Goal: Task Accomplishment & Management: Complete application form

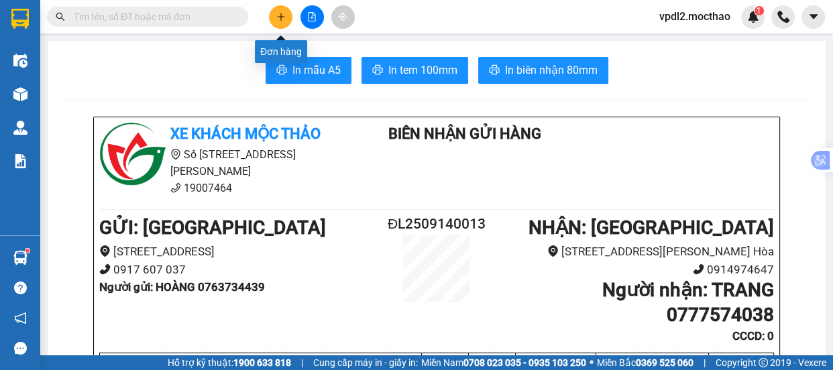
click at [277, 12] on icon "plus" at bounding box center [280, 16] width 9 height 9
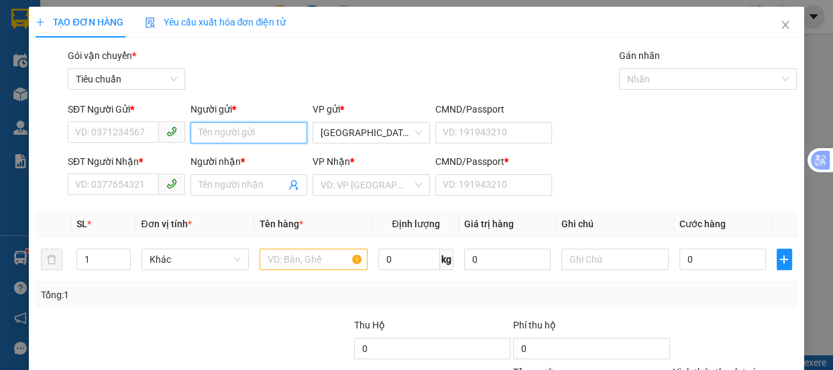
click at [219, 131] on input "Người gửi *" at bounding box center [248, 132] width 117 height 21
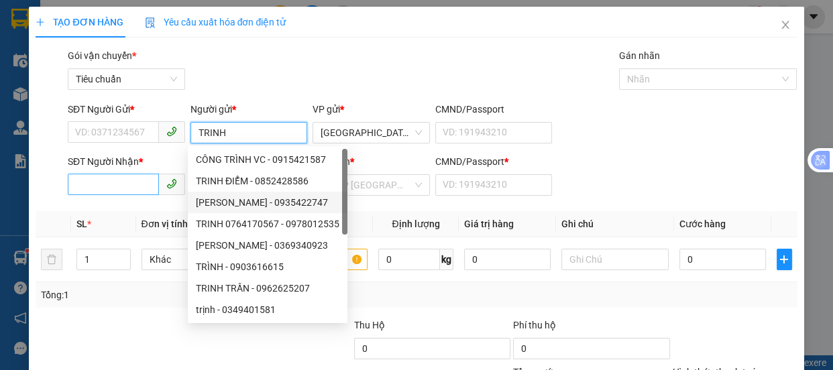
type input "TRINH"
click at [133, 190] on input "SĐT Người Nhận *" at bounding box center [113, 184] width 91 height 21
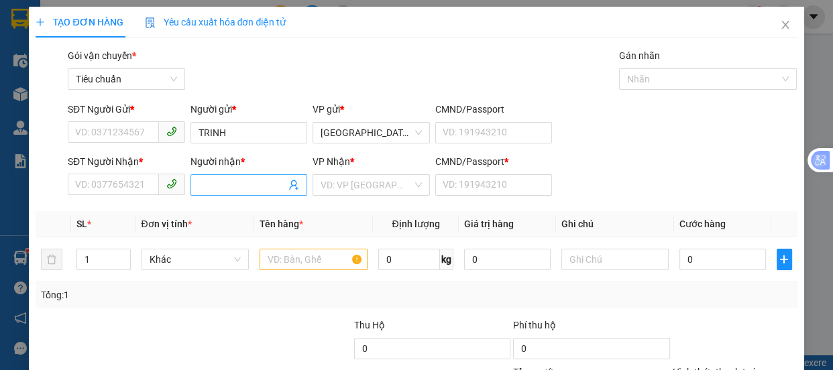
click at [214, 188] on input "Người nhận *" at bounding box center [243, 185] width 88 height 15
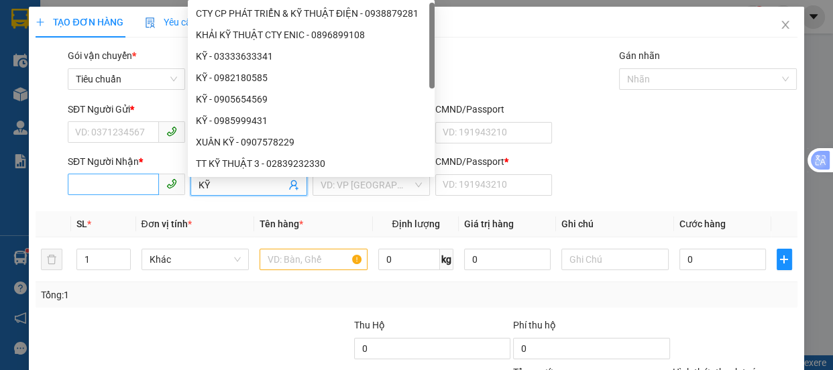
type input "KỸ"
click at [134, 183] on input "SĐT Người Nhận *" at bounding box center [113, 184] width 91 height 21
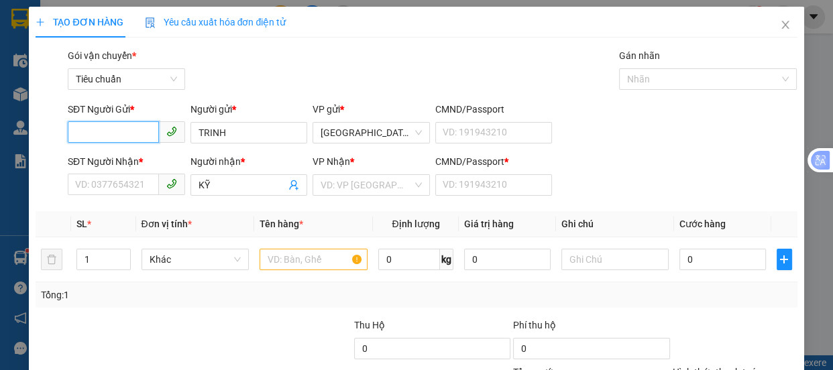
drag, startPoint x: 123, startPoint y: 125, endPoint x: 0, endPoint y: 62, distance: 137.7
click at [121, 125] on input "SĐT Người Gửi *" at bounding box center [113, 131] width 91 height 21
click at [142, 154] on div "0974914268 - [PERSON_NAME]" at bounding box center [141, 159] width 132 height 15
type input "0974914268"
type input "TRINH"
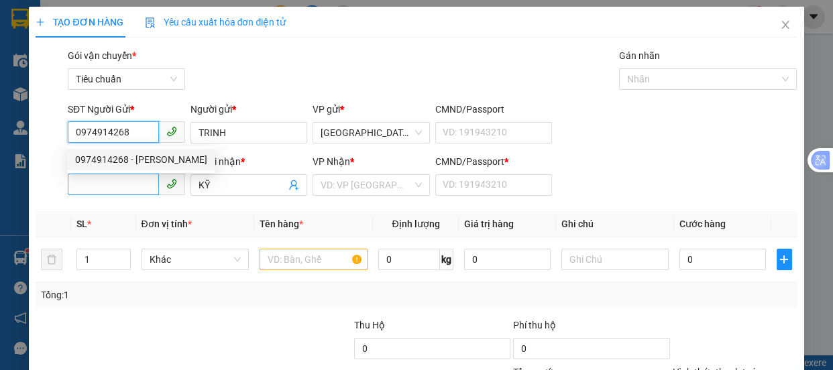
type input "30.000"
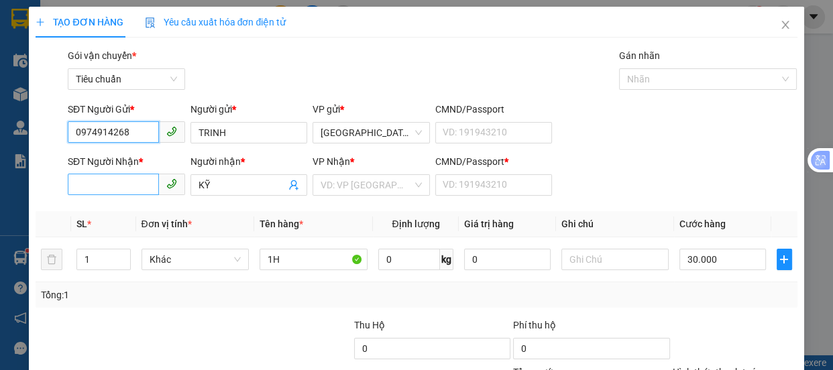
type input "0974914268"
click at [138, 191] on input "SĐT Người Nhận *" at bounding box center [113, 184] width 91 height 21
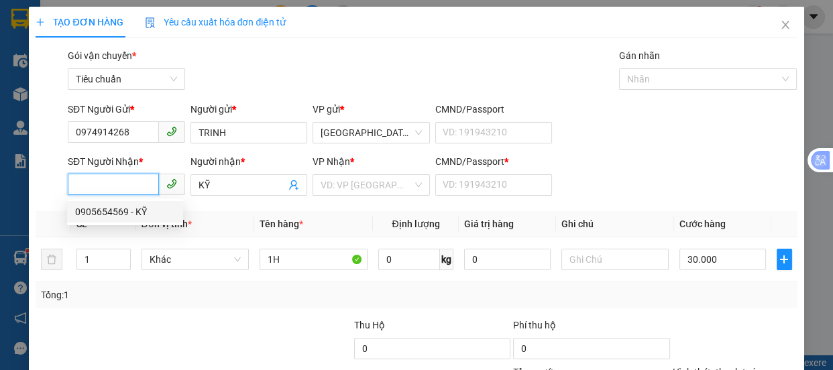
click at [134, 211] on div "0905654569 - KỸ" at bounding box center [125, 212] width 100 height 15
type input "0905654569"
type input "0"
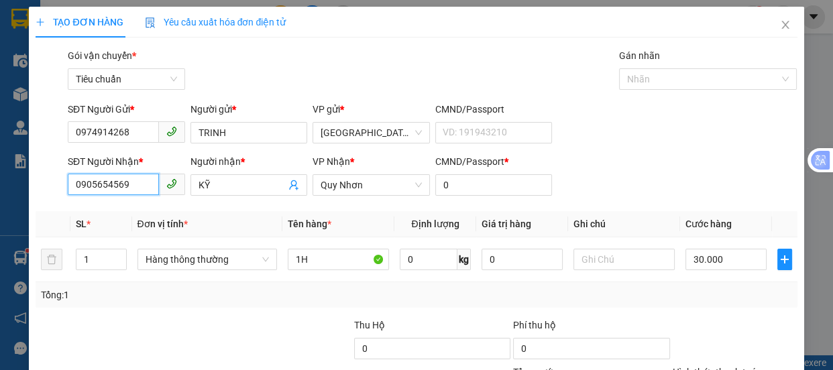
scroll to position [125, 0]
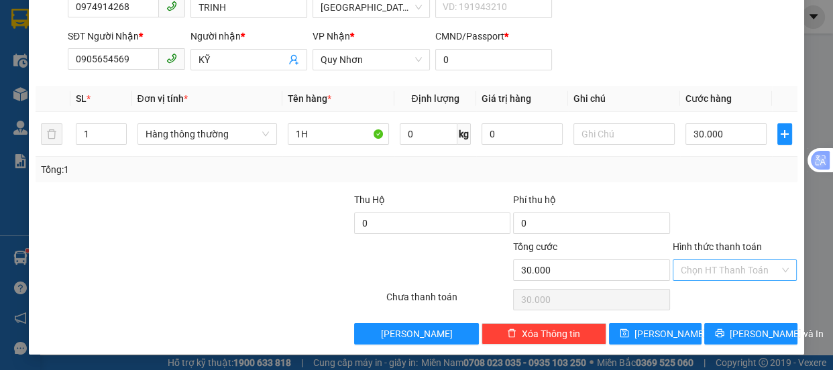
click at [694, 273] on input "Hình thức thanh toán" at bounding box center [730, 270] width 99 height 20
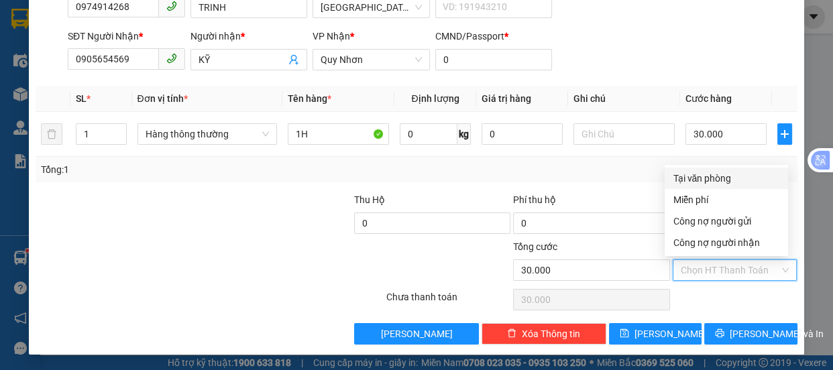
click at [699, 171] on div "Tại văn phòng" at bounding box center [726, 178] width 107 height 15
type input "0"
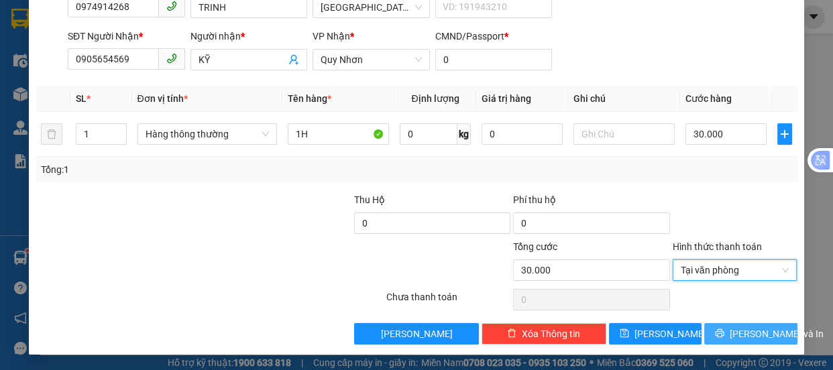
click at [738, 332] on span "[PERSON_NAME] và In" at bounding box center [777, 334] width 94 height 15
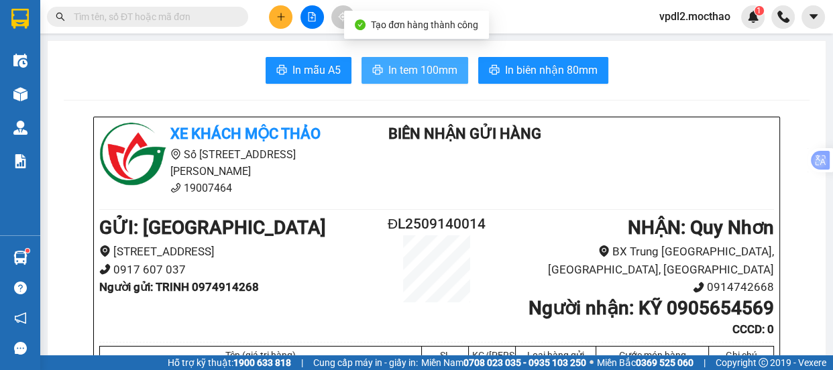
click at [409, 68] on span "In tem 100mm" at bounding box center [422, 70] width 69 height 17
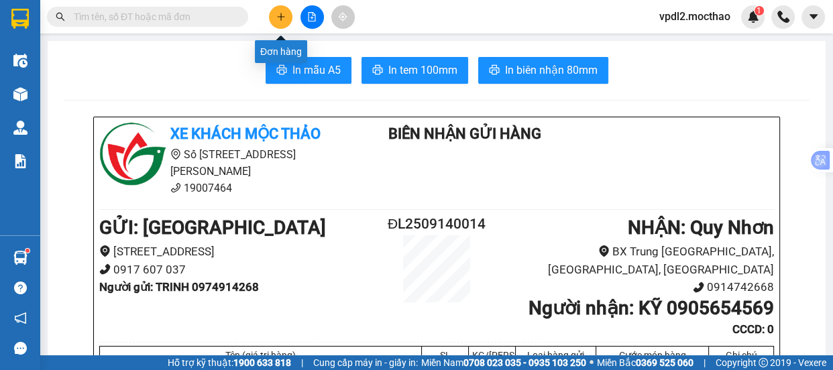
click at [282, 17] on icon "plus" at bounding box center [280, 16] width 7 height 1
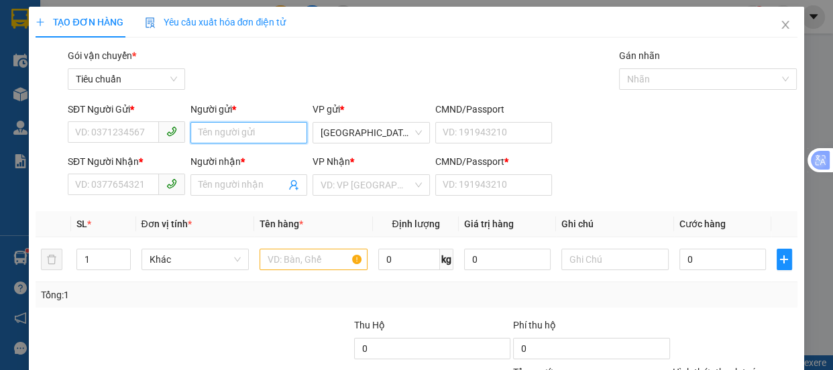
drag, startPoint x: 218, startPoint y: 136, endPoint x: 393, endPoint y: 104, distance: 178.0
click at [228, 124] on input "Người gửi *" at bounding box center [248, 132] width 117 height 21
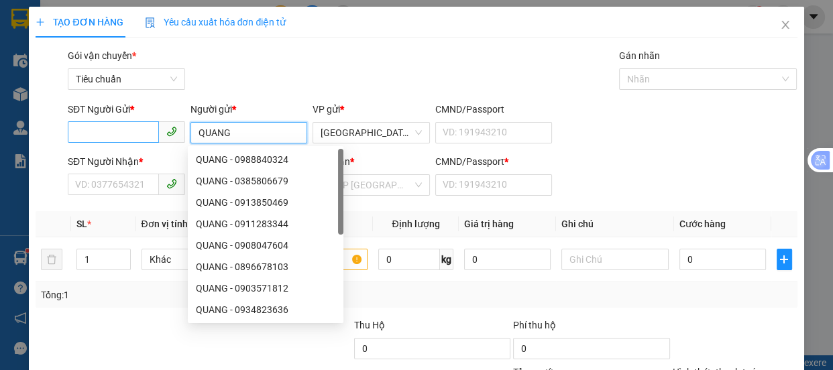
type input "QUANG"
drag, startPoint x: 124, startPoint y: 127, endPoint x: 0, endPoint y: 3, distance: 176.0
click at [123, 127] on input "SĐT Người Gửi *" at bounding box center [113, 131] width 91 height 21
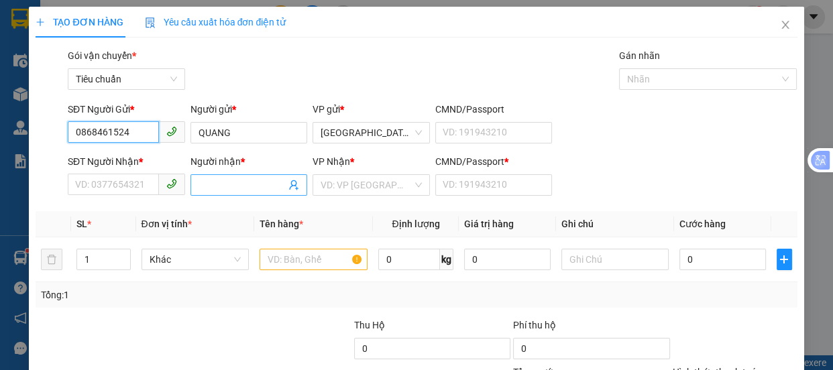
type input "0868461524"
click at [197, 176] on span at bounding box center [248, 184] width 117 height 21
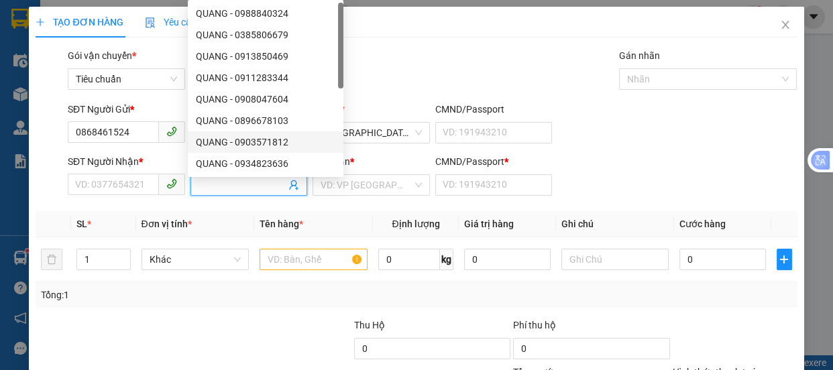
type input "2"
type input "QUANG"
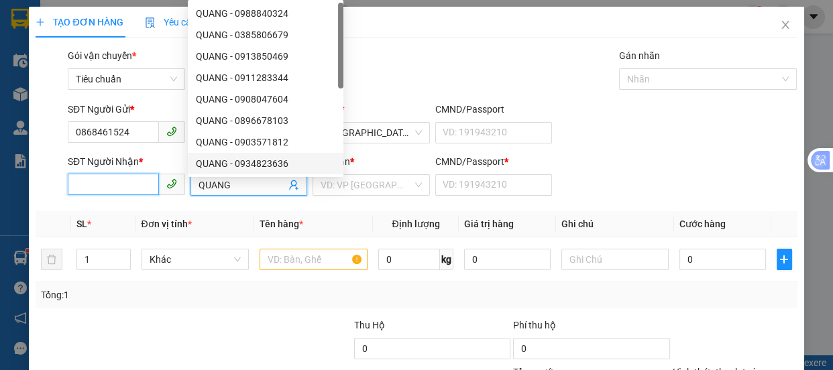
drag, startPoint x: 105, startPoint y: 183, endPoint x: 0, endPoint y: 70, distance: 153.8
click at [30, 172] on div "TẠO ĐƠN HÀNG Yêu cầu xuất hóa đơn điện tử Transit Pickup Surcharge Ids Transit …" at bounding box center [416, 244] width 775 height 474
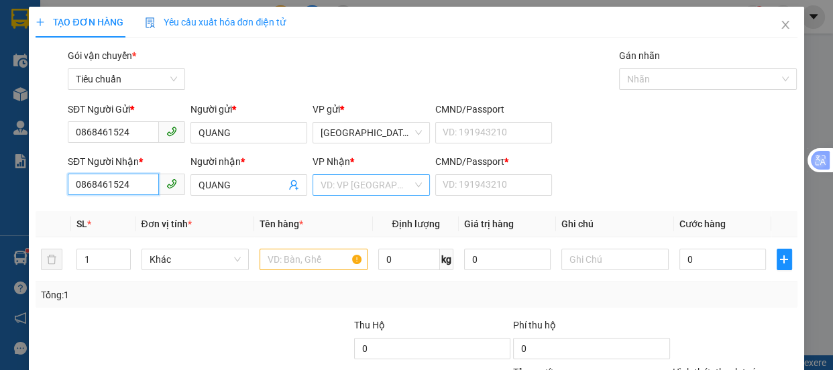
type input "0868461524"
click at [341, 182] on input "search" at bounding box center [367, 185] width 92 height 20
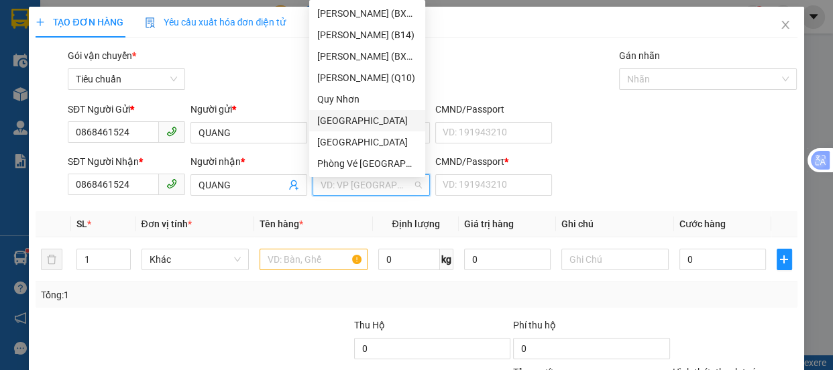
click at [351, 119] on div "[GEOGRAPHIC_DATA]" at bounding box center [367, 120] width 100 height 15
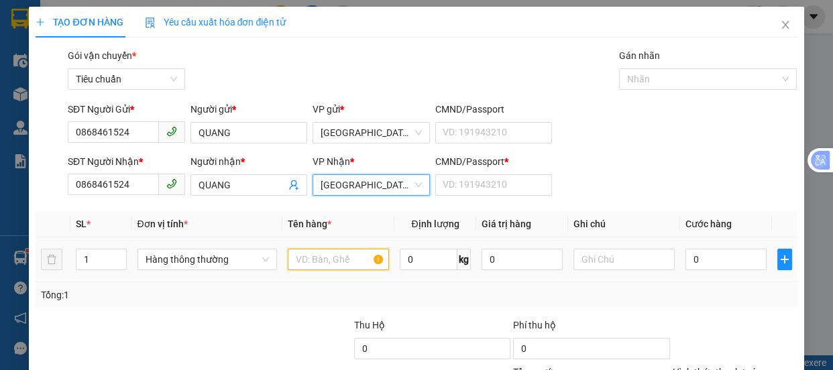
drag, startPoint x: 311, startPoint y: 268, endPoint x: 319, endPoint y: 266, distance: 7.5
click at [312, 266] on input "text" at bounding box center [338, 259] width 101 height 21
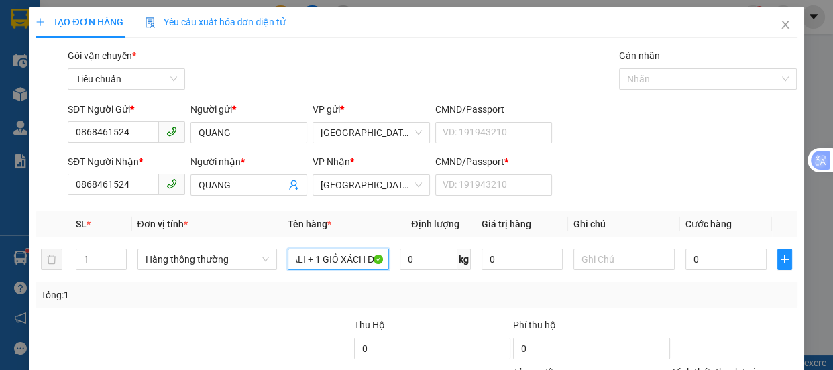
scroll to position [0, 24]
type input "2 VALI + 1 GIỎ XÁCH ĐEN"
drag, startPoint x: 88, startPoint y: 262, endPoint x: 292, endPoint y: 176, distance: 221.2
click at [140, 233] on table "SL * Đơn vị tính * Tên hàng * Định lượng Giá trị hàng Ghi chú Cước hàng 1 Hàng …" at bounding box center [416, 246] width 761 height 71
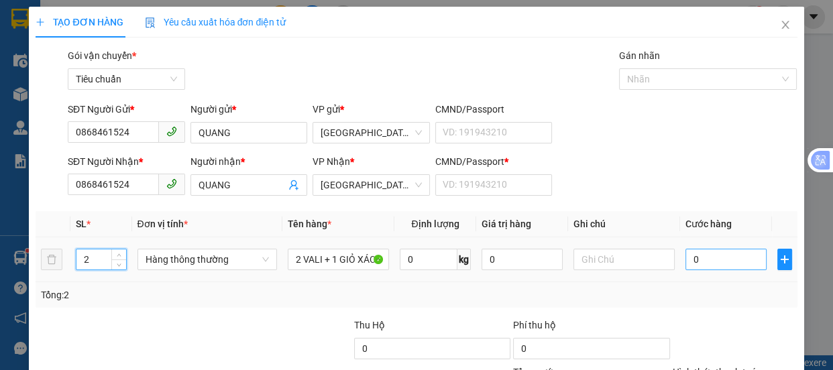
type input "2"
type input "050"
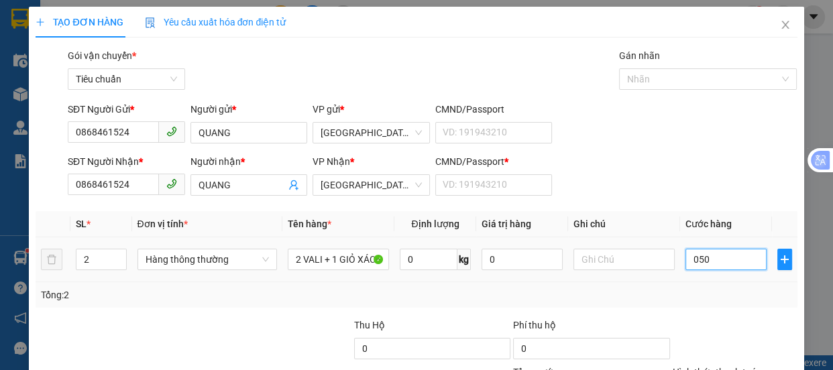
type input "50"
type input "05"
type input "5"
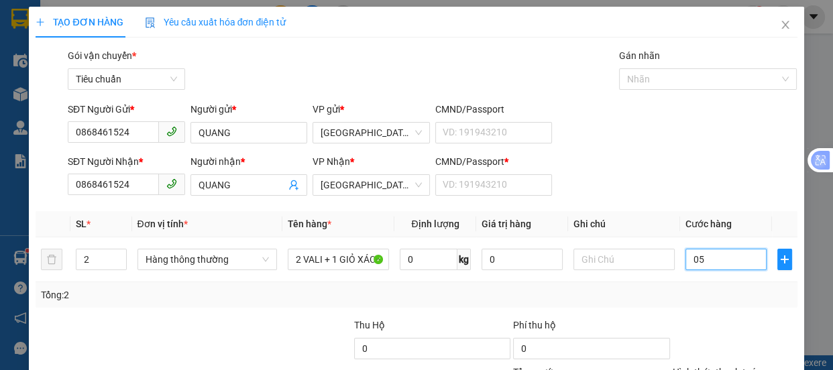
type input "0"
click at [686, 259] on input "0" at bounding box center [726, 259] width 81 height 21
type input "20"
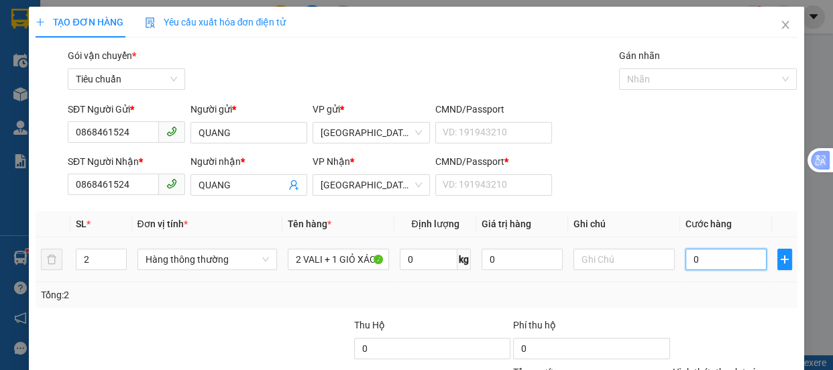
type input "20"
type input "250"
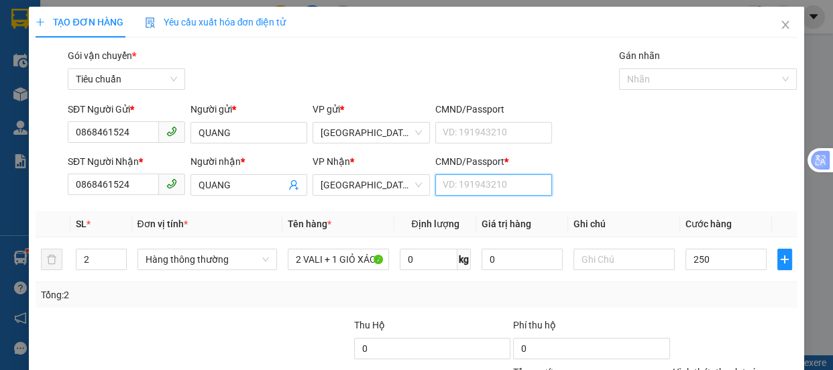
drag, startPoint x: 462, startPoint y: 188, endPoint x: 215, endPoint y: 29, distance: 294.2
click at [435, 186] on input "CMND/Passport *" at bounding box center [493, 184] width 117 height 21
type input "250.000"
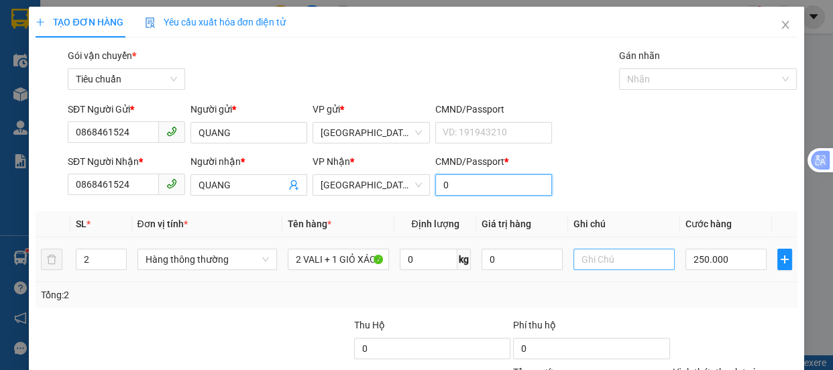
type input "0"
click at [590, 258] on input "text" at bounding box center [623, 259] width 101 height 21
type input "Q"
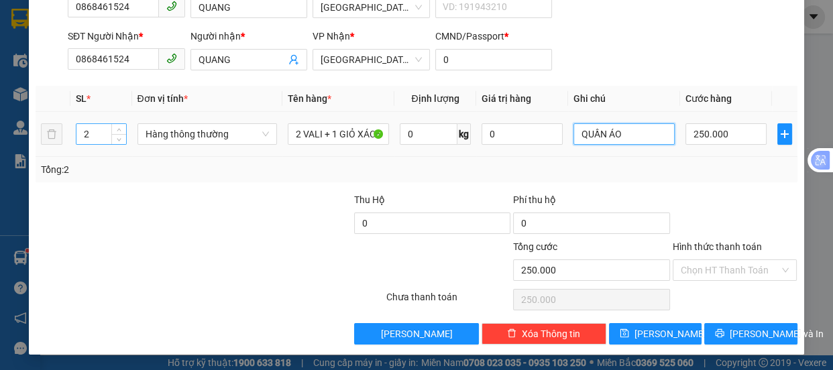
type input "QUẦN ÁO"
drag, startPoint x: 93, startPoint y: 132, endPoint x: 193, endPoint y: 101, distance: 104.8
click at [121, 121] on div "2" at bounding box center [101, 134] width 50 height 27
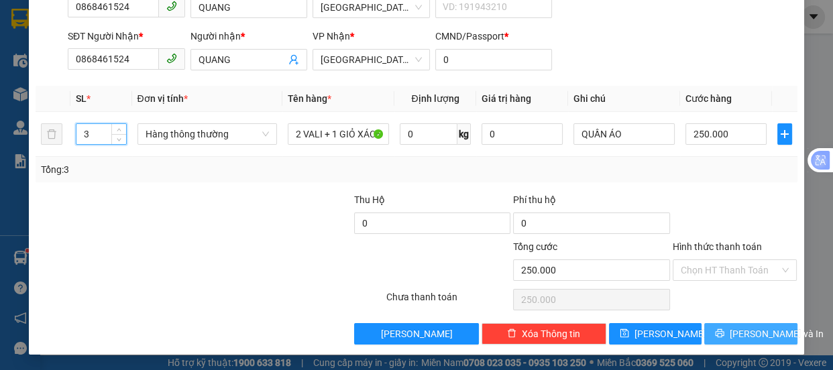
type input "3"
click at [738, 337] on span "[PERSON_NAME] và In" at bounding box center [777, 334] width 94 height 15
type input "0"
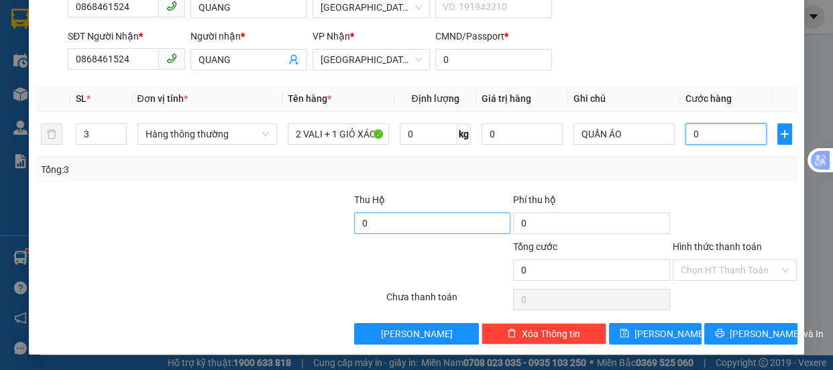
type input "2"
type input "25"
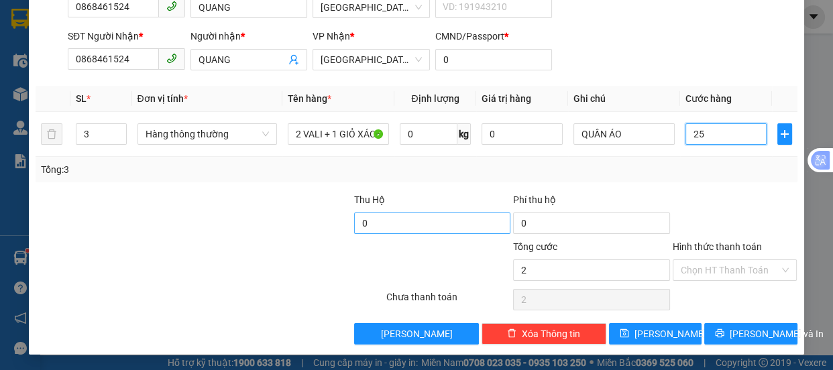
type input "25"
type input "250"
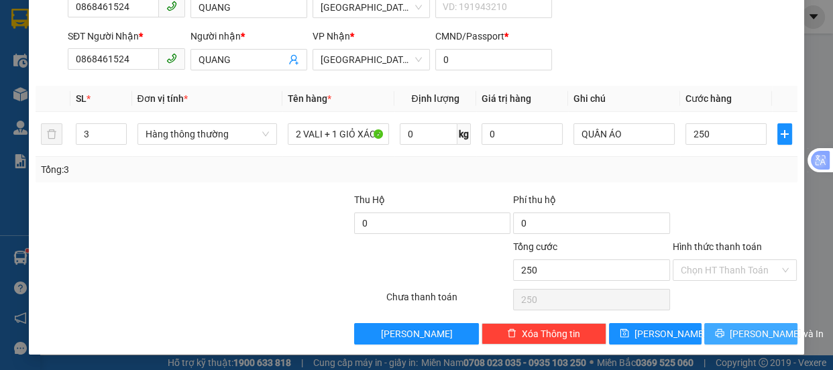
type input "250.000"
click at [740, 338] on span "[PERSON_NAME] và In" at bounding box center [777, 334] width 94 height 15
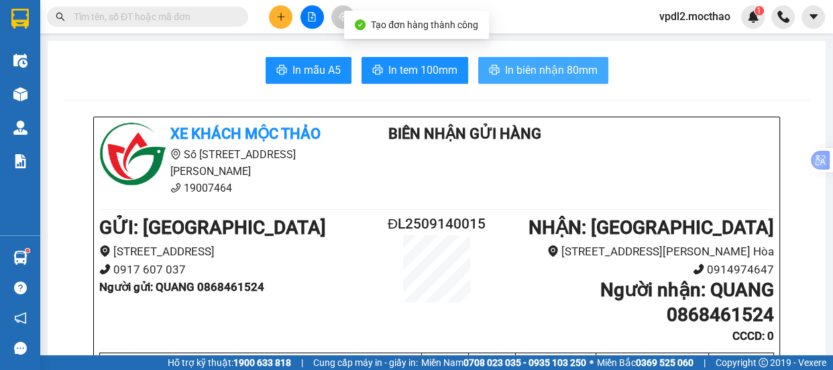
click at [545, 74] on span "In biên nhận 80mm" at bounding box center [551, 70] width 93 height 17
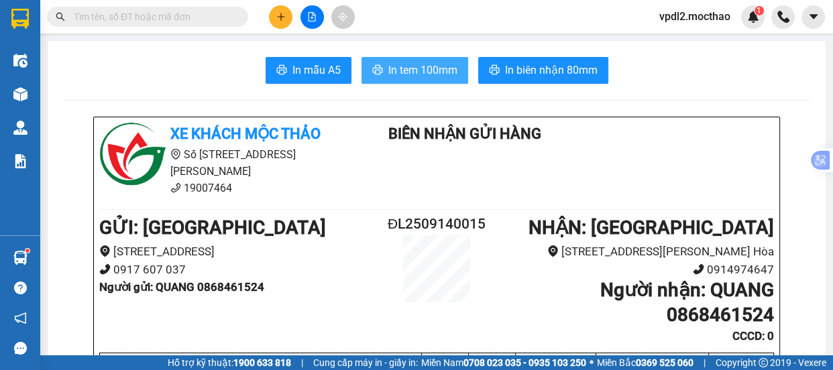
click at [394, 73] on span "In tem 100mm" at bounding box center [422, 70] width 69 height 17
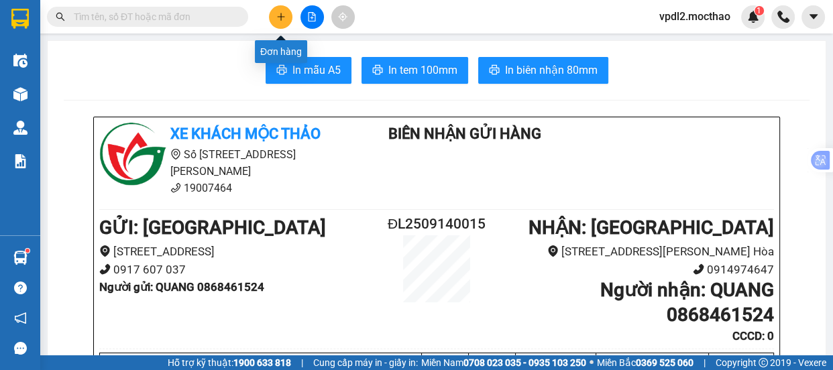
click at [279, 14] on icon "plus" at bounding box center [280, 16] width 9 height 9
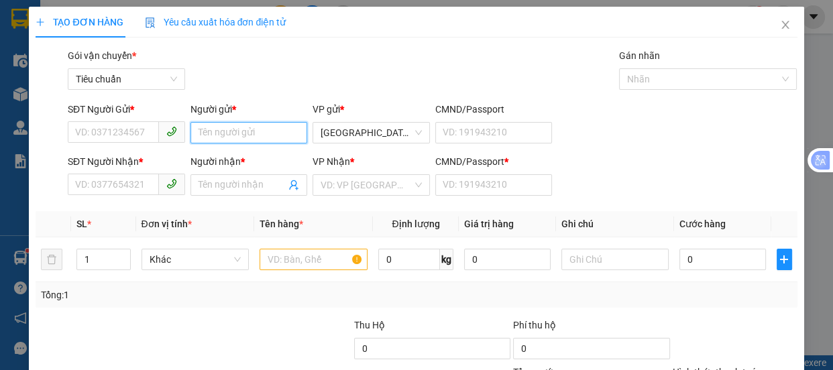
click at [222, 133] on input "Người gửi *" at bounding box center [248, 132] width 117 height 21
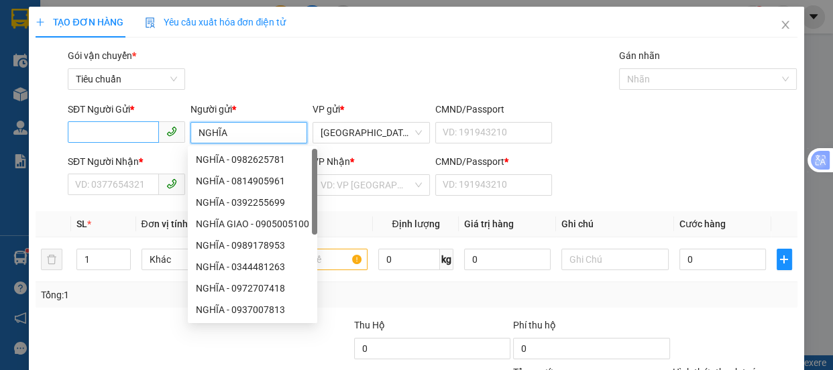
type input "NGHĨA"
drag, startPoint x: 99, startPoint y: 134, endPoint x: 0, endPoint y: 89, distance: 108.4
click at [38, 163] on form "SĐT Người Gửi * VD: 0371234567 Người gửi * NGHĨA VP gửi * Đà Lạt CMND/Passport …" at bounding box center [416, 151] width 761 height 99
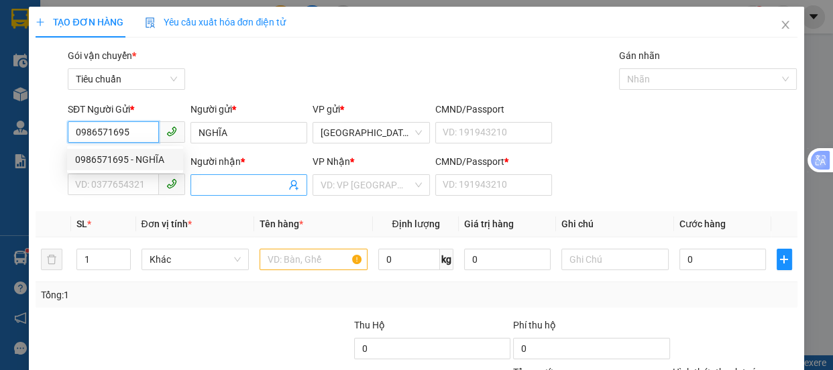
type input "0986571695"
click at [210, 184] on input "Người nhận *" at bounding box center [243, 185] width 88 height 15
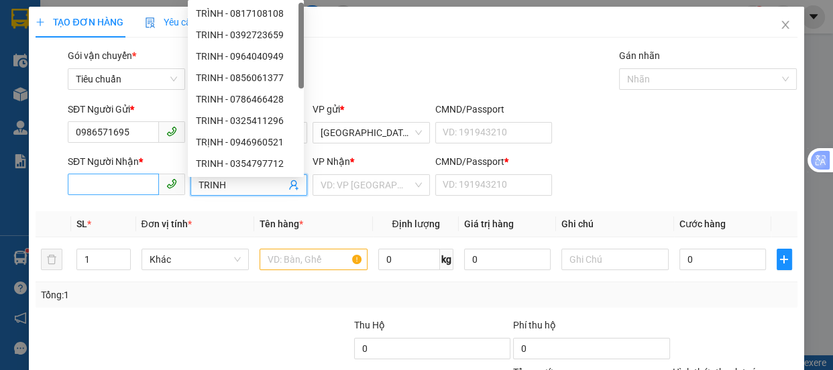
type input "TRINH"
click at [87, 189] on input "SĐT Người Nhận *" at bounding box center [113, 184] width 91 height 21
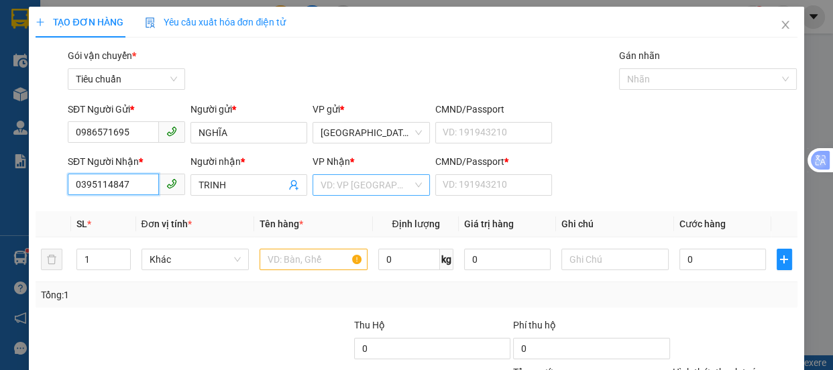
type input "0395114847"
click at [358, 192] on input "search" at bounding box center [367, 185] width 92 height 20
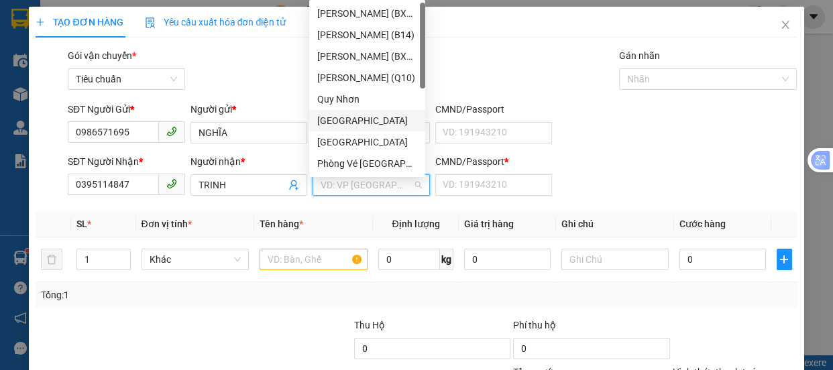
click at [348, 123] on div "[GEOGRAPHIC_DATA]" at bounding box center [367, 120] width 100 height 15
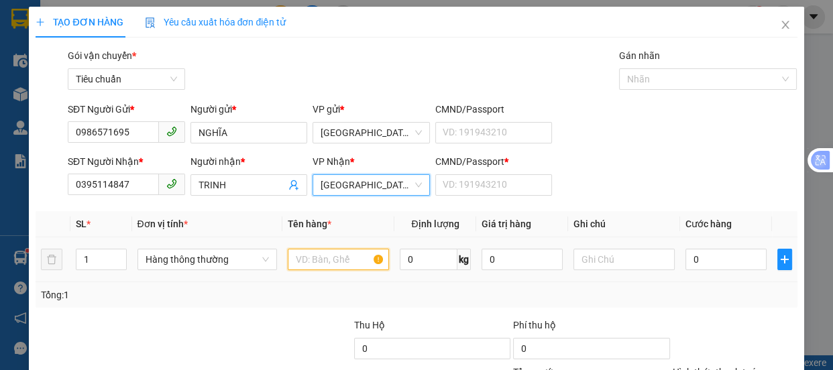
click at [304, 262] on input "text" at bounding box center [338, 259] width 101 height 21
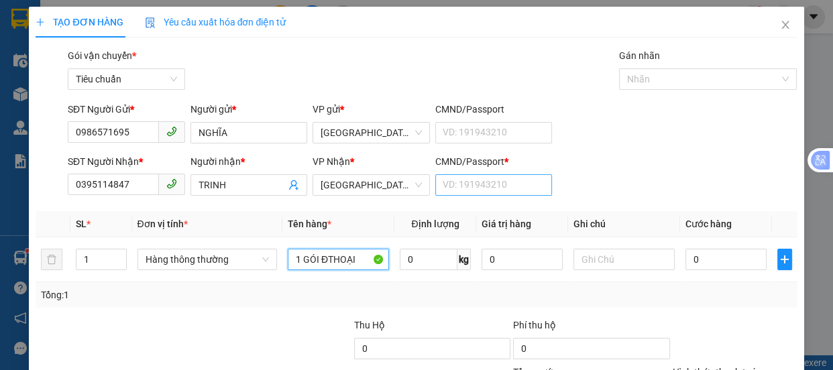
type input "1 GÓI ĐTHOẠI"
drag, startPoint x: 477, startPoint y: 181, endPoint x: 358, endPoint y: 158, distance: 121.0
click at [477, 181] on input "CMND/Passport *" at bounding box center [493, 184] width 117 height 21
type input "0"
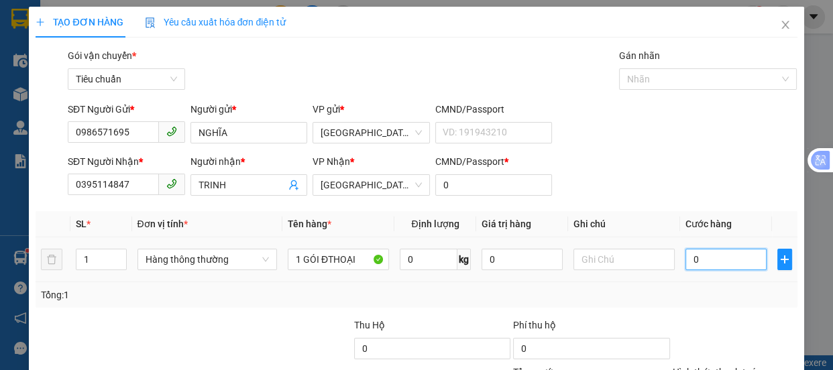
click at [705, 259] on input "0" at bounding box center [726, 259] width 81 height 21
click at [483, 261] on input "0" at bounding box center [522, 259] width 81 height 21
type input "6.000.000"
click at [695, 266] on input "0" at bounding box center [726, 259] width 81 height 21
type input "6"
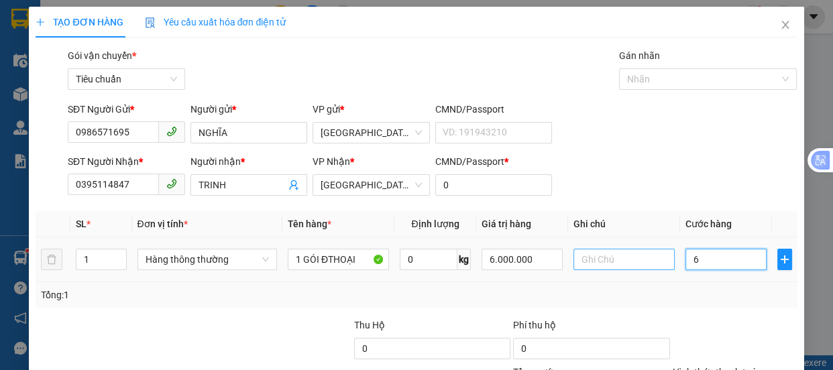
type input "6"
type input "60"
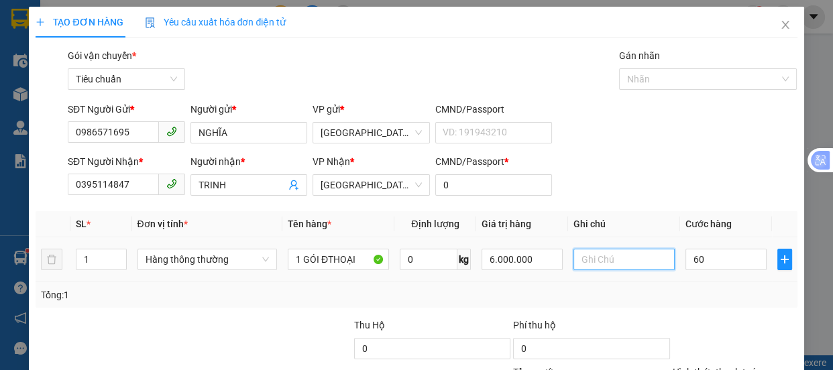
type input "60.000"
drag, startPoint x: 594, startPoint y: 266, endPoint x: 590, endPoint y: 260, distance: 8.2
click at [594, 266] on input "text" at bounding box center [623, 259] width 101 height 21
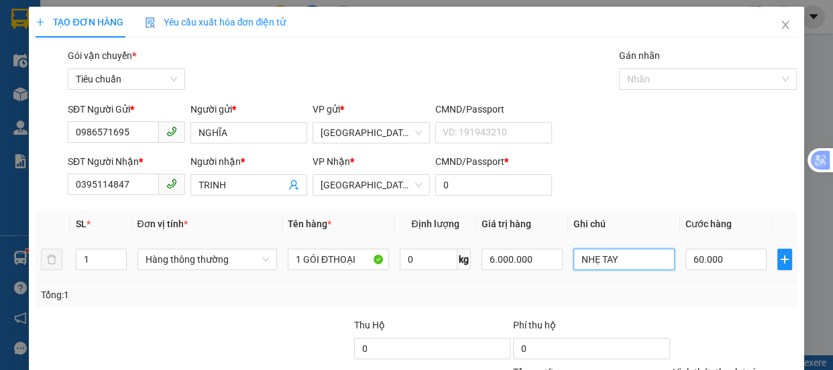
scroll to position [125, 0]
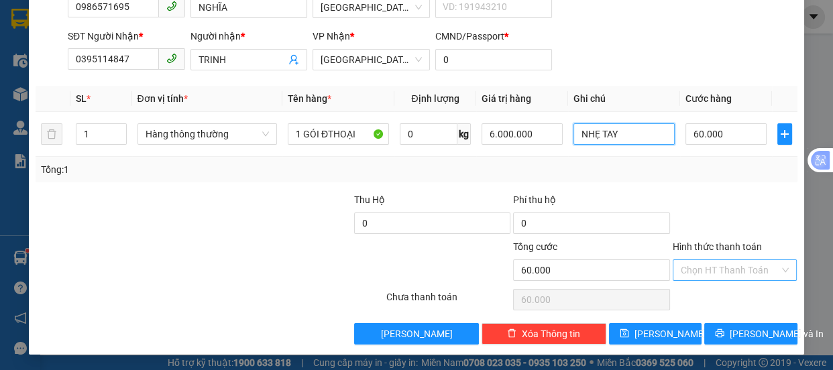
type input "NHẸ TAY"
click at [701, 272] on input "Hình thức thanh toán" at bounding box center [730, 270] width 99 height 20
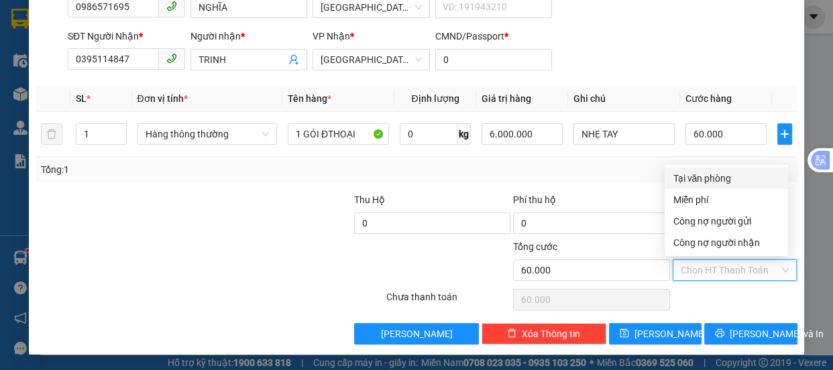
click at [697, 173] on div "Tại văn phòng" at bounding box center [726, 178] width 107 height 15
type input "0"
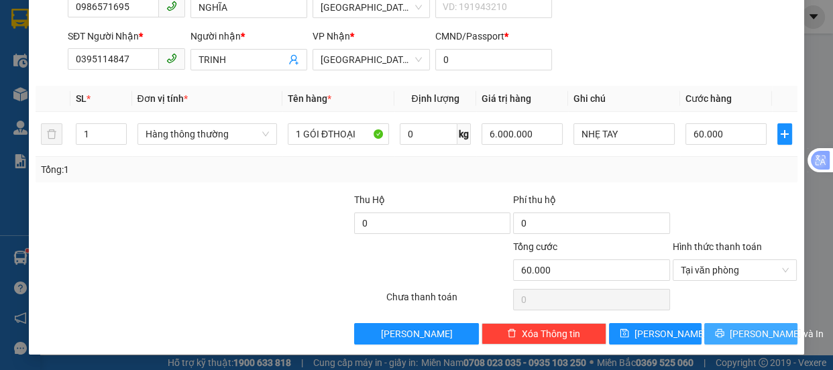
click at [745, 335] on span "[PERSON_NAME] và In" at bounding box center [777, 334] width 94 height 15
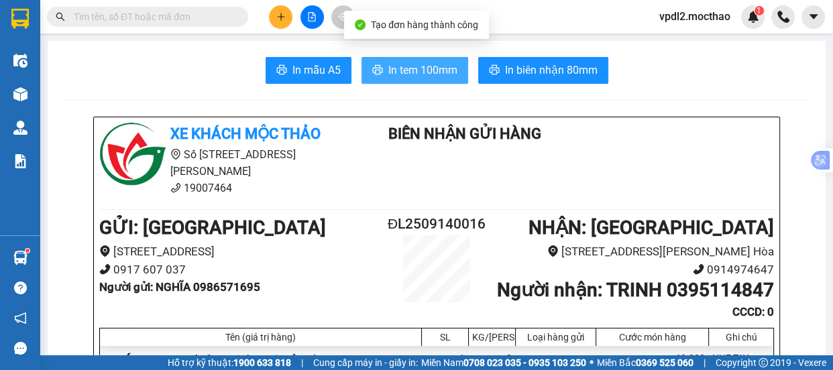
click at [406, 69] on span "In tem 100mm" at bounding box center [422, 70] width 69 height 17
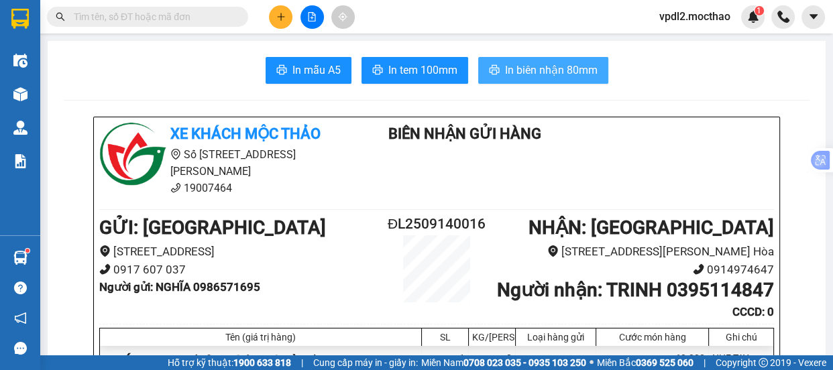
click at [541, 80] on button "In biên nhận 80mm" at bounding box center [543, 70] width 130 height 27
click at [286, 7] on button at bounding box center [280, 16] width 23 height 23
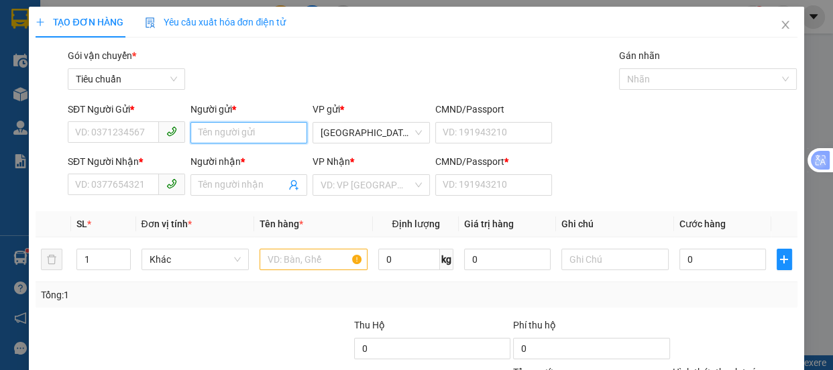
click at [211, 127] on input "Người gửi *" at bounding box center [248, 132] width 117 height 21
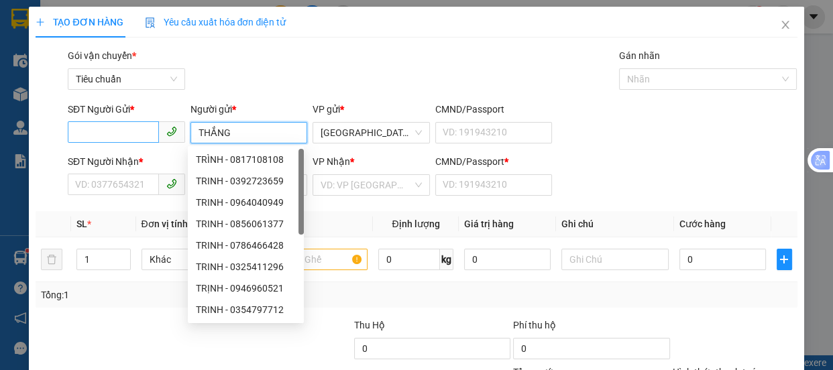
type input "THẮNG"
drag, startPoint x: 120, startPoint y: 135, endPoint x: 0, endPoint y: 197, distance: 135.0
click at [58, 149] on form "SĐT Người Gửi * VD: 0371234567 Người gửi * THẮNG VP gửi * Đà Lạt CMND/Passport …" at bounding box center [416, 151] width 761 height 99
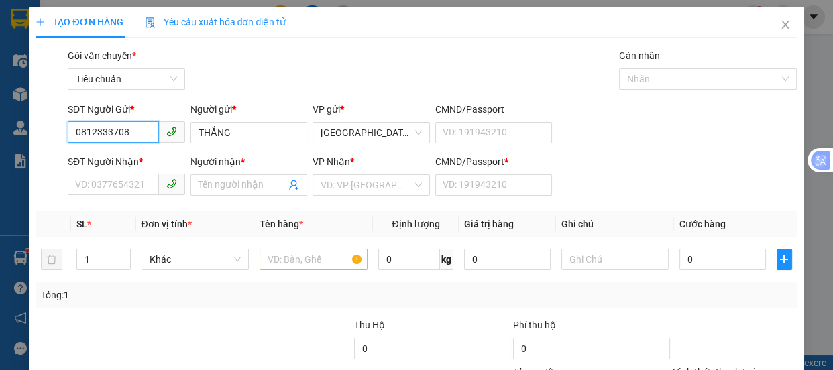
type input "0812333708"
click at [207, 195] on div "Người nhận * Tên người nhận" at bounding box center [248, 177] width 117 height 47
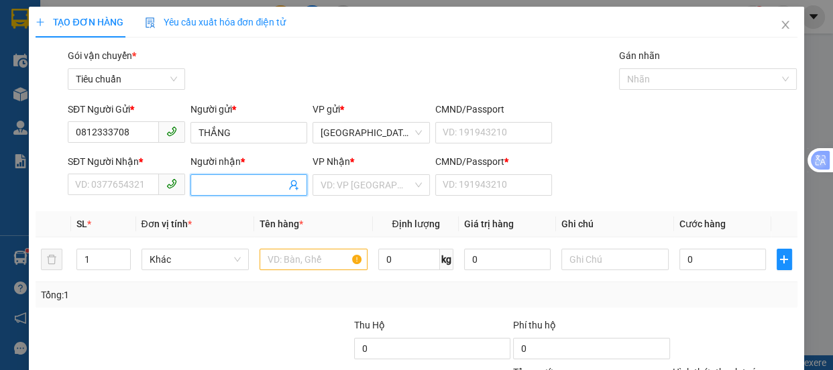
click at [205, 186] on input "Người nhận *" at bounding box center [243, 185] width 88 height 15
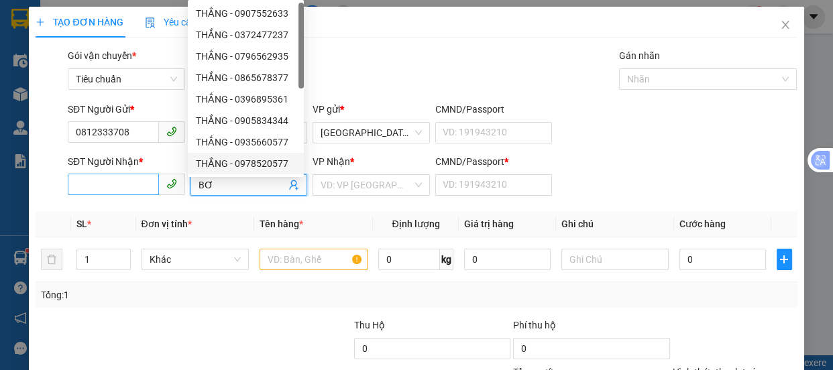
type input "BƠ"
click at [114, 188] on input "SĐT Người Nhận *" at bounding box center [113, 184] width 91 height 21
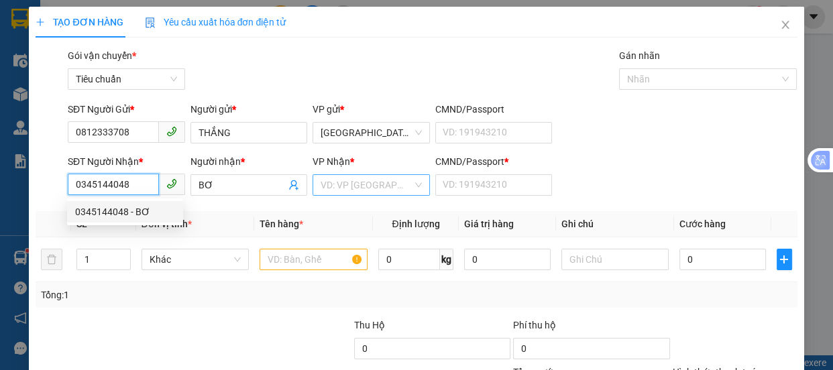
type input "0345144048"
click at [365, 190] on input "search" at bounding box center [367, 185] width 92 height 20
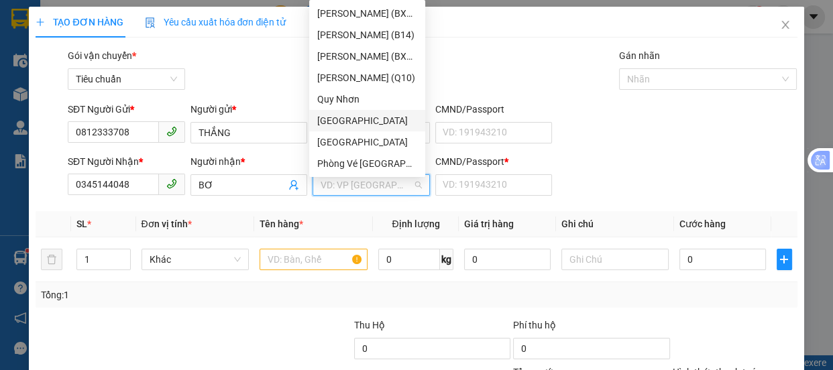
click at [330, 121] on div "[GEOGRAPHIC_DATA]" at bounding box center [367, 120] width 100 height 15
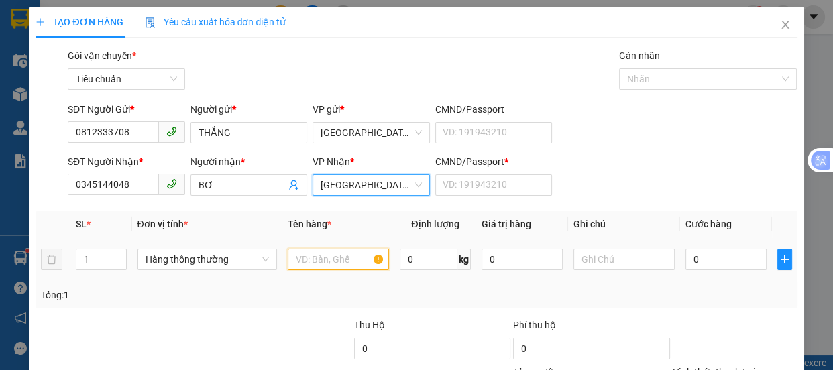
drag, startPoint x: 304, startPoint y: 260, endPoint x: 274, endPoint y: 141, distance: 123.1
click at [301, 253] on input "text" at bounding box center [338, 259] width 101 height 21
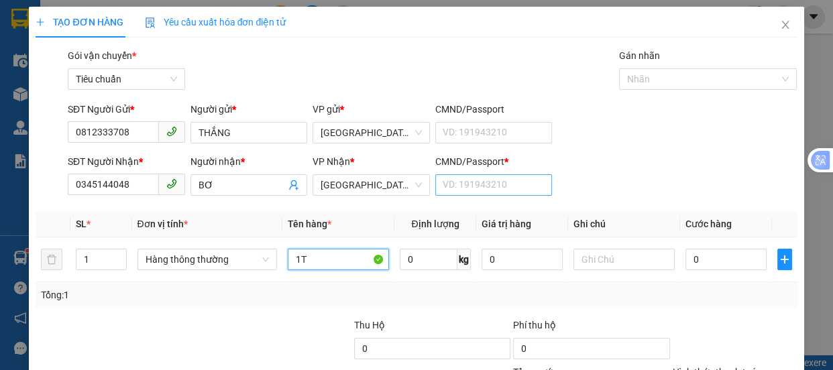
type input "1T"
drag, startPoint x: 463, startPoint y: 180, endPoint x: 451, endPoint y: 167, distance: 17.1
click at [463, 180] on input "CMND/Passport *" at bounding box center [493, 184] width 117 height 21
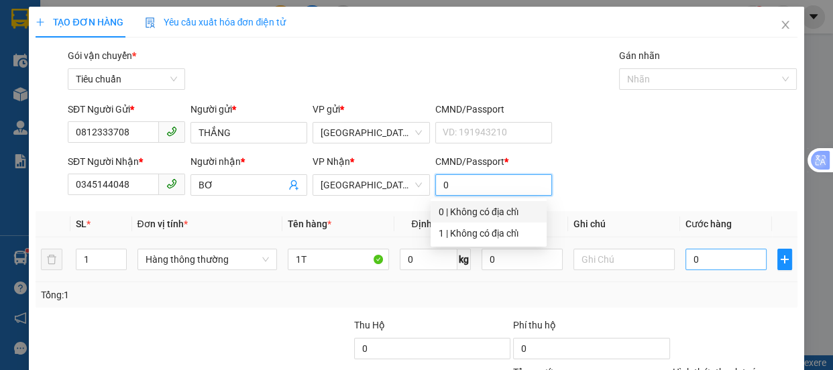
type input "0"
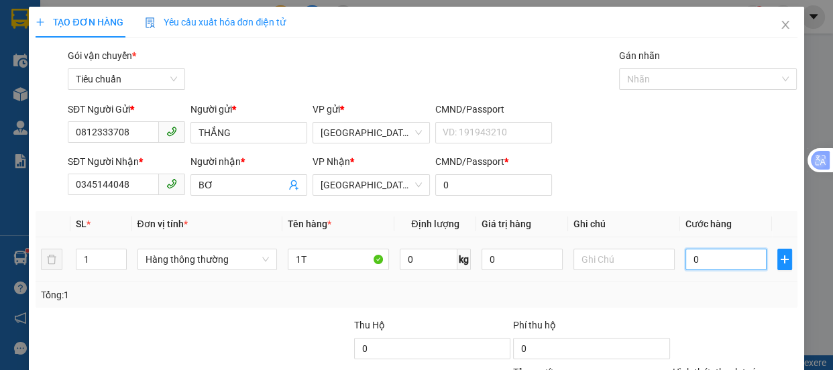
click at [706, 262] on input "0" at bounding box center [726, 259] width 81 height 21
type input "4"
type input "40"
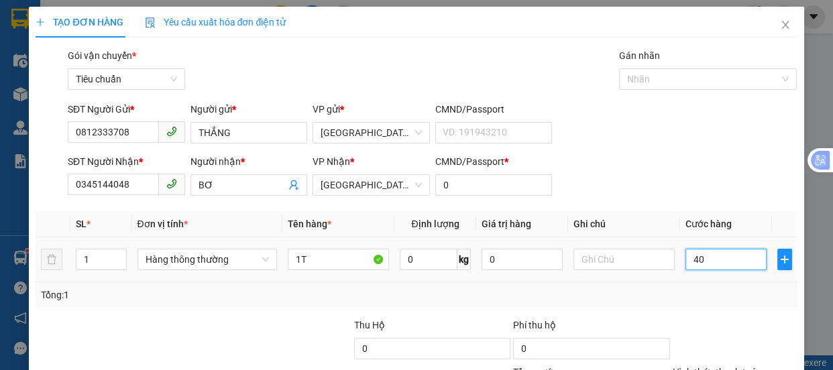
type input "40"
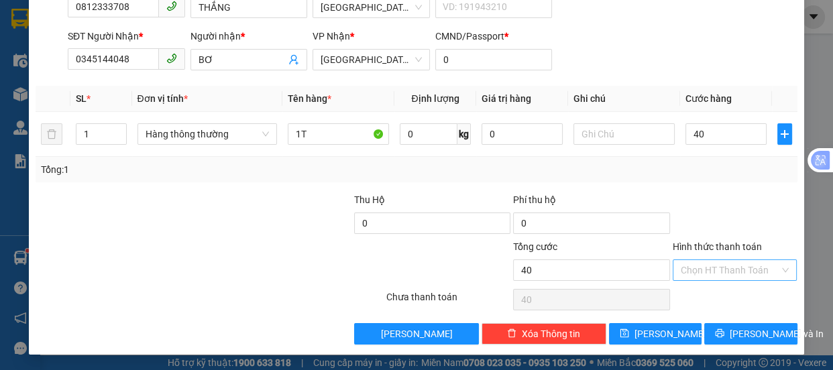
type input "40.000"
click at [687, 270] on input "Hình thức thanh toán" at bounding box center [730, 270] width 99 height 20
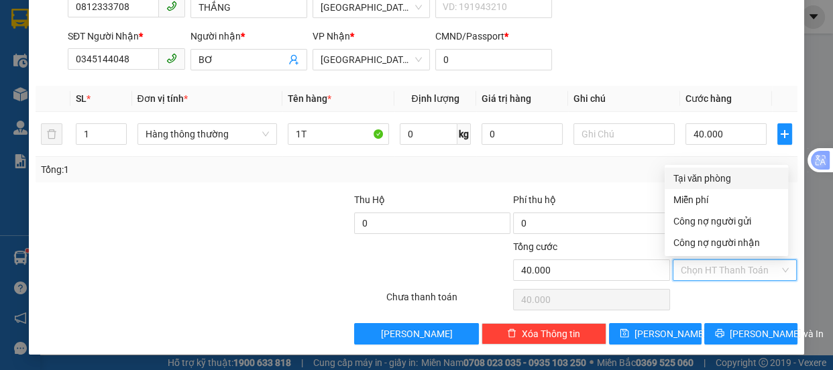
click at [693, 182] on div "Tại văn phòng" at bounding box center [726, 178] width 107 height 15
type input "0"
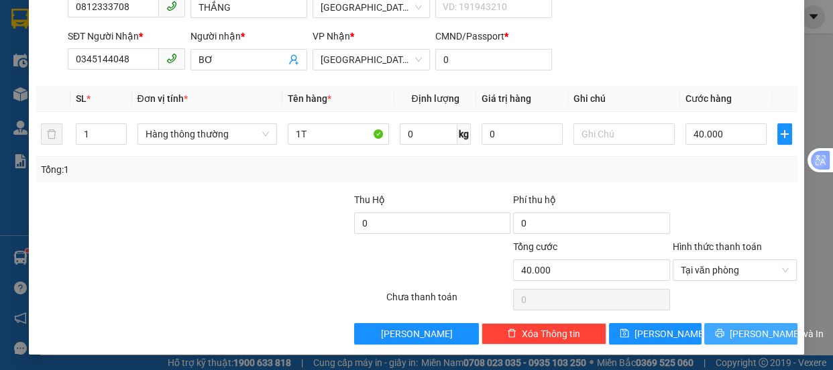
click at [708, 331] on button "[PERSON_NAME] và In" at bounding box center [750, 333] width 93 height 21
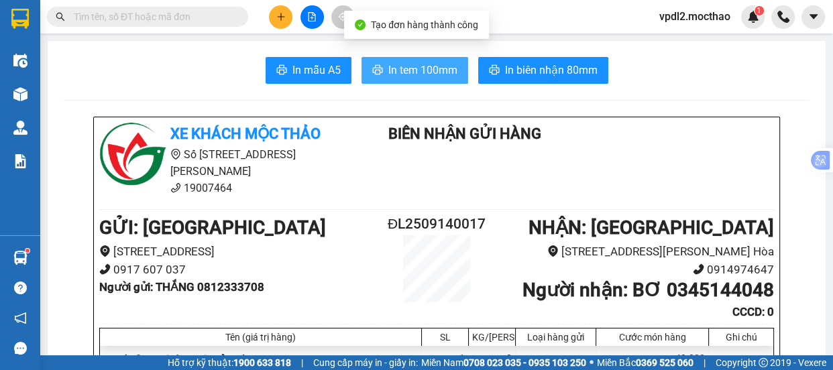
drag, startPoint x: 389, startPoint y: 63, endPoint x: 396, endPoint y: 63, distance: 7.4
click at [390, 63] on span "In tem 100mm" at bounding box center [422, 70] width 69 height 17
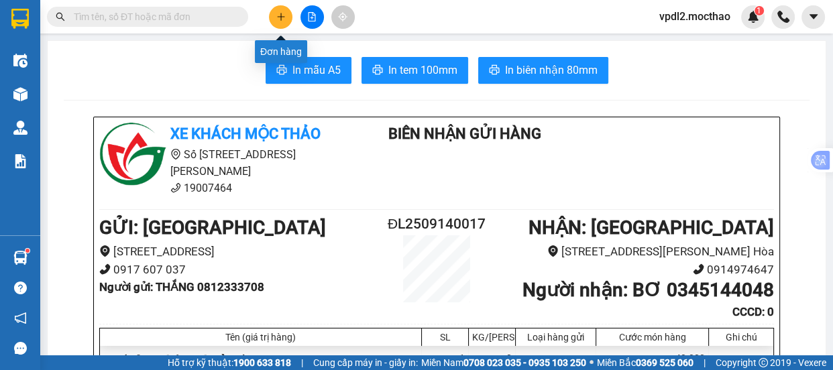
click at [276, 15] on icon "plus" at bounding box center [280, 16] width 9 height 9
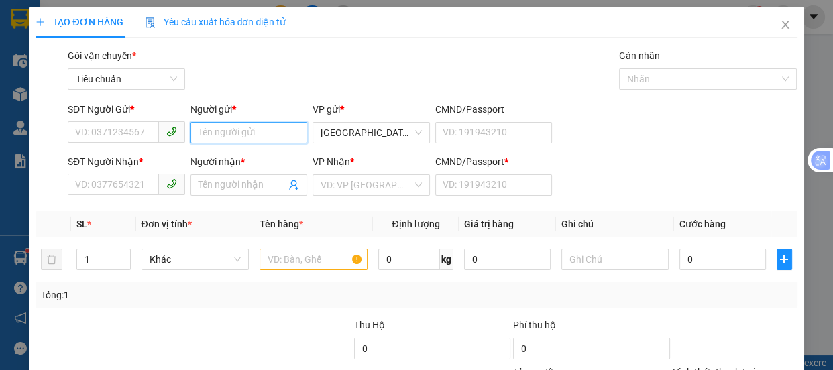
drag, startPoint x: 219, startPoint y: 134, endPoint x: 236, endPoint y: 119, distance: 22.3
click at [220, 130] on input "Người gửi *" at bounding box center [248, 132] width 117 height 21
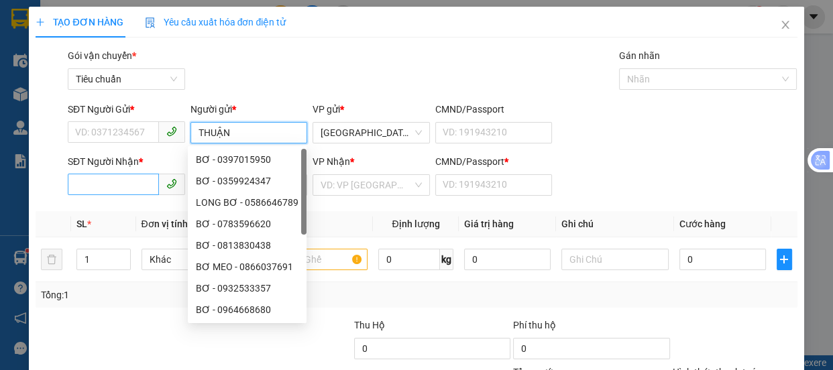
drag, startPoint x: 97, startPoint y: 195, endPoint x: 105, endPoint y: 190, distance: 9.9
click at [98, 195] on span at bounding box center [126, 184] width 117 height 21
type input "THUẬN"
drag, startPoint x: 105, startPoint y: 190, endPoint x: 184, endPoint y: 190, distance: 79.1
click at [107, 190] on input "SĐT Người Nhận *" at bounding box center [113, 184] width 91 height 21
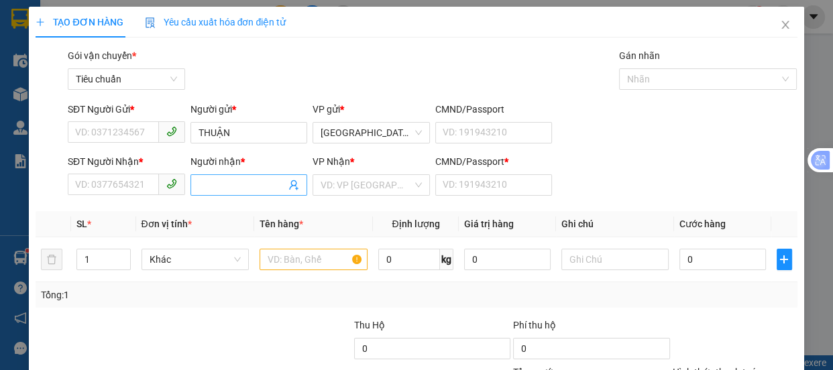
click at [235, 185] on input "Người nhận *" at bounding box center [243, 185] width 88 height 15
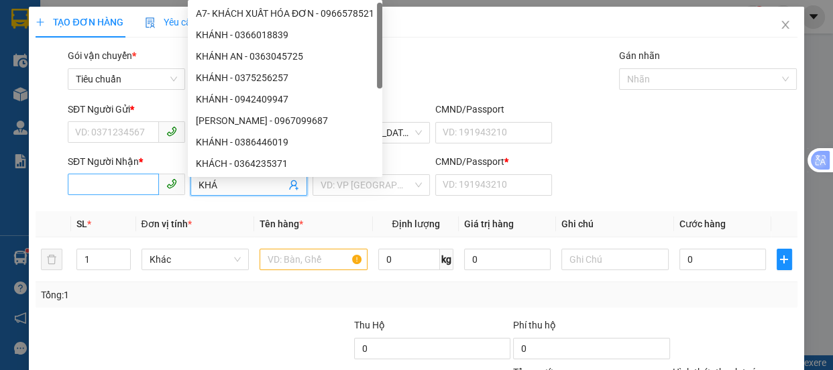
type input "KHÁ"
drag, startPoint x: 113, startPoint y: 181, endPoint x: 0, endPoint y: 150, distance: 117.0
click at [80, 181] on input "SĐT Người Nhận *" at bounding box center [113, 184] width 91 height 21
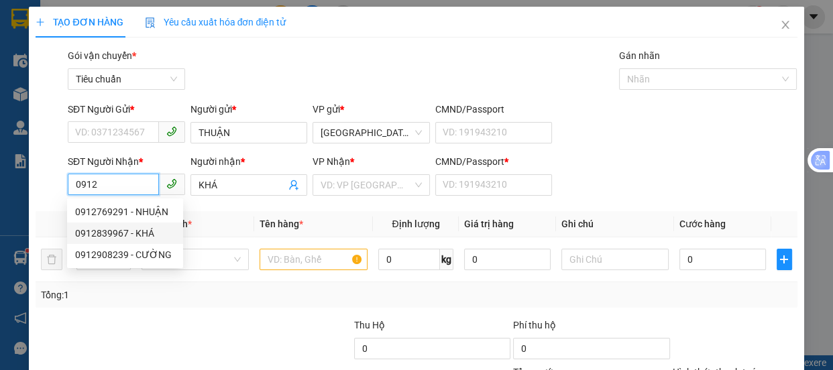
click at [125, 241] on div "0912839967 - KHÁ" at bounding box center [125, 233] width 116 height 21
type input "0912839967"
type input "A"
type input "100.000"
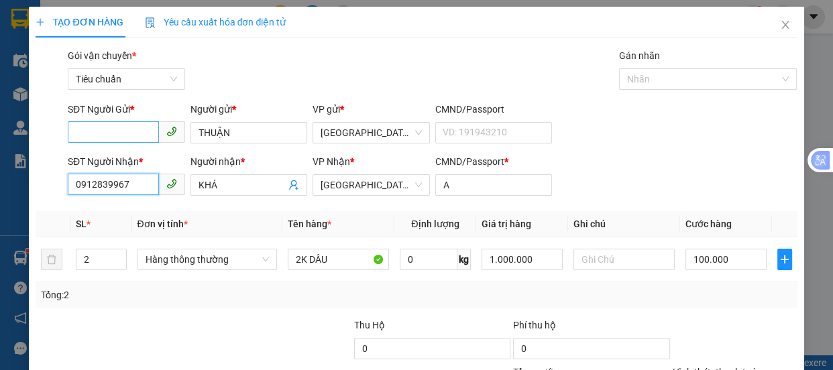
type input "0912839967"
click at [131, 133] on input "SĐT Người Gửi *" at bounding box center [113, 131] width 91 height 21
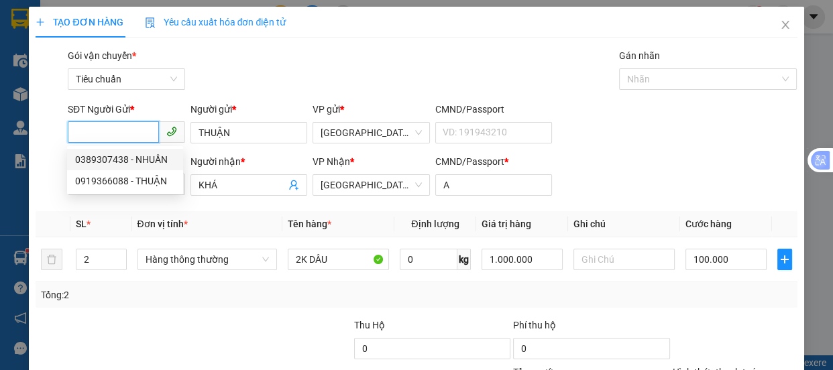
click at [150, 160] on div "0389307438 - NHUẦN" at bounding box center [125, 159] width 100 height 15
type input "0389307438"
type input "NHUẦN"
type input "50.000"
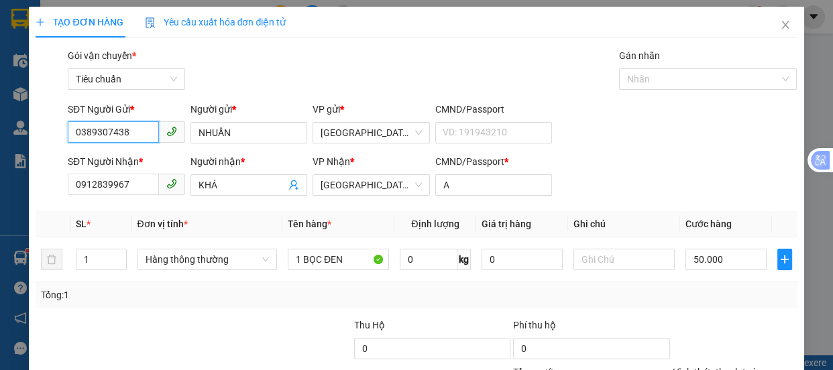
drag, startPoint x: 144, startPoint y: 134, endPoint x: 0, endPoint y: 2, distance: 195.6
click at [0, 162] on div "TẠO ĐƠN HÀNG Yêu cầu xuất hóa đơn điện tử Transit Pickup Surcharge Ids Transit …" at bounding box center [416, 185] width 833 height 370
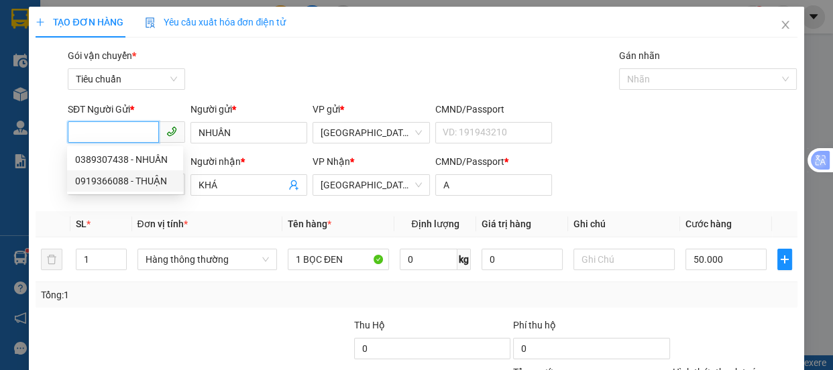
click at [117, 174] on div "0919366088 - THUẬN" at bounding box center [125, 181] width 100 height 15
type input "0919366088"
type input "THUẬN"
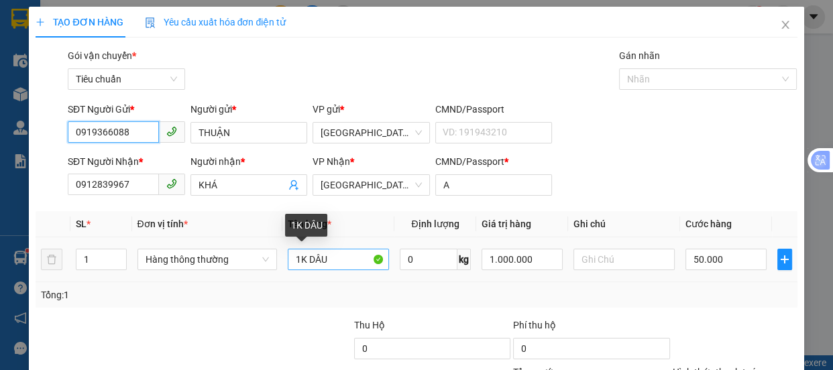
type input "0919366088"
click at [297, 259] on input "1K DÂU" at bounding box center [338, 259] width 101 height 21
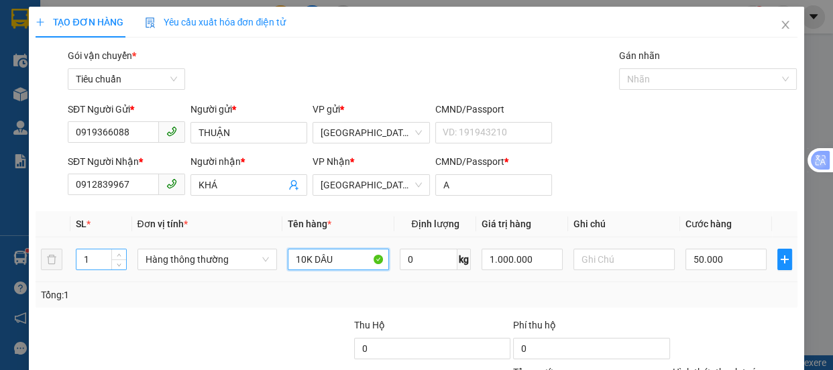
type input "10K DÂU"
click at [94, 261] on input "1" at bounding box center [100, 260] width 49 height 20
type input "10"
drag, startPoint x: 333, startPoint y: 262, endPoint x: 313, endPoint y: 270, distance: 21.9
click at [331, 264] on input "10K DÂU" at bounding box center [338, 259] width 101 height 21
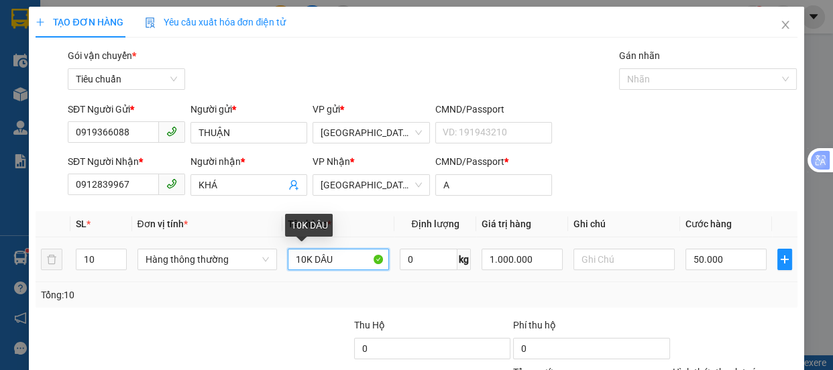
type input "0"
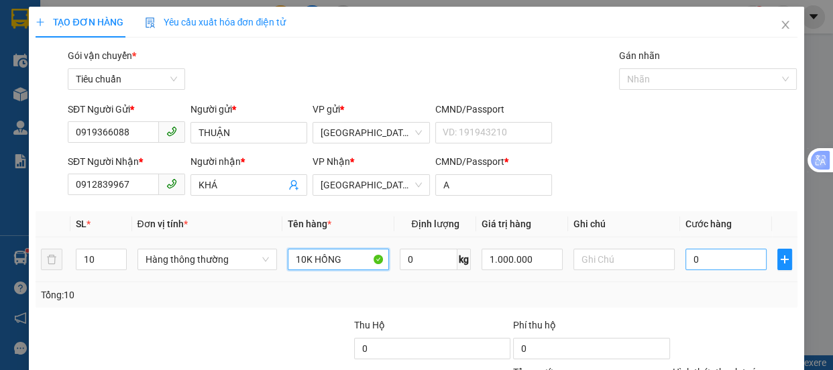
type input "10K HỒNG"
click at [686, 263] on input "0" at bounding box center [726, 259] width 81 height 21
type input "4"
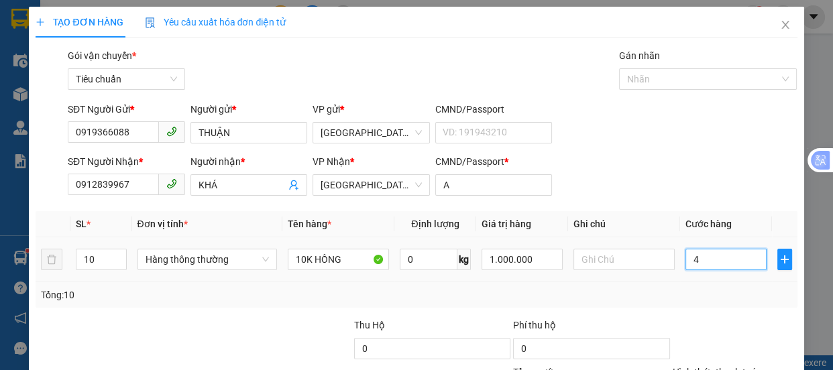
type input "40"
type input "400"
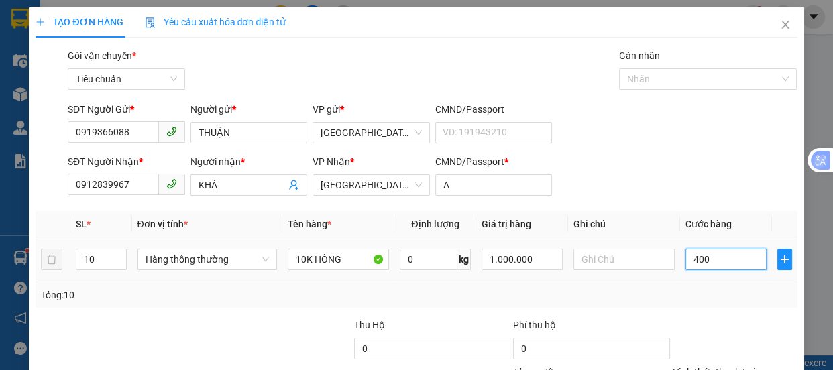
type input "400"
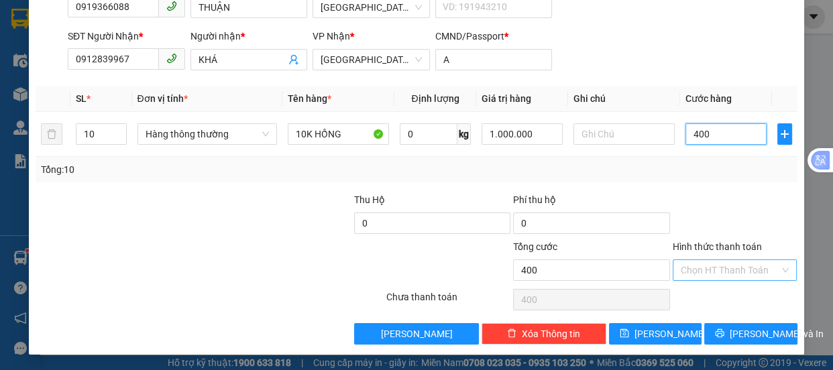
type input "400"
type input "400.000"
click at [688, 273] on input "Hình thức thanh toán" at bounding box center [730, 270] width 99 height 20
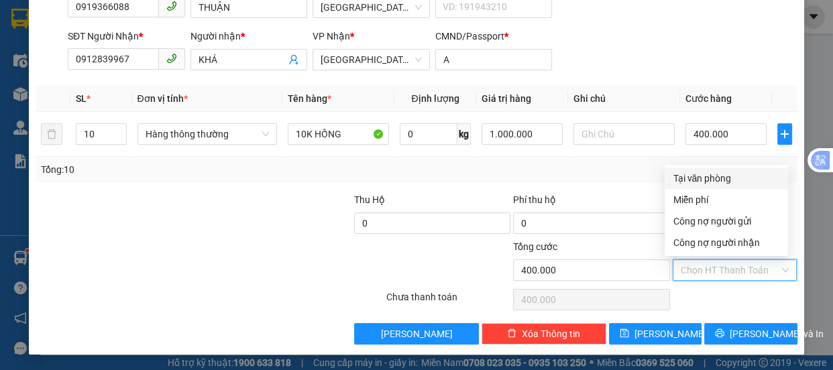
click at [706, 173] on div "Tại văn phòng" at bounding box center [726, 178] width 107 height 15
type input "0"
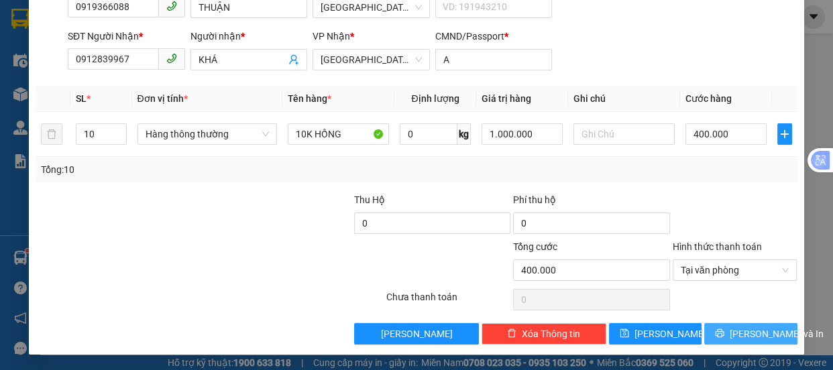
click at [722, 335] on icon "printer" at bounding box center [719, 333] width 9 height 9
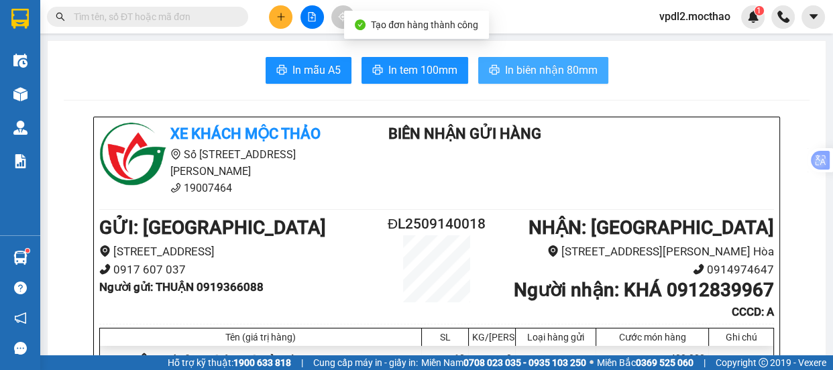
click at [523, 68] on span "In biên nhận 80mm" at bounding box center [551, 70] width 93 height 17
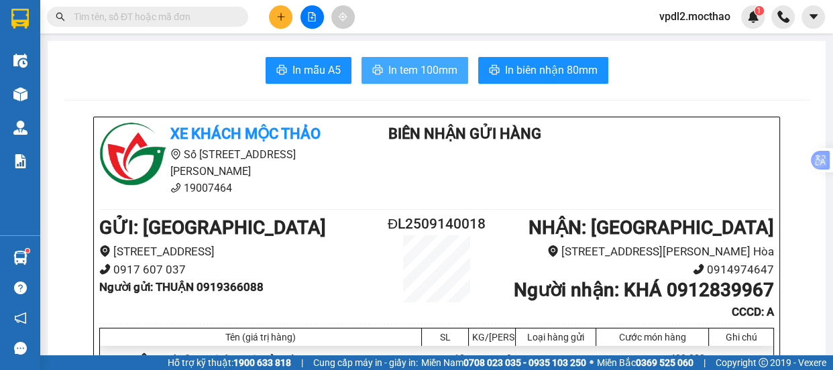
click at [409, 62] on span "In tem 100mm" at bounding box center [422, 70] width 69 height 17
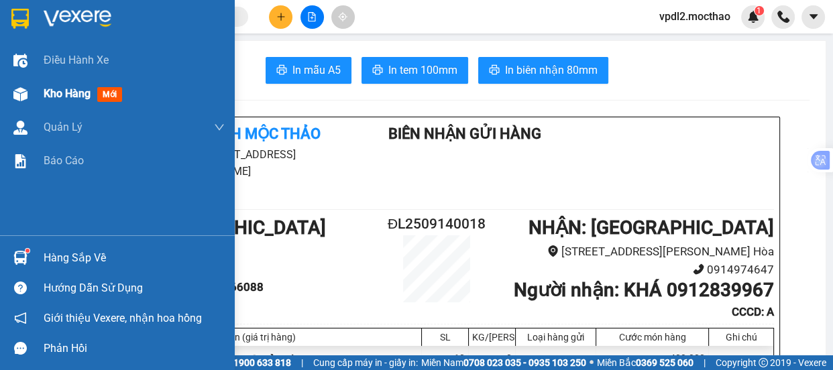
click at [61, 97] on span "Kho hàng" at bounding box center [67, 93] width 47 height 13
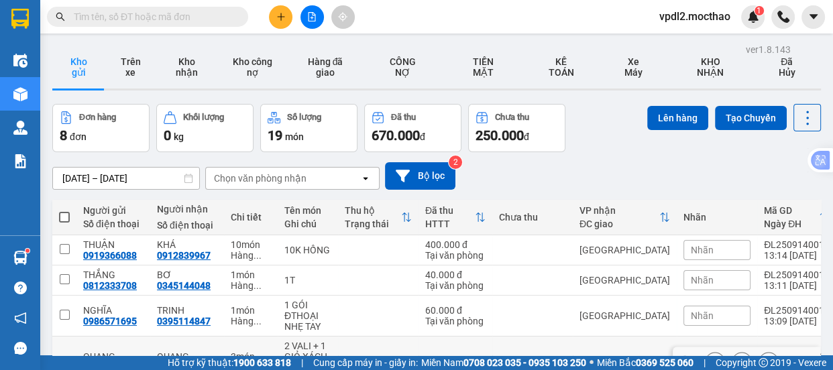
scroll to position [213, 0]
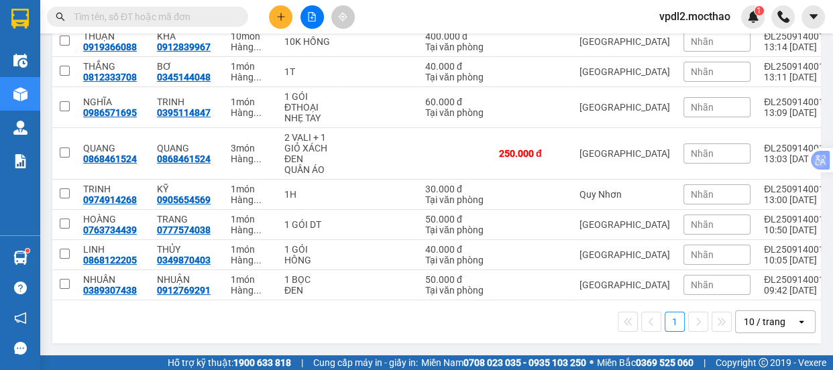
click at [275, 13] on button at bounding box center [280, 16] width 23 height 23
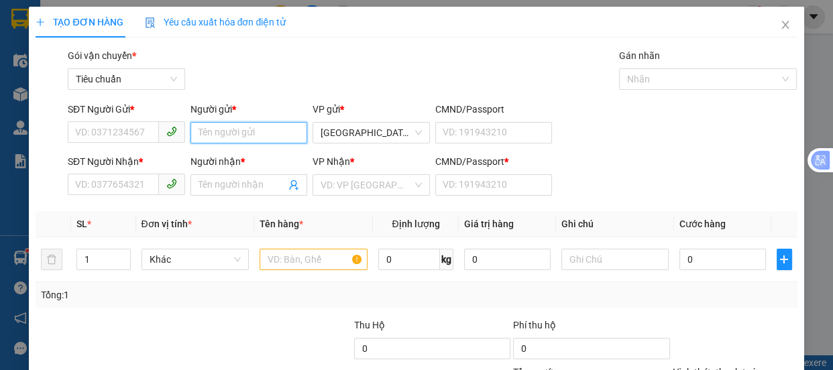
click at [245, 132] on input "Người gửi *" at bounding box center [248, 132] width 117 height 21
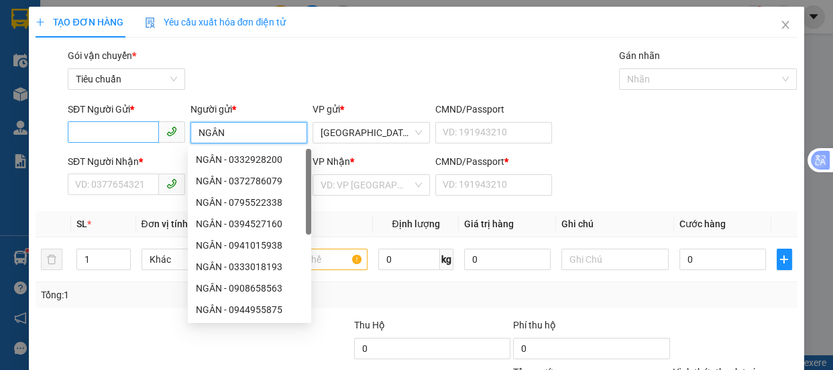
type input "NGÂN"
click at [142, 129] on input "SĐT Người Gửi *" at bounding box center [113, 131] width 91 height 21
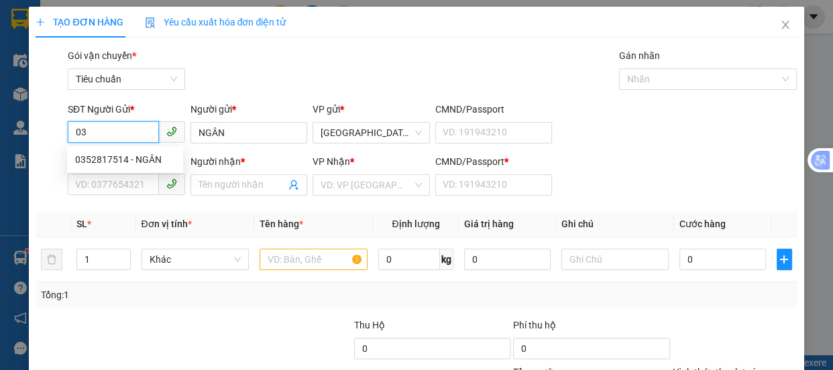
type input "0"
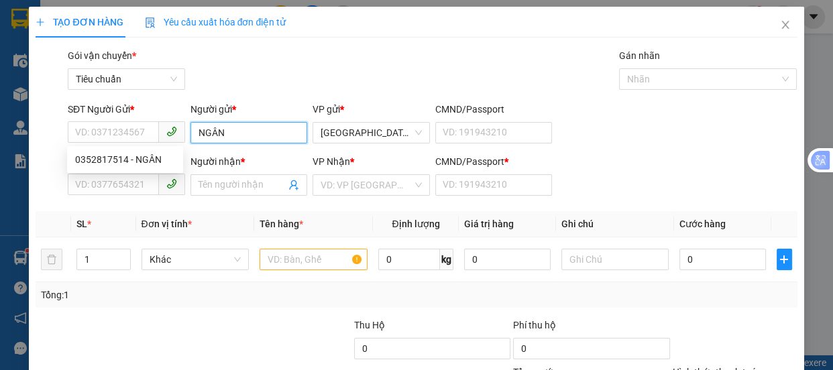
drag, startPoint x: 240, startPoint y: 132, endPoint x: 0, endPoint y: 0, distance: 274.1
click at [0, 71] on div "TẠO ĐƠN HÀNG Yêu cầu xuất hóa đơn điện tử Transit Pickup Surcharge Ids Transit …" at bounding box center [416, 185] width 833 height 370
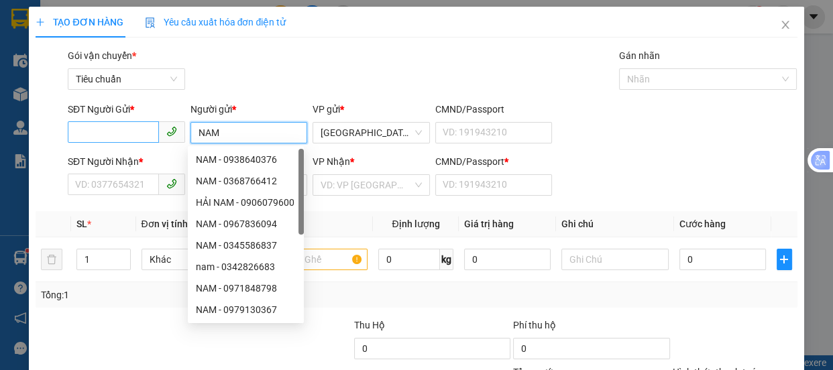
type input "NAM"
click at [68, 137] on input "SĐT Người Gửi *" at bounding box center [113, 131] width 91 height 21
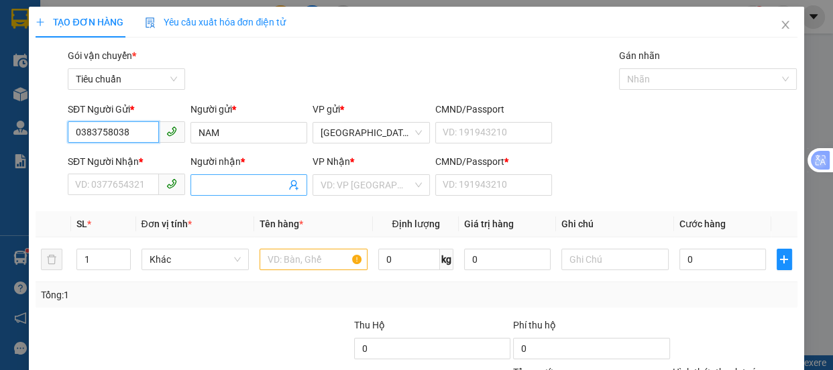
type input "0383758038"
click at [229, 192] on input "Người nhận *" at bounding box center [243, 185] width 88 height 15
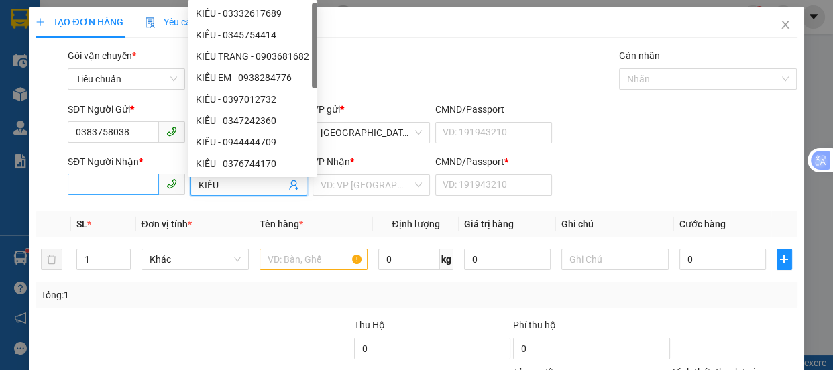
type input "KIỀU"
click at [107, 194] on input "SĐT Người Nhận *" at bounding box center [113, 184] width 91 height 21
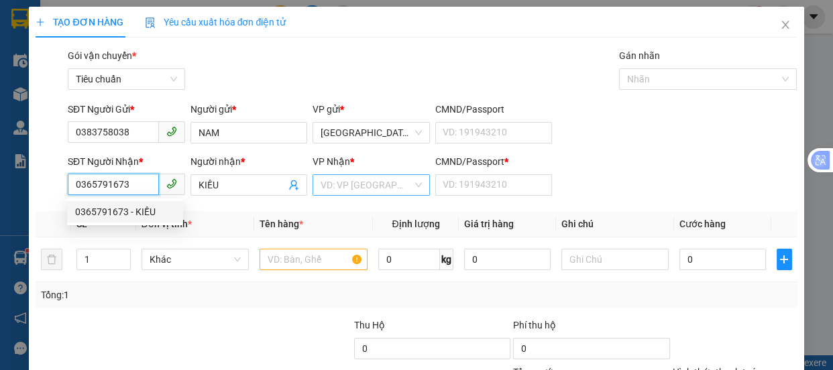
type input "0365791673"
click at [341, 186] on input "search" at bounding box center [367, 185] width 92 height 20
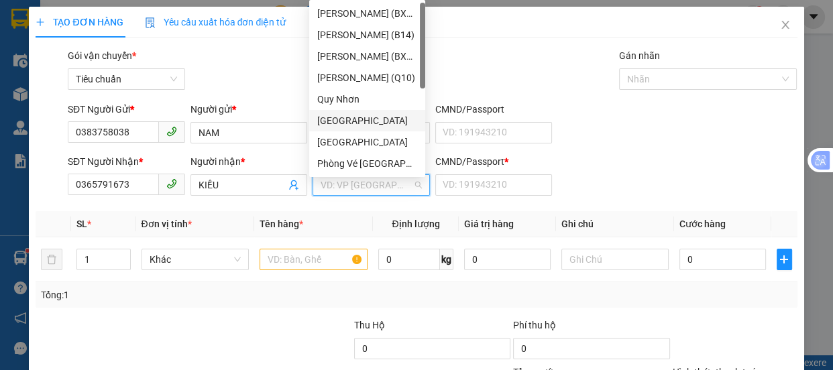
click at [337, 121] on div "[GEOGRAPHIC_DATA]" at bounding box center [367, 120] width 100 height 15
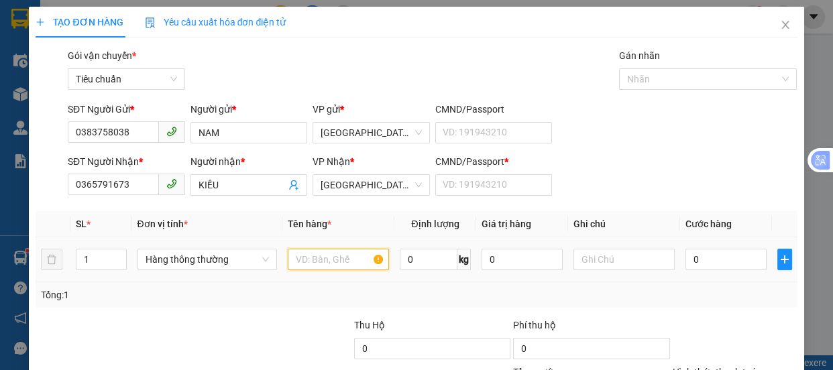
click at [310, 265] on input "text" at bounding box center [338, 259] width 101 height 21
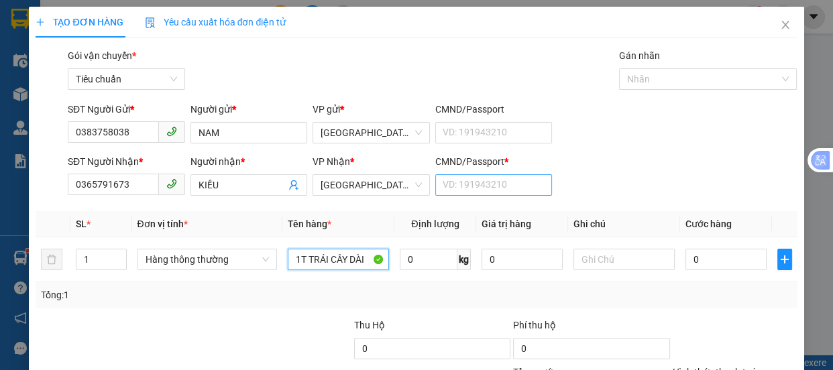
type input "1T TRÁI CÂY DÀI"
click at [473, 184] on input "CMND/Passport *" at bounding box center [493, 184] width 117 height 21
type input "0"
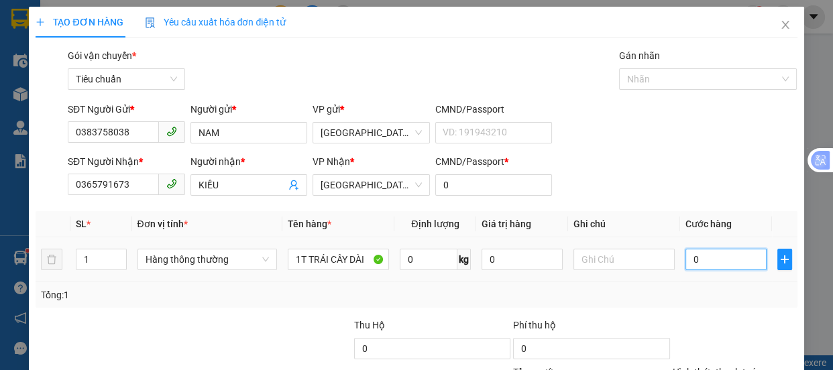
click at [698, 266] on input "0" at bounding box center [726, 259] width 81 height 21
type input "1"
type input "14"
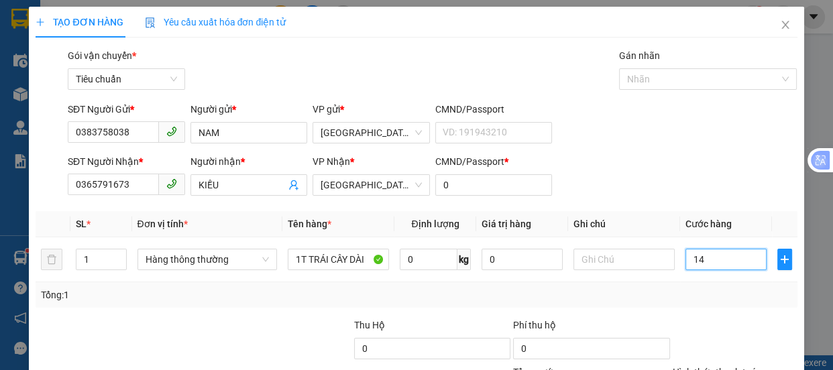
type input "14"
type input "1"
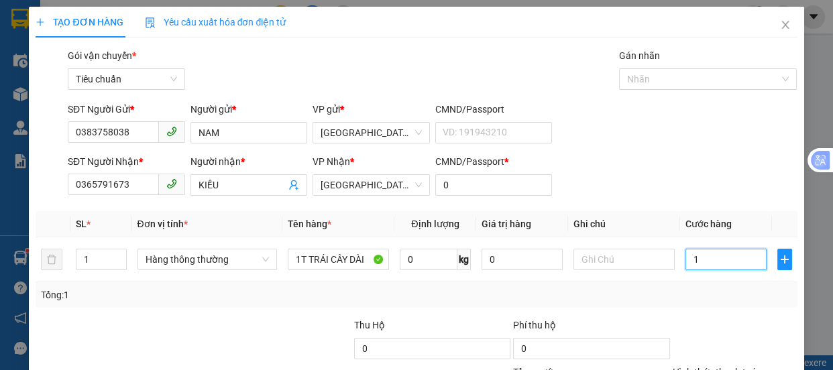
type input "0"
drag, startPoint x: 682, startPoint y: 262, endPoint x: 632, endPoint y: 250, distance: 51.6
click at [686, 260] on input "0" at bounding box center [726, 259] width 81 height 21
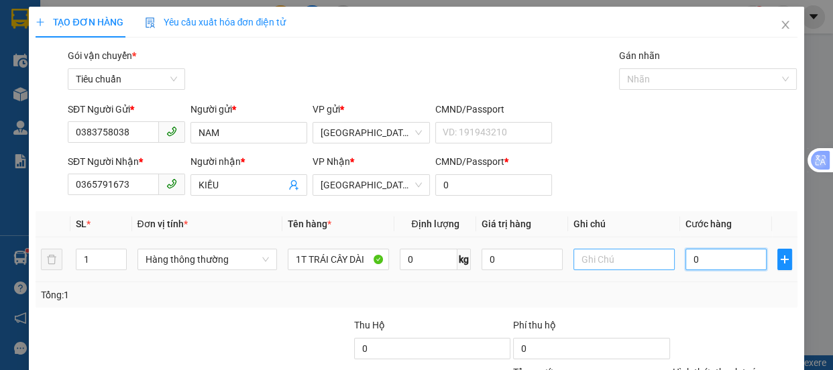
type input "10"
type input "120"
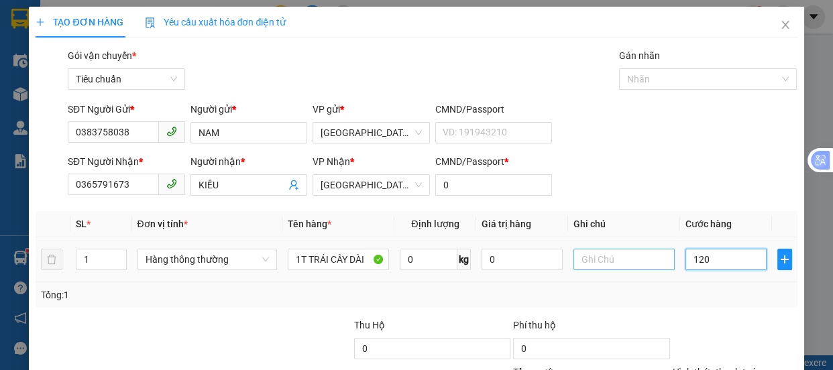
type input "120"
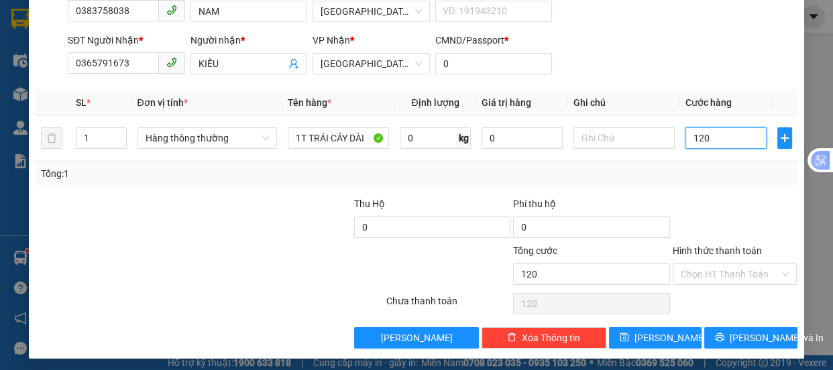
scroll to position [125, 0]
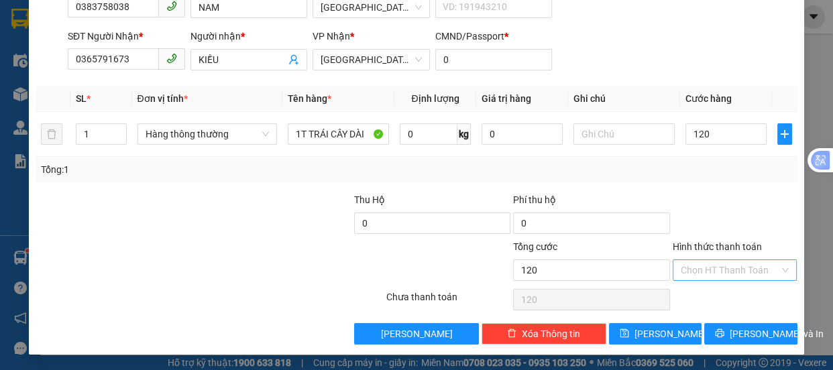
type input "120.000"
drag, startPoint x: 688, startPoint y: 270, endPoint x: 691, endPoint y: 193, distance: 77.2
click at [688, 270] on input "Hình thức thanh toán" at bounding box center [730, 270] width 99 height 20
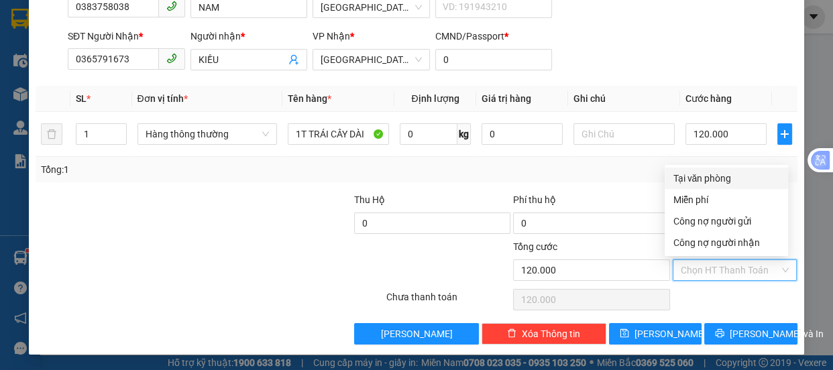
click at [692, 178] on div "Tại văn phòng" at bounding box center [726, 178] width 107 height 15
type input "0"
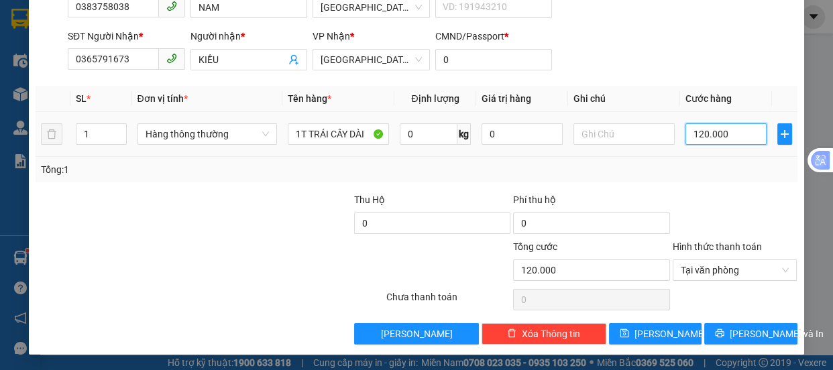
click at [720, 133] on input "120.000" at bounding box center [726, 133] width 81 height 21
type input "1"
type input "10"
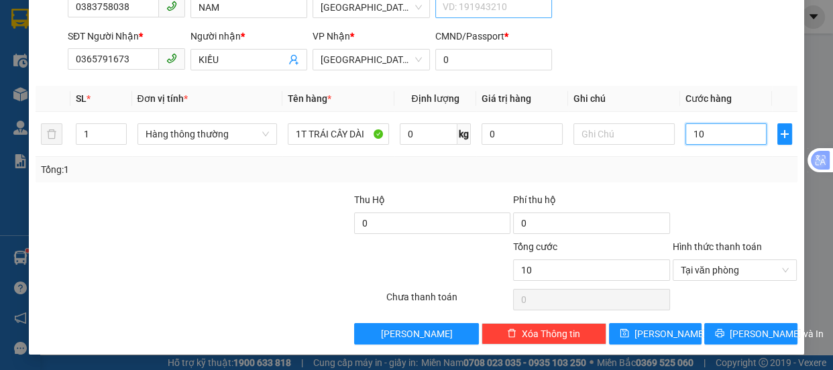
type input "100"
type input "100.000"
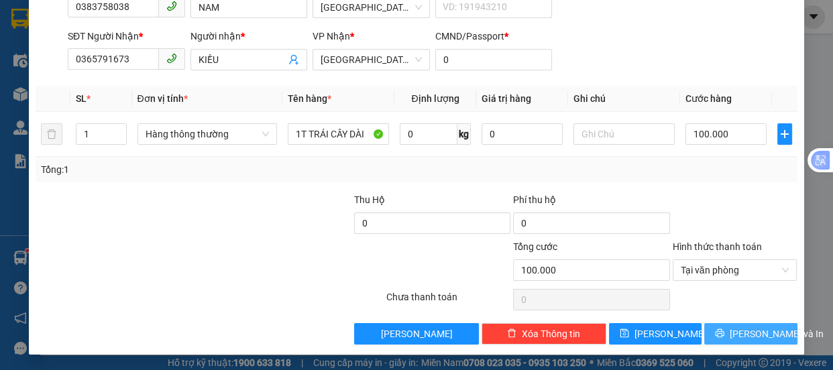
drag, startPoint x: 738, startPoint y: 336, endPoint x: 344, endPoint y: 91, distance: 463.6
click at [737, 336] on span "[PERSON_NAME] và In" at bounding box center [777, 334] width 94 height 15
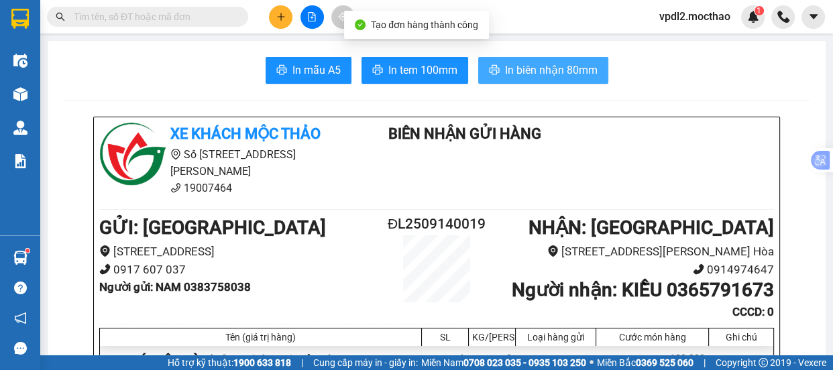
click at [509, 75] on span "In biên nhận 80mm" at bounding box center [551, 70] width 93 height 17
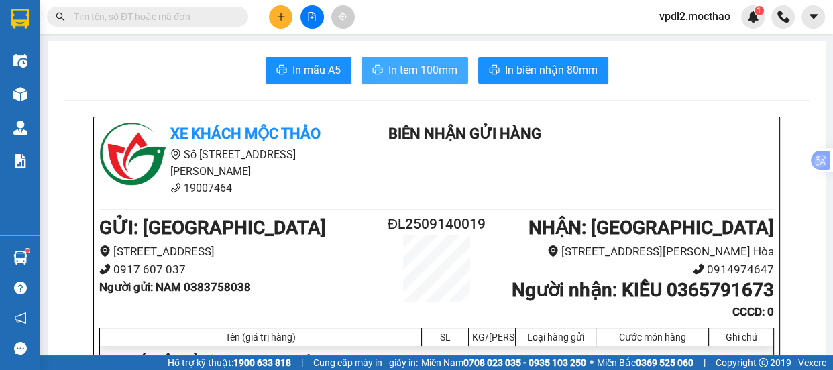
click at [376, 68] on icon "printer" at bounding box center [377, 69] width 10 height 9
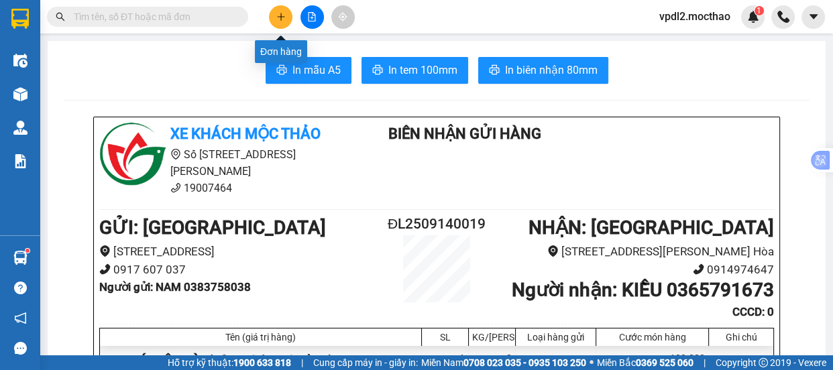
click at [279, 17] on icon "plus" at bounding box center [280, 16] width 9 height 9
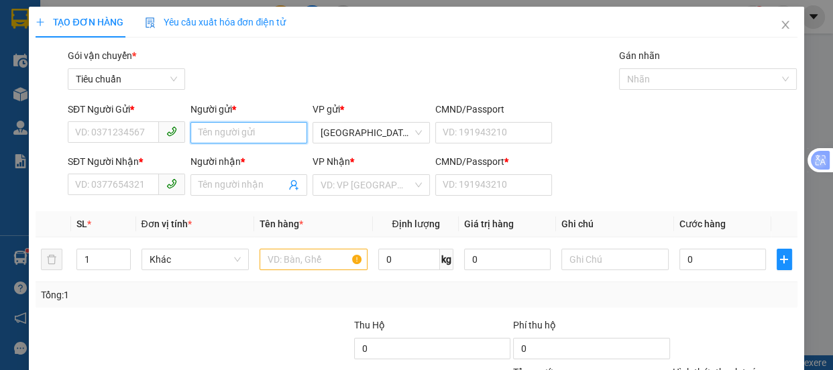
click at [216, 129] on input "Người gửi *" at bounding box center [248, 132] width 117 height 21
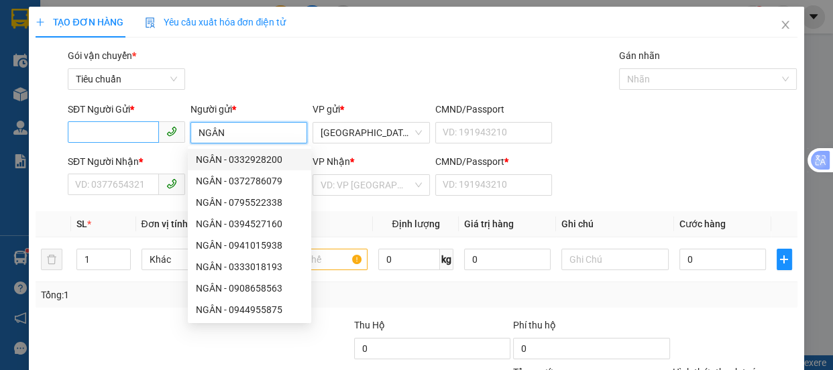
type input "NGÂN"
click at [80, 133] on input "SĐT Người Gửi *" at bounding box center [113, 131] width 91 height 21
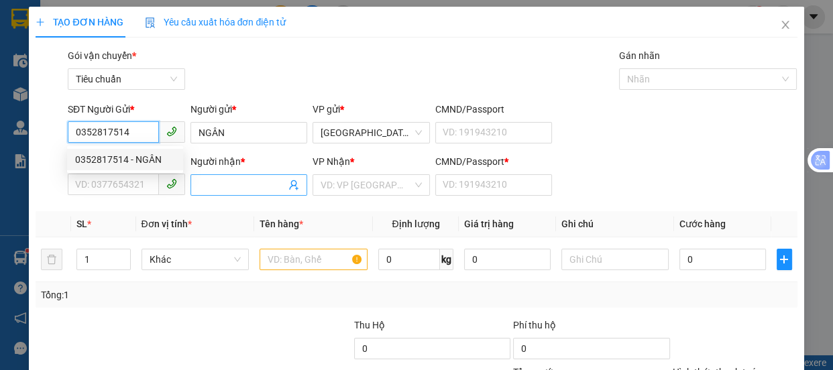
type input "0352817514"
click at [234, 180] on input "Người nhận *" at bounding box center [243, 185] width 88 height 15
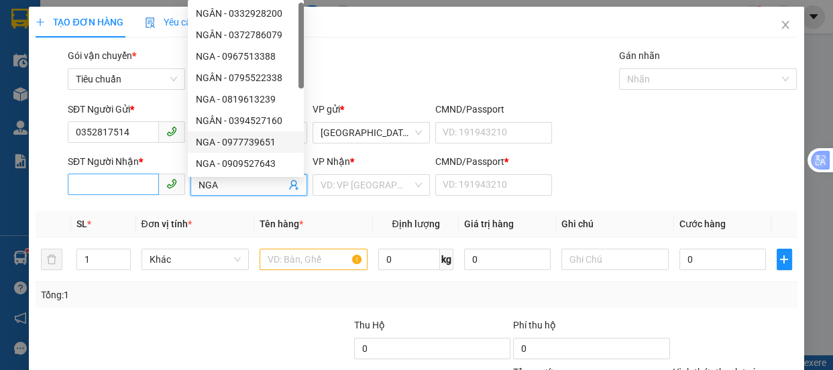
type input "NGA"
click at [74, 181] on input "SĐT Người Nhận *" at bounding box center [113, 184] width 91 height 21
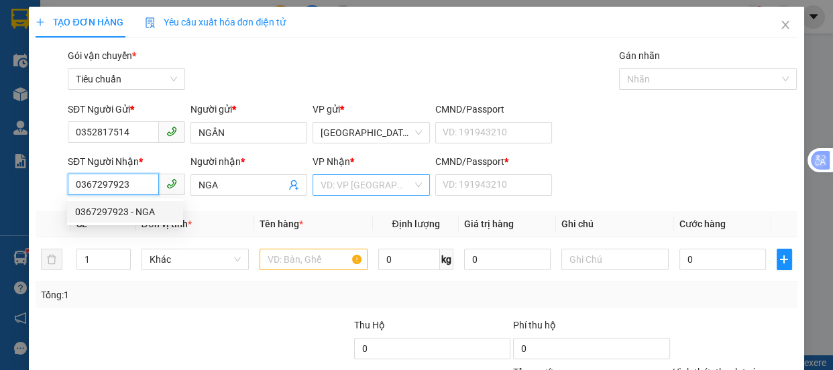
type input "0367297923"
click at [343, 185] on input "search" at bounding box center [367, 185] width 92 height 20
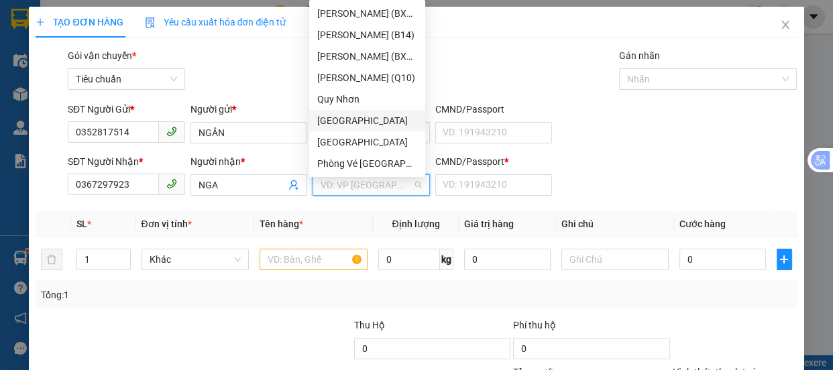
click at [342, 120] on div "[GEOGRAPHIC_DATA]" at bounding box center [367, 120] width 100 height 15
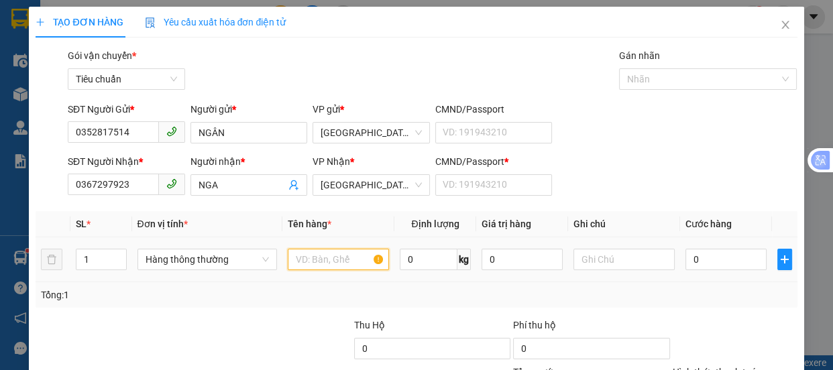
click at [298, 266] on input "text" at bounding box center [338, 259] width 101 height 21
type input "3T"
click at [94, 261] on input "1" at bounding box center [100, 260] width 49 height 20
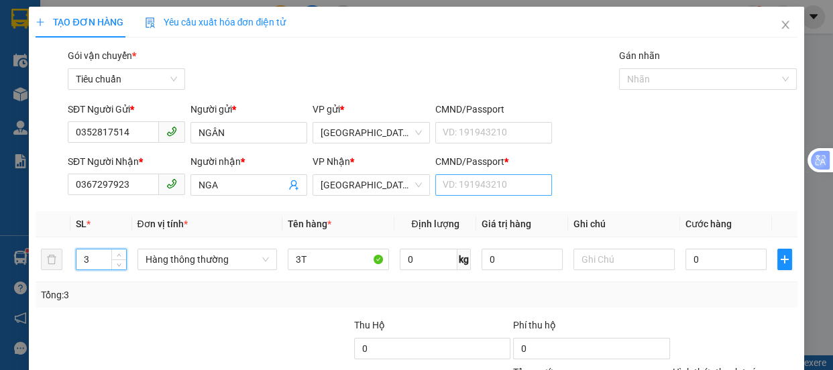
type input "3"
drag, startPoint x: 473, startPoint y: 185, endPoint x: 454, endPoint y: 73, distance: 113.6
click at [473, 185] on input "CMND/Passport *" at bounding box center [493, 184] width 117 height 21
type input "0"
click at [683, 148] on div "SĐT Người Gửi * 0352817514 Người gửi * NGÂN VP gửi * Đà Lạt CMND/Passport VD: […" at bounding box center [432, 125] width 735 height 47
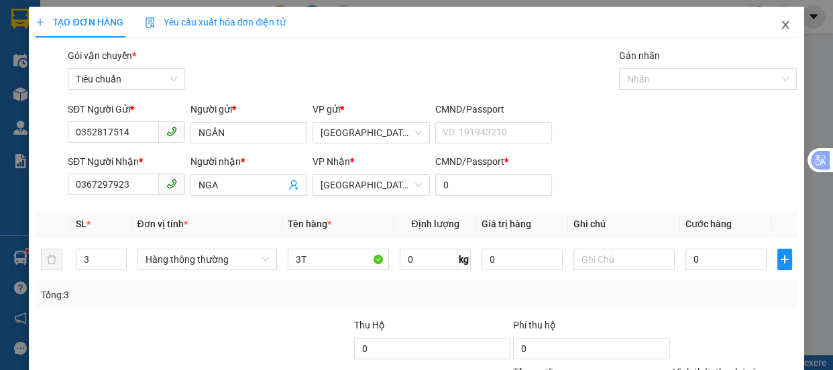
click at [781, 27] on icon "close" at bounding box center [784, 25] width 7 height 8
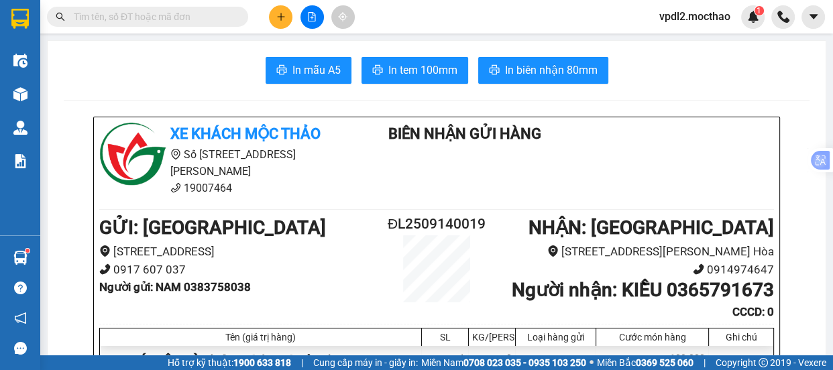
click at [282, 22] on button at bounding box center [280, 16] width 23 height 23
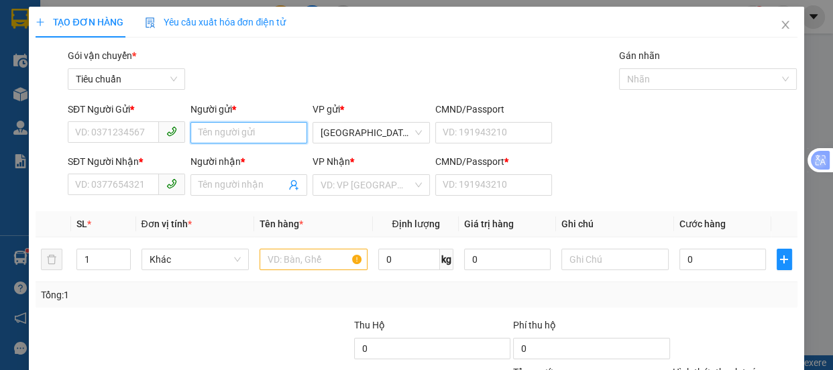
click at [250, 141] on input "Người gửi *" at bounding box center [248, 132] width 117 height 21
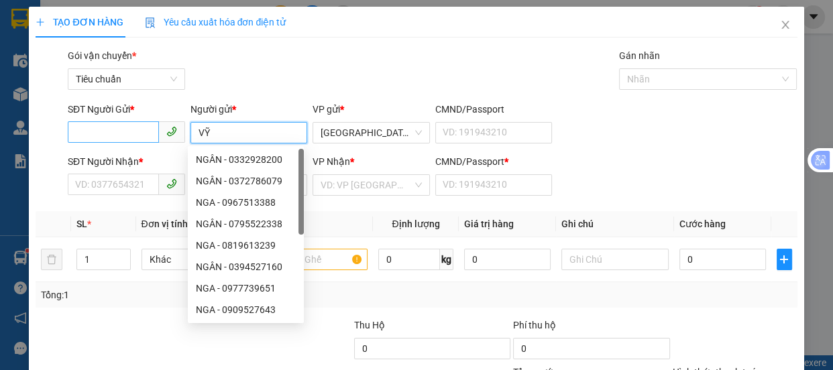
type input "VỸ"
click at [96, 141] on input "SĐT Người Gửi *" at bounding box center [113, 131] width 91 height 21
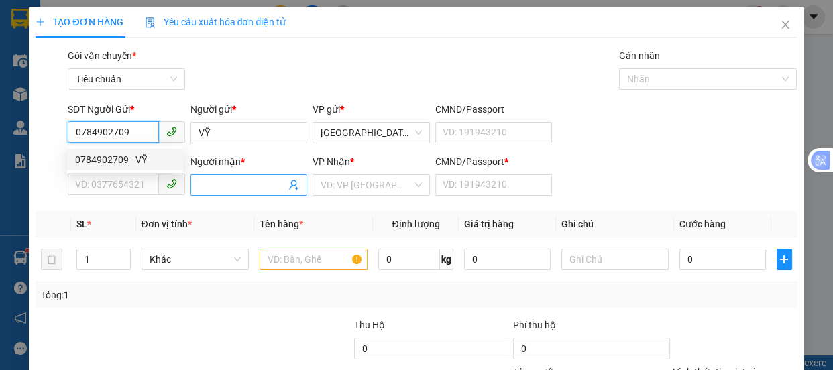
type input "0784902709"
click at [216, 182] on input "Người nhận *" at bounding box center [243, 185] width 88 height 15
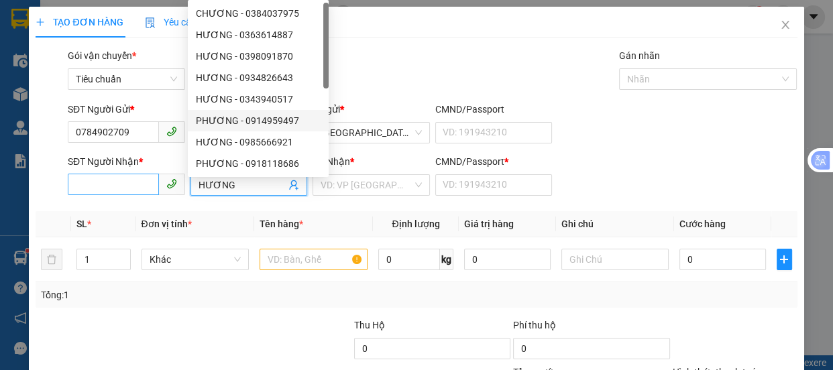
type input "HƯƠNG"
drag, startPoint x: 95, startPoint y: 186, endPoint x: 0, endPoint y: 34, distance: 179.6
click at [96, 184] on input "SĐT Người Nhận *" at bounding box center [113, 184] width 91 height 21
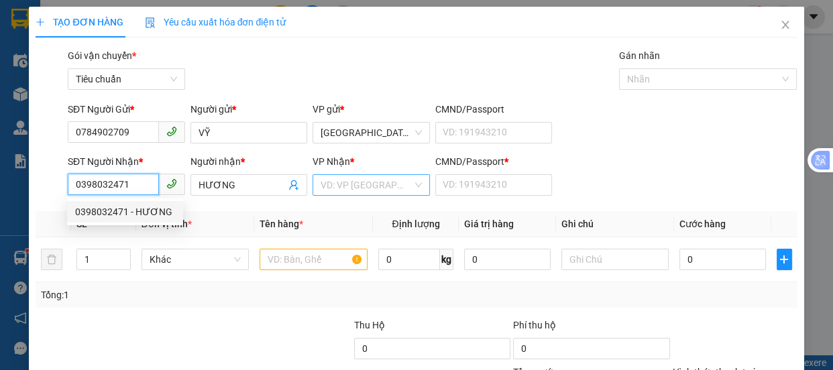
type input "0398032471"
click at [355, 182] on input "search" at bounding box center [367, 185] width 92 height 20
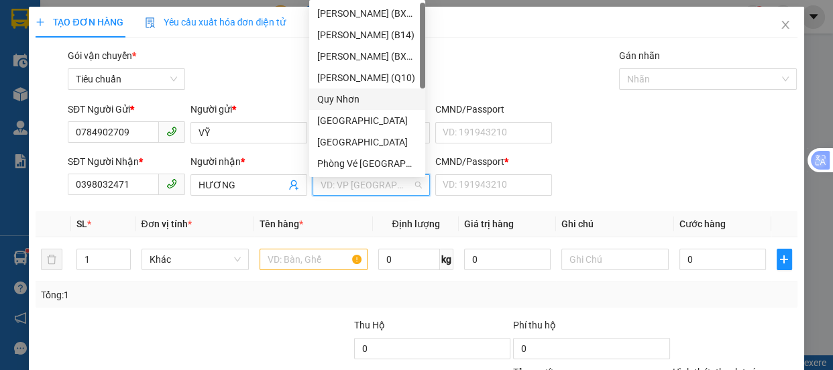
drag, startPoint x: 345, startPoint y: 93, endPoint x: 328, endPoint y: 255, distance: 162.5
click at [345, 101] on div "Quy Nhơn" at bounding box center [367, 99] width 100 height 15
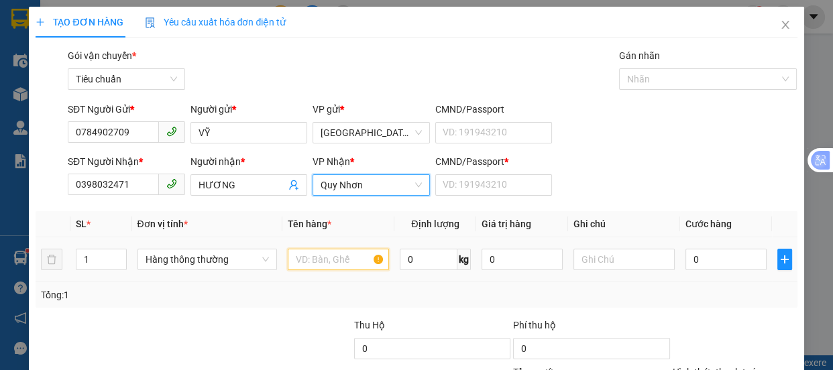
drag, startPoint x: 313, startPoint y: 265, endPoint x: 301, endPoint y: 244, distance: 23.7
click at [303, 259] on input "text" at bounding box center [338, 259] width 101 height 21
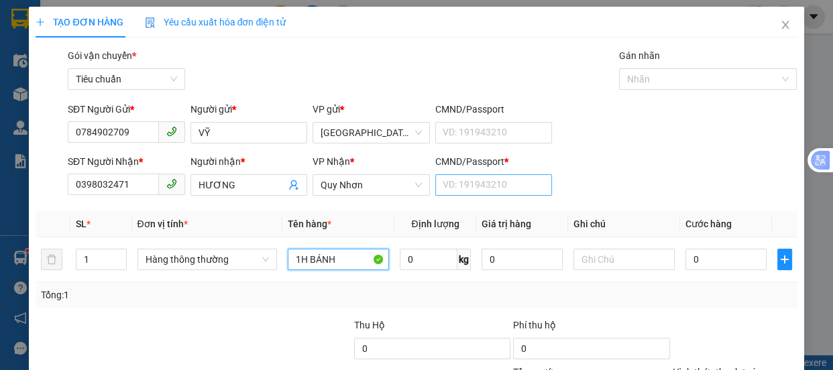
type input "1H BÁNH"
click at [479, 185] on input "CMND/Passport *" at bounding box center [493, 184] width 117 height 21
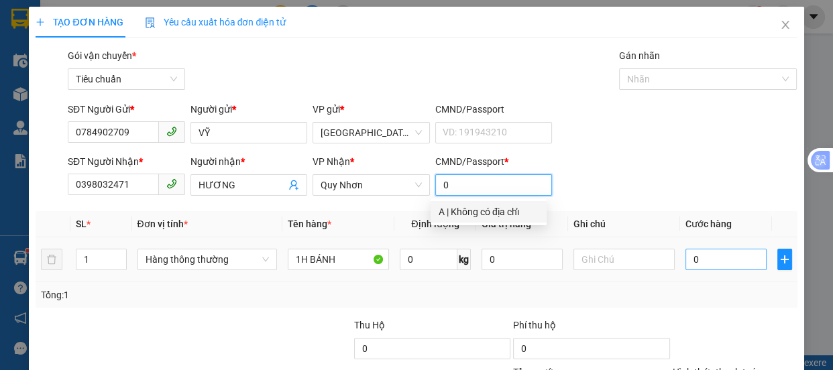
type input "0"
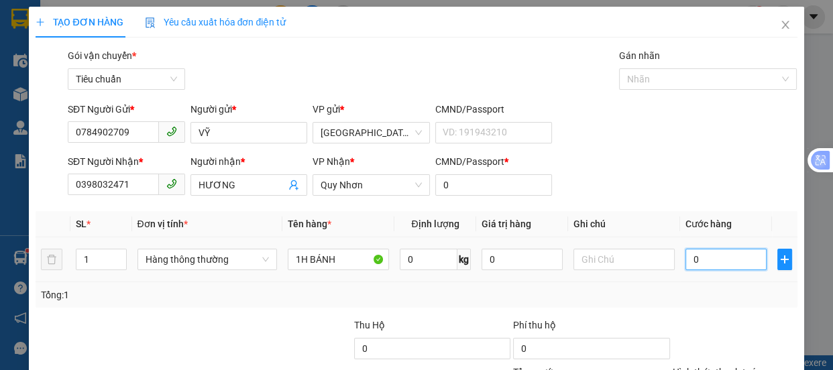
click at [702, 264] on input "0" at bounding box center [726, 259] width 81 height 21
type input "4"
type input "40"
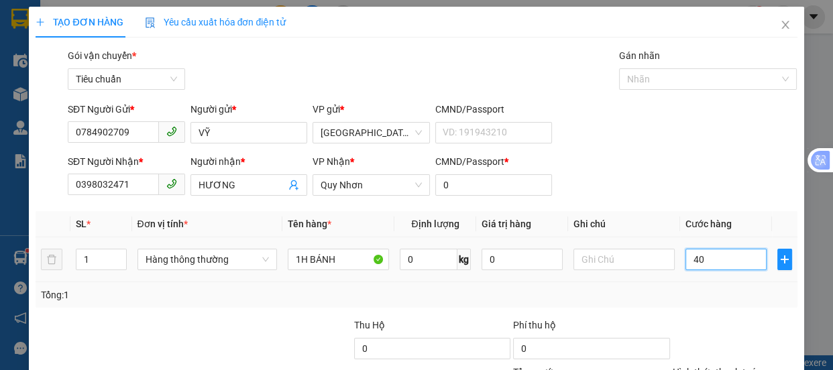
type input "40"
type input "40.000"
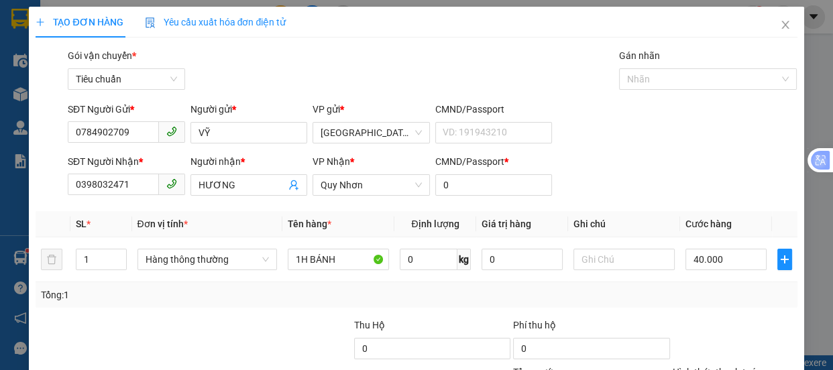
click at [702, 296] on div "Tại văn phòng" at bounding box center [726, 303] width 107 height 15
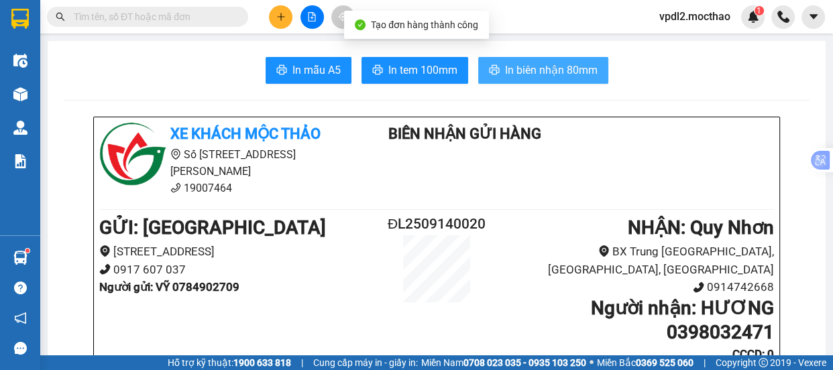
click at [543, 62] on span "In biên nhận 80mm" at bounding box center [551, 70] width 93 height 17
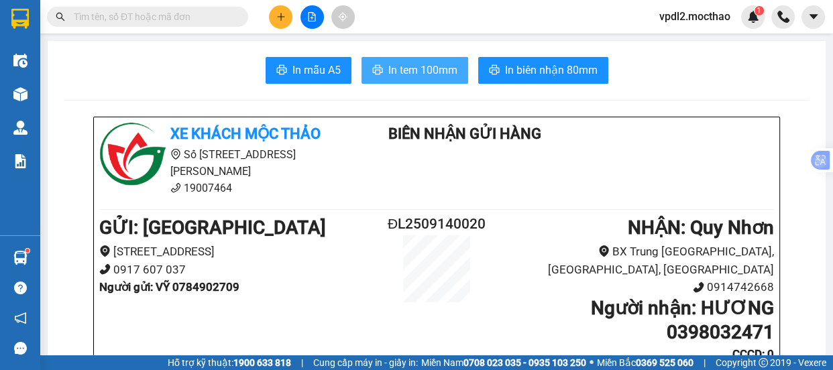
click at [391, 67] on span "In tem 100mm" at bounding box center [422, 70] width 69 height 17
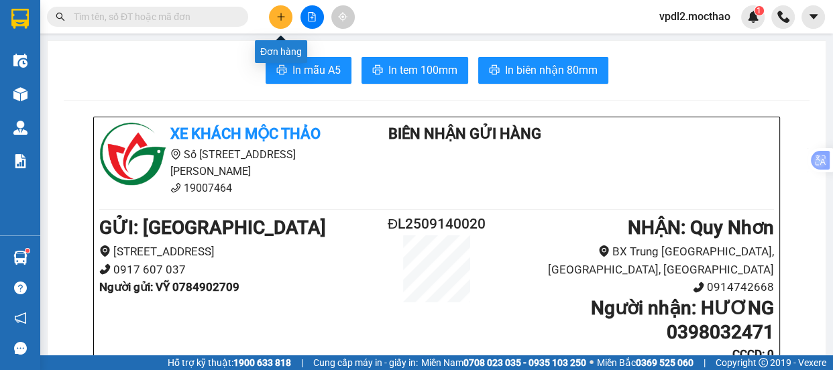
click at [284, 16] on icon "plus" at bounding box center [280, 16] width 7 height 1
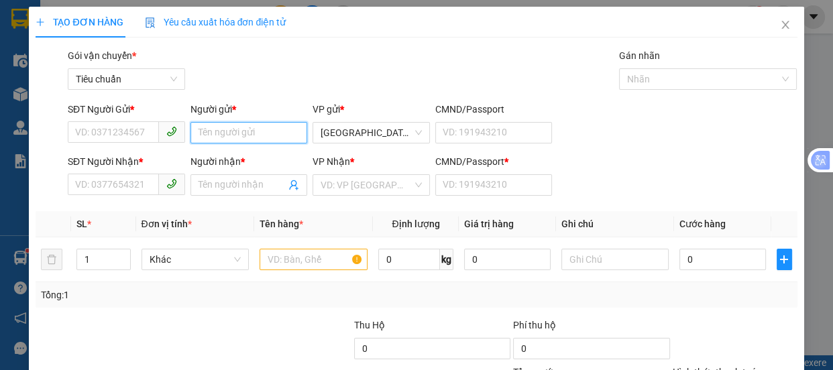
click at [227, 137] on input "Người gửi *" at bounding box center [248, 132] width 117 height 21
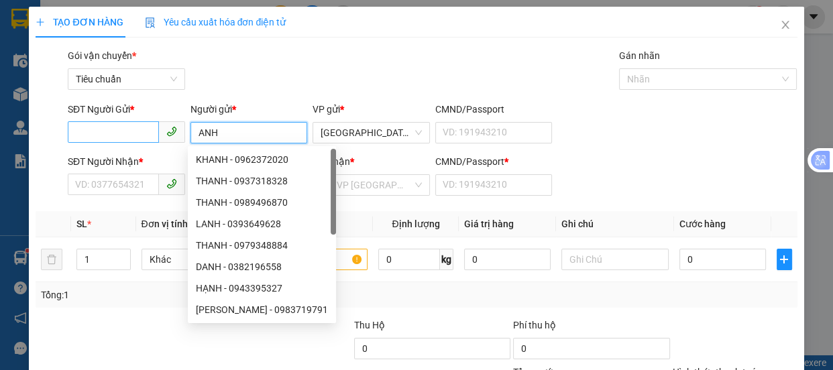
type input "ANH"
click at [123, 138] on input "SĐT Người Gửi *" at bounding box center [113, 131] width 91 height 21
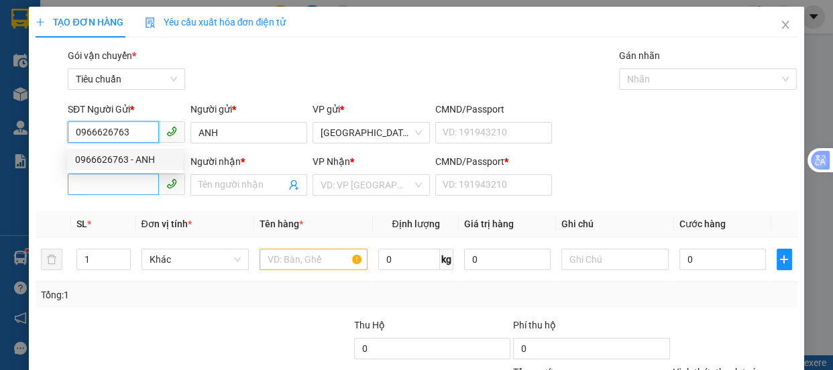
type input "0966626763"
click at [121, 187] on input "SĐT Người Nhận *" at bounding box center [113, 184] width 91 height 21
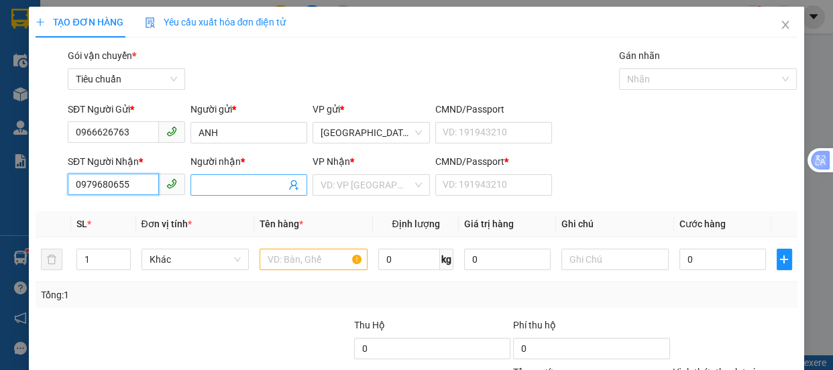
type input "0979680655"
drag, startPoint x: 225, startPoint y: 182, endPoint x: 109, endPoint y: 160, distance: 118.1
click at [227, 181] on input "Người nhận *" at bounding box center [243, 185] width 88 height 15
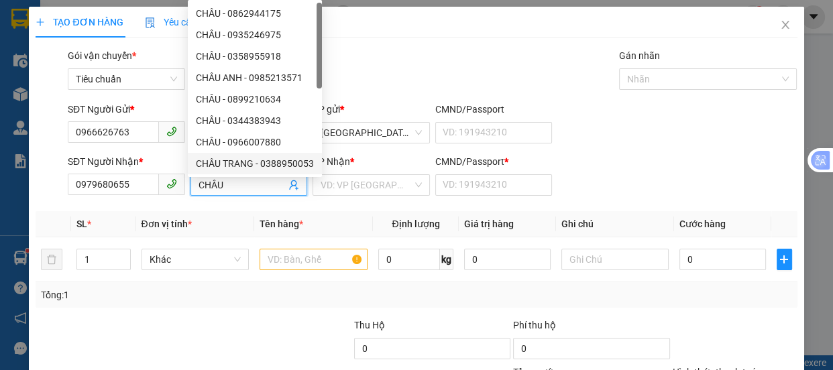
type input "CHÂU"
click at [388, 200] on div "VP Nhận * VD: VP [GEOGRAPHIC_DATA]" at bounding box center [371, 177] width 117 height 47
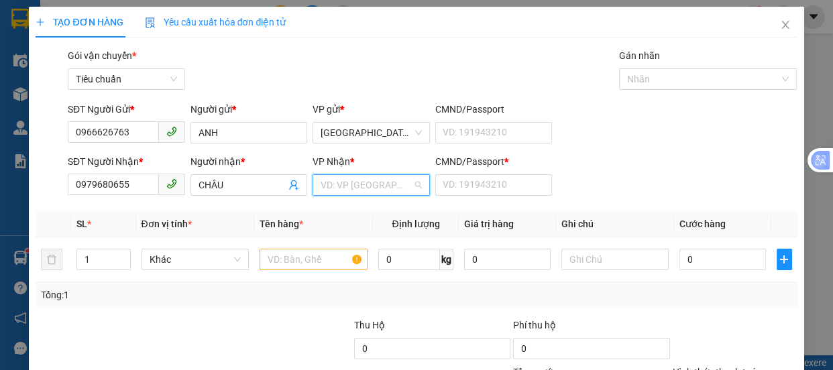
click at [376, 186] on input "search" at bounding box center [367, 185] width 92 height 20
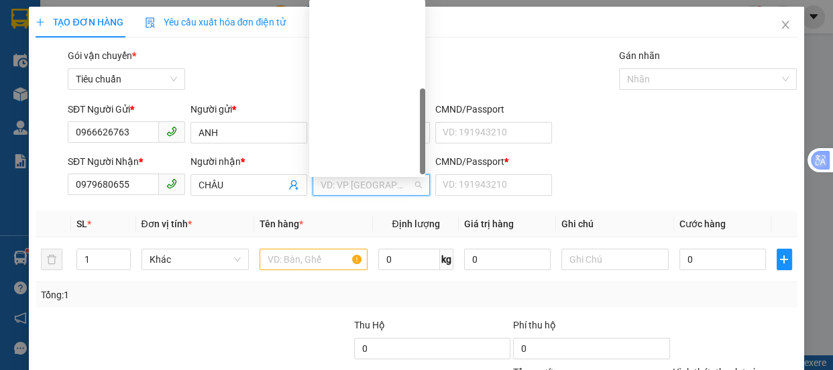
click at [373, 221] on div "Quy Nhơn ( Dọc Đường )" at bounding box center [367, 228] width 100 height 15
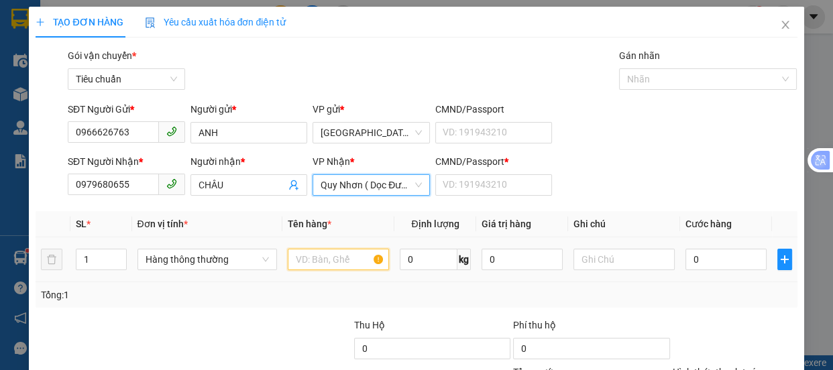
drag, startPoint x: 299, startPoint y: 261, endPoint x: 195, endPoint y: 154, distance: 149.9
click at [294, 252] on input "text" at bounding box center [338, 259] width 101 height 21
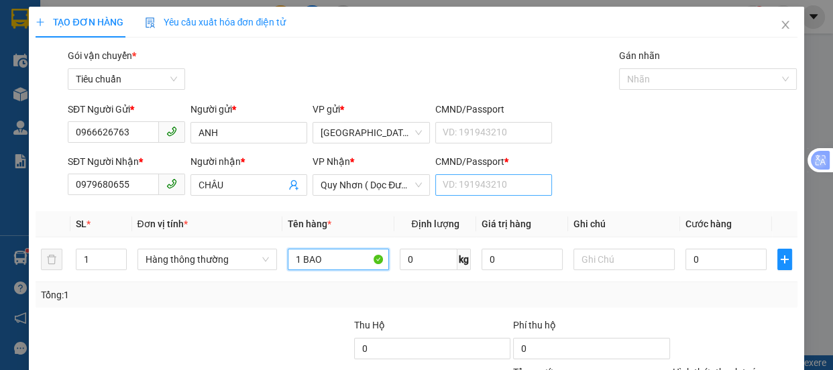
type input "1 BAO"
click at [455, 175] on input "CMND/Passport *" at bounding box center [493, 184] width 117 height 21
type input "0"
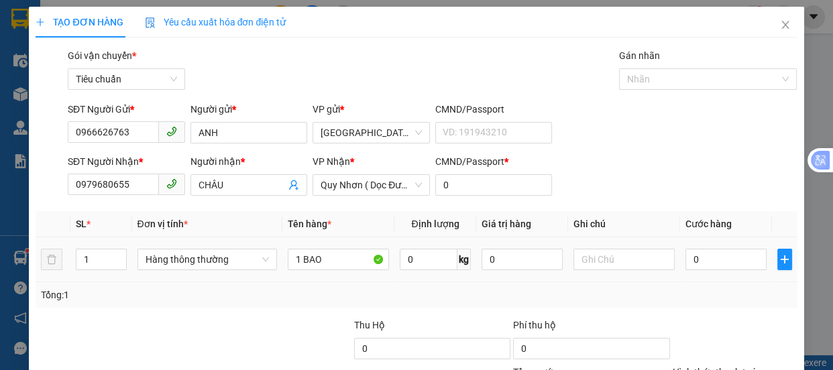
click at [610, 243] on td at bounding box center [624, 259] width 112 height 45
click at [584, 249] on input "text" at bounding box center [623, 259] width 101 height 21
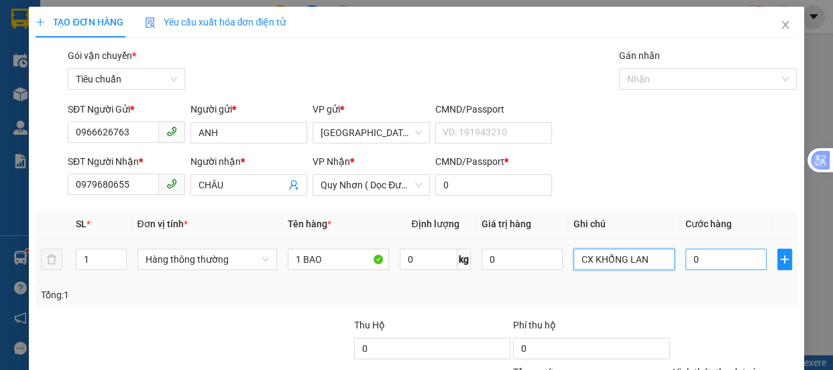
type input "CX KHỔNG LAN"
click at [704, 249] on input "0" at bounding box center [726, 259] width 81 height 21
type input "8"
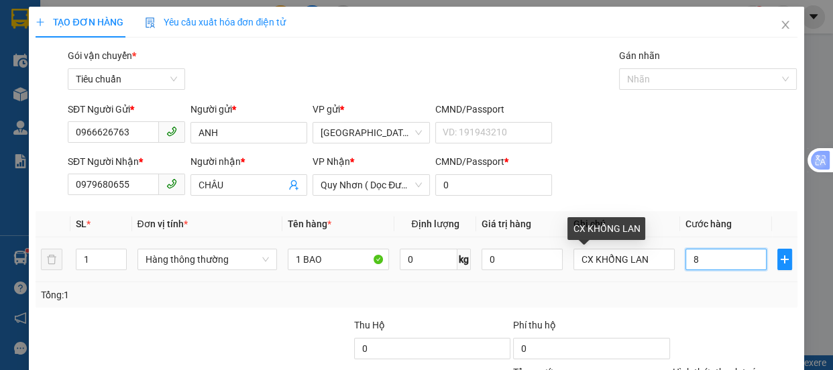
type input "80"
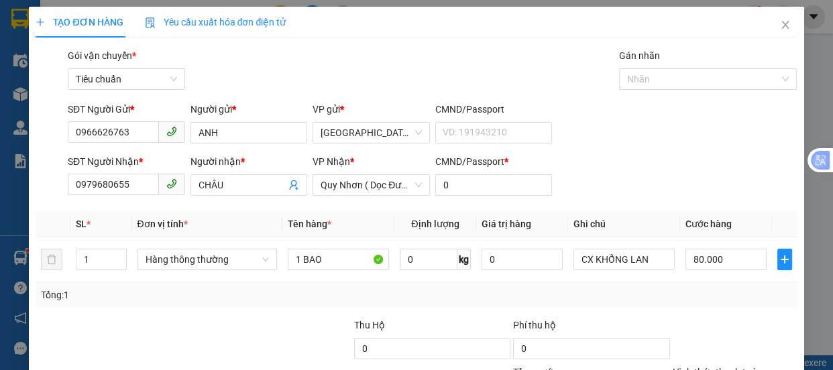
click at [703, 293] on div "Tại văn phòng" at bounding box center [726, 303] width 123 height 21
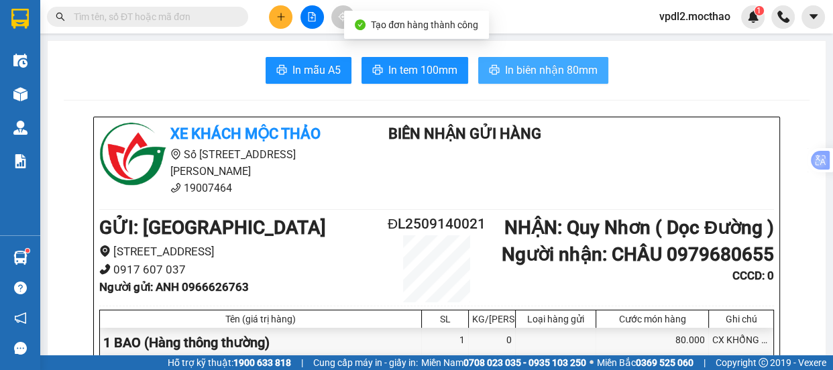
click at [515, 67] on span "In biên nhận 80mm" at bounding box center [551, 70] width 93 height 17
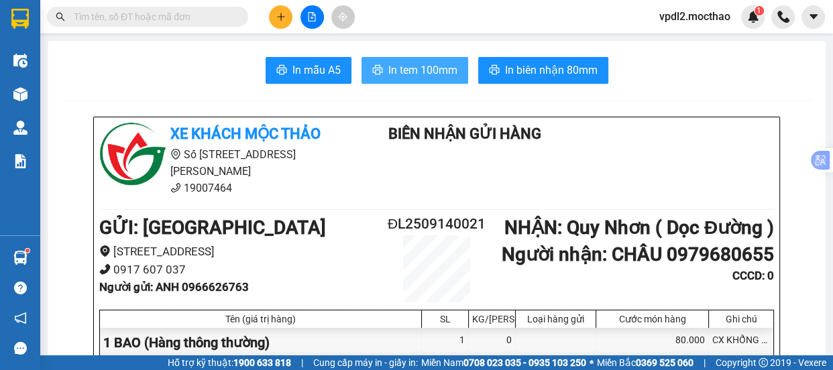
click at [417, 67] on span "In tem 100mm" at bounding box center [422, 70] width 69 height 17
click at [272, 13] on button at bounding box center [280, 16] width 23 height 23
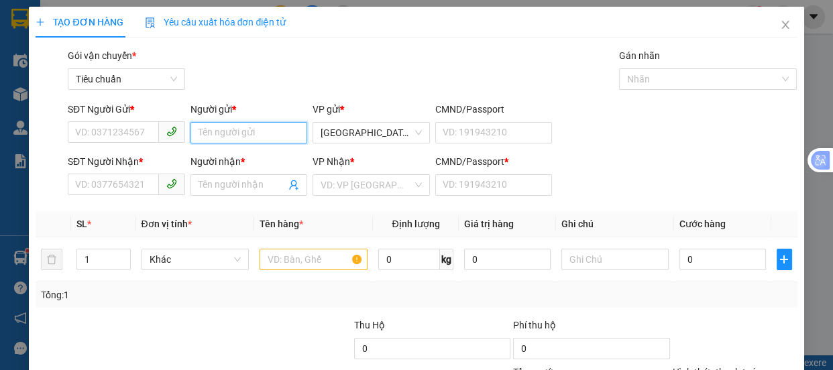
drag, startPoint x: 208, startPoint y: 136, endPoint x: 189, endPoint y: 123, distance: 23.1
click at [208, 134] on input "Người gửi *" at bounding box center [248, 132] width 117 height 21
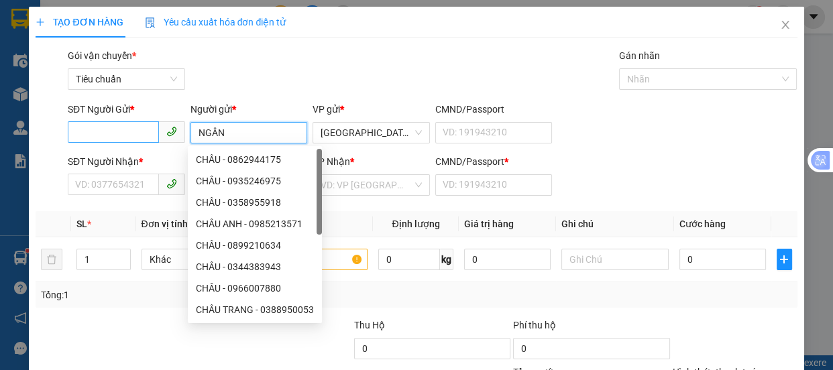
type input "NGÂN"
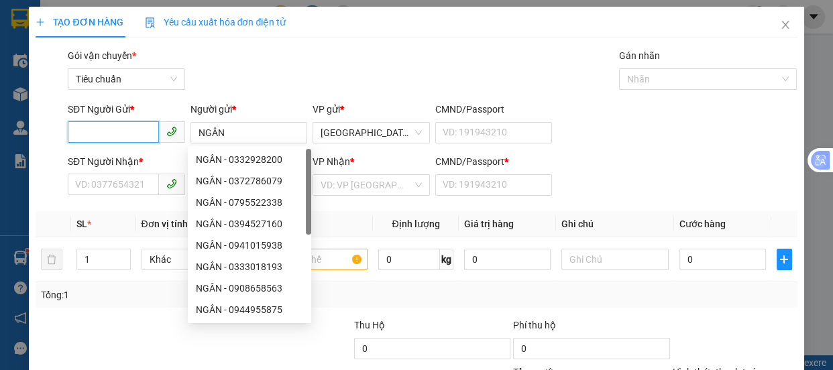
click at [109, 135] on input "SĐT Người Gửi *" at bounding box center [113, 131] width 91 height 21
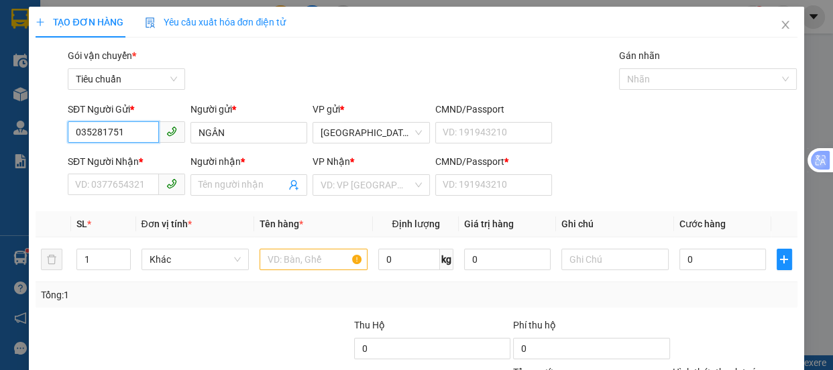
type input "0352817514"
click at [140, 158] on div "0352817514 - NGÂN" at bounding box center [125, 159] width 100 height 15
type input "0367297923"
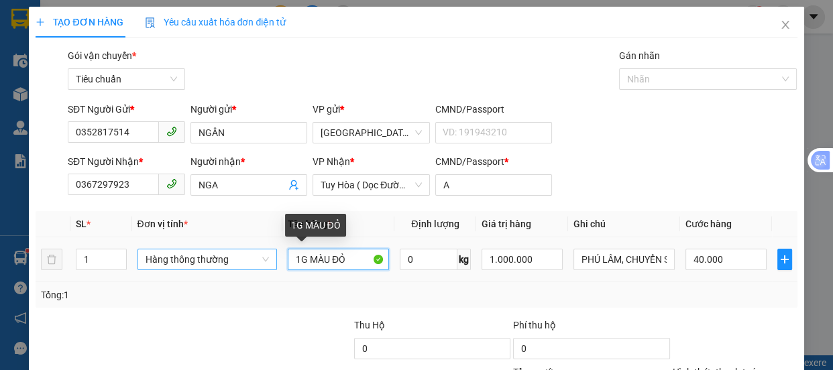
drag, startPoint x: 305, startPoint y: 259, endPoint x: 248, endPoint y: 251, distance: 56.9
click at [301, 256] on input "1G MÀU ĐỎ" at bounding box center [338, 259] width 101 height 21
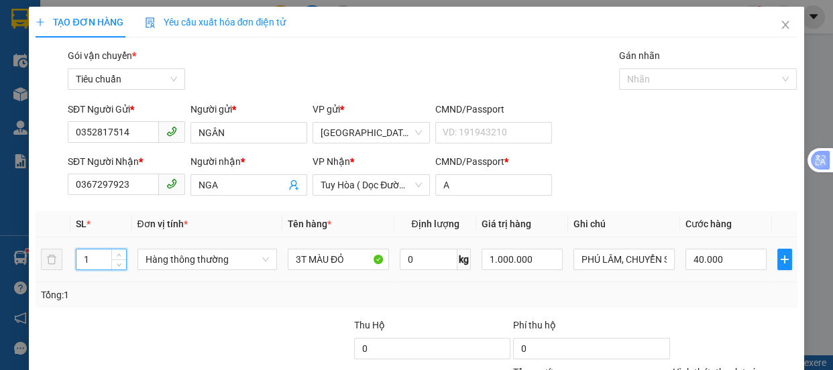
click at [93, 265] on input "1" at bounding box center [100, 260] width 49 height 20
drag, startPoint x: 714, startPoint y: 264, endPoint x: 612, endPoint y: 290, distance: 105.9
click at [706, 267] on input "40.000" at bounding box center [726, 259] width 81 height 21
click at [686, 261] on input "0" at bounding box center [726, 259] width 81 height 21
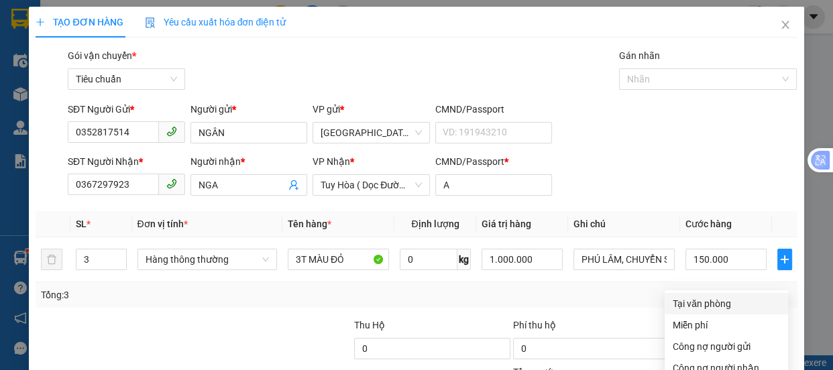
click at [702, 296] on div "Tại văn phòng" at bounding box center [726, 303] width 107 height 15
drag, startPoint x: 743, startPoint y: 335, endPoint x: 724, endPoint y: 317, distance: 25.1
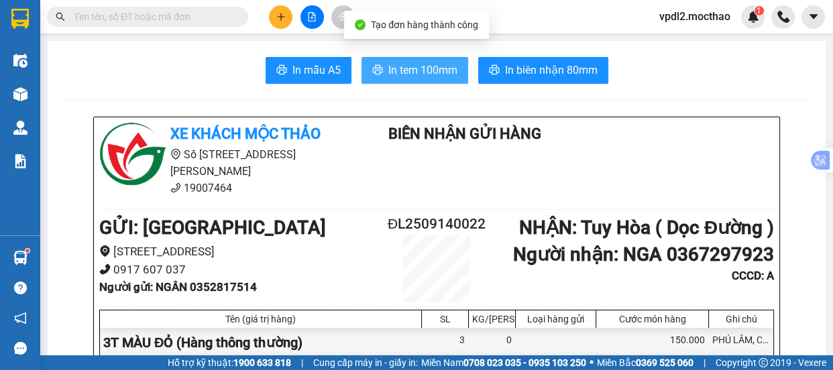
click at [427, 70] on span "In tem 100mm" at bounding box center [422, 70] width 69 height 17
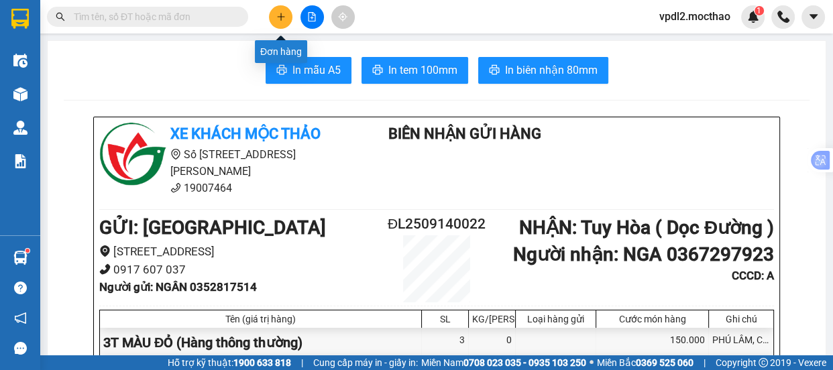
click at [285, 17] on icon "plus" at bounding box center [280, 16] width 9 height 9
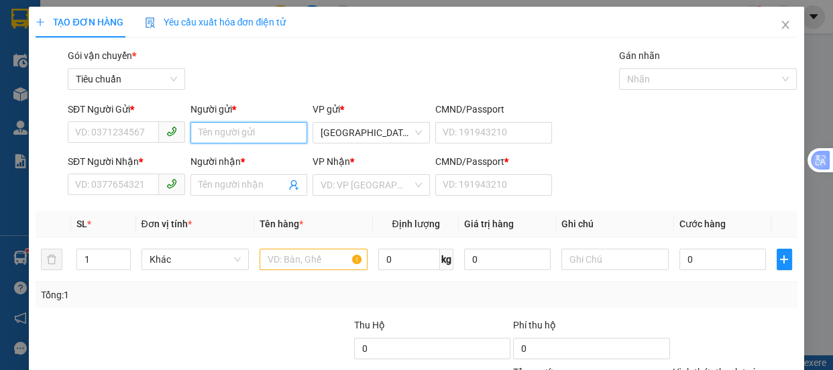
click at [229, 126] on input "Người gửi *" at bounding box center [248, 132] width 117 height 21
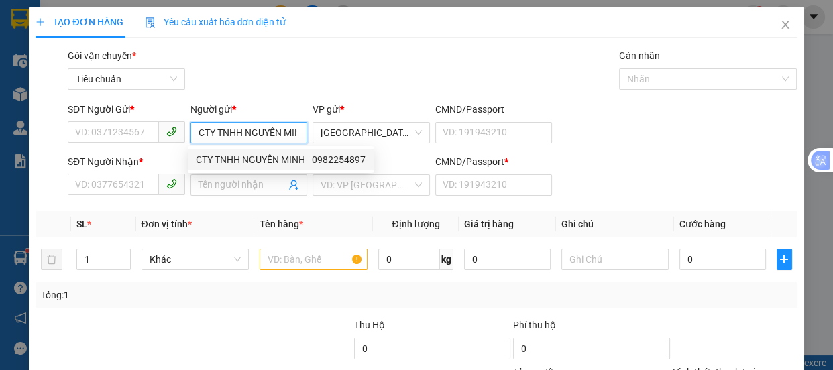
click at [348, 160] on div "CTY TNHH NGUYÊN MINH - 0982254897" at bounding box center [281, 159] width 170 height 15
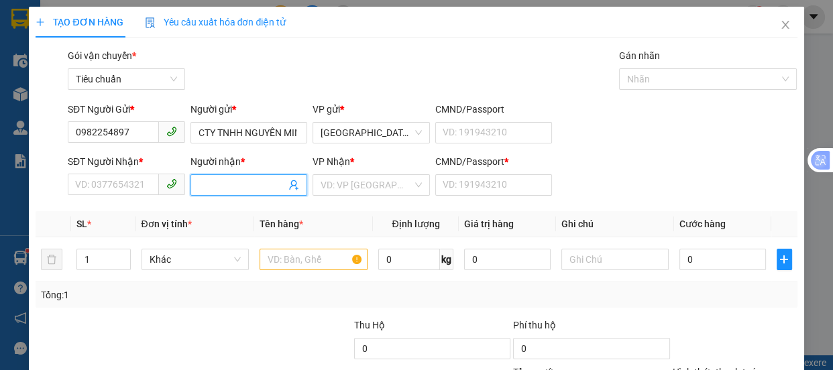
click at [224, 182] on input "Người nhận *" at bounding box center [243, 185] width 88 height 15
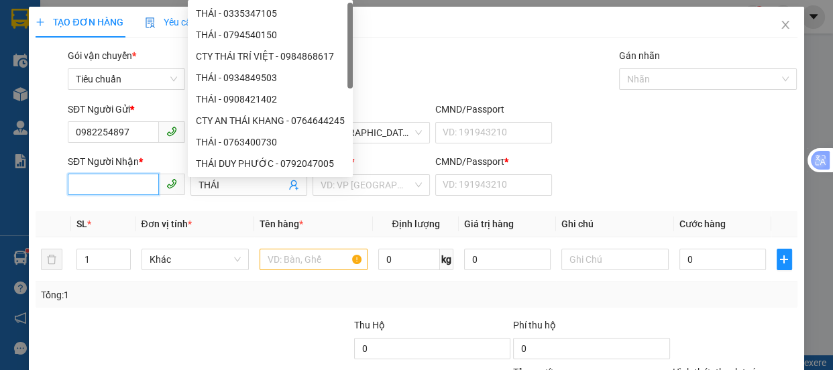
click at [121, 184] on input "SĐT Người Nhận *" at bounding box center [113, 184] width 91 height 21
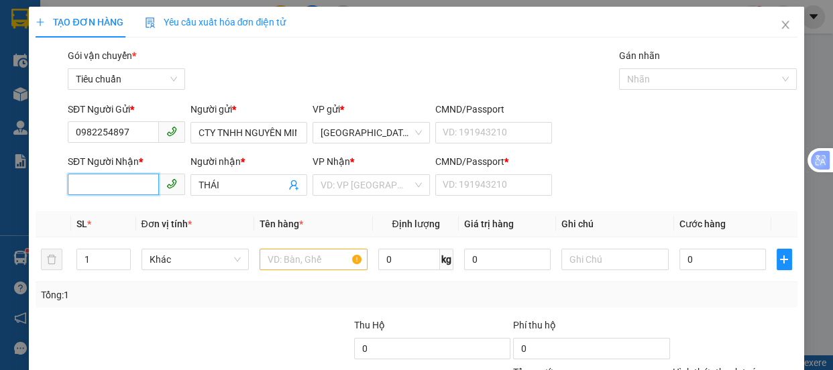
drag, startPoint x: 109, startPoint y: 194, endPoint x: 0, endPoint y: 8, distance: 215.2
click at [0, 123] on div "TẠO ĐƠN HÀNG Yêu cầu xuất hóa đơn điện tử Transit Pickup Surcharge Ids Transit …" at bounding box center [416, 185] width 833 height 370
click at [112, 215] on div "0334229412 - THÁI" at bounding box center [125, 212] width 100 height 15
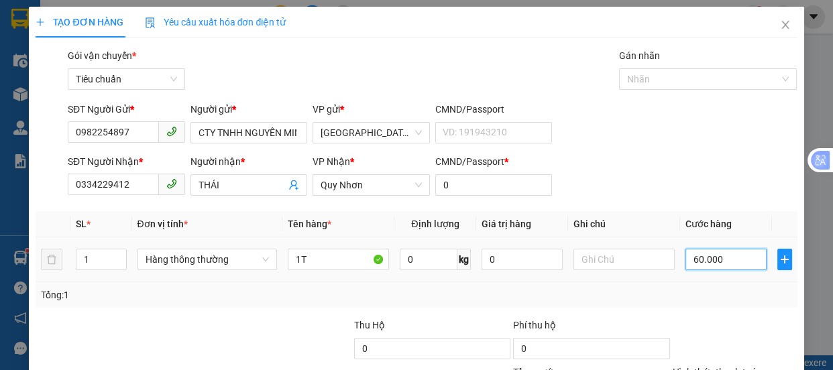
click at [719, 255] on input "60.000" at bounding box center [726, 259] width 81 height 21
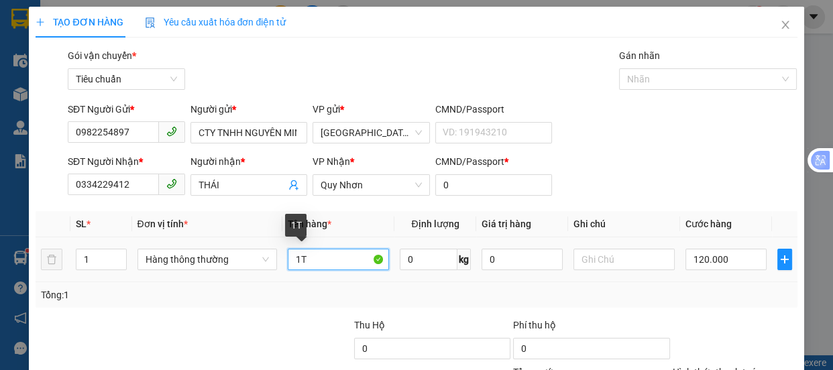
drag, startPoint x: 305, startPoint y: 256, endPoint x: 323, endPoint y: 258, distance: 18.2
click at [305, 256] on input "1T" at bounding box center [338, 259] width 101 height 21
click at [87, 260] on input "1" at bounding box center [100, 260] width 49 height 20
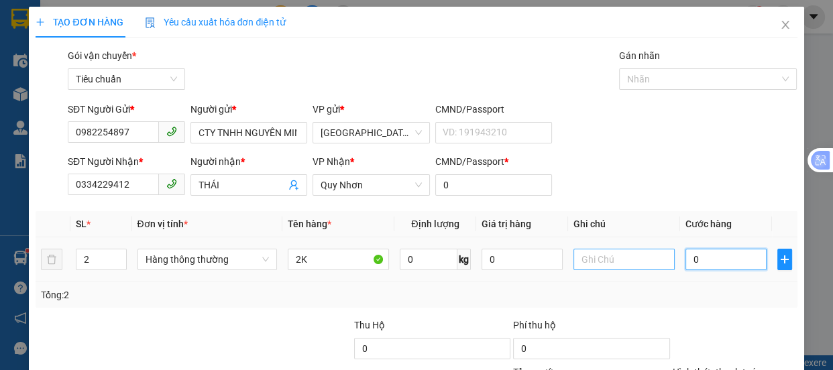
drag, startPoint x: 696, startPoint y: 141, endPoint x: 634, endPoint y: 144, distance: 62.4
click at [695, 249] on input "0" at bounding box center [726, 259] width 81 height 21
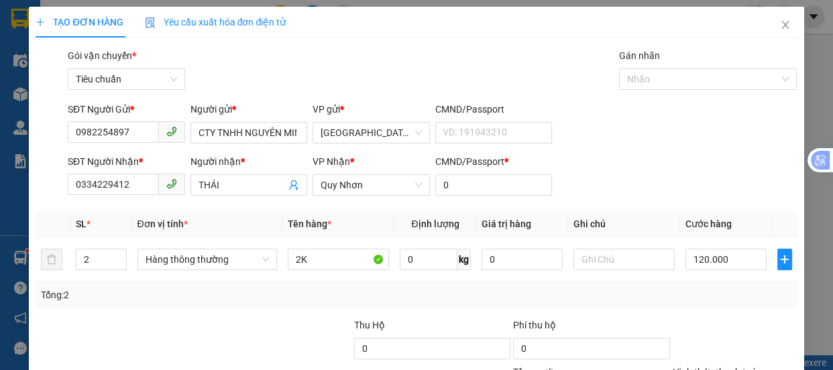
drag, startPoint x: 687, startPoint y: 268, endPoint x: 690, endPoint y: 211, distance: 56.4
click at [690, 296] on div "Tại văn phòng" at bounding box center [726, 303] width 107 height 15
click at [722, 249] on input "120.000" at bounding box center [726, 259] width 81 height 21
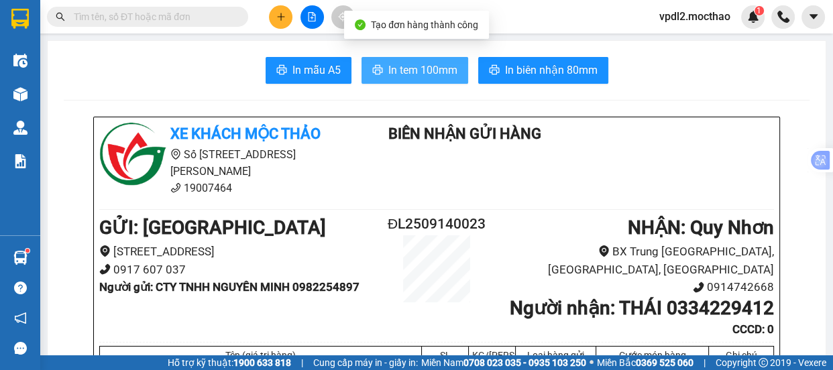
click at [401, 80] on button "In tem 100mm" at bounding box center [415, 70] width 107 height 27
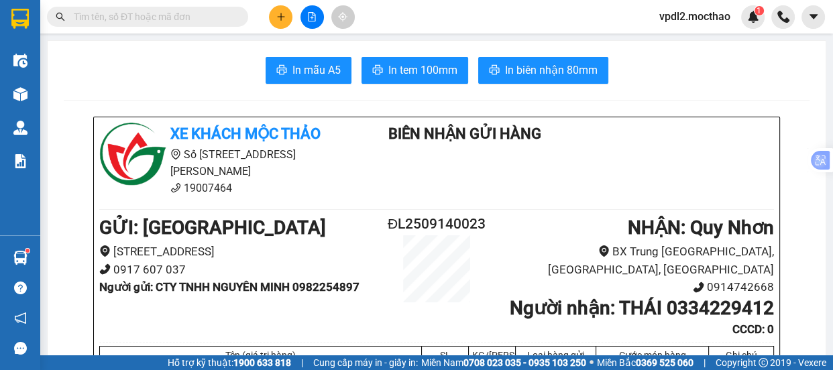
click at [311, 19] on icon "file-add" at bounding box center [311, 16] width 9 height 9
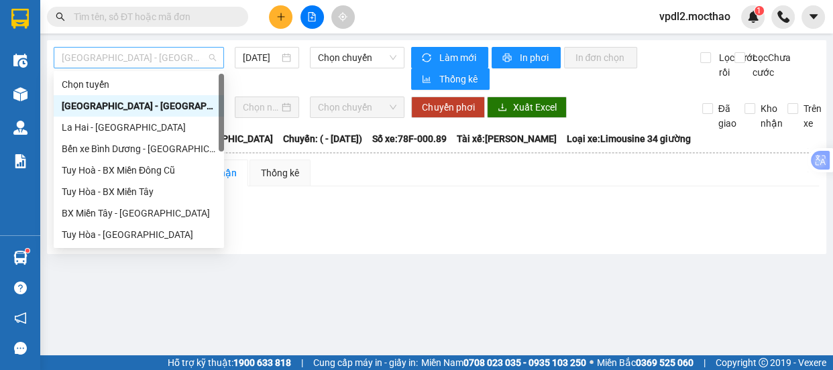
click at [179, 53] on span "[GEOGRAPHIC_DATA] - [GEOGRAPHIC_DATA]" at bounding box center [139, 58] width 154 height 20
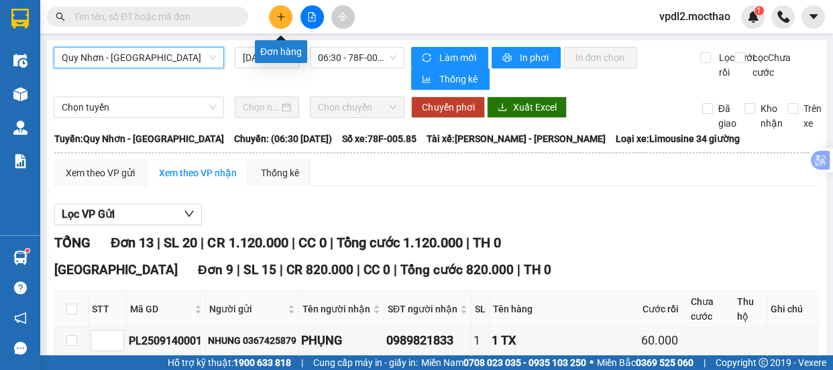
click at [282, 19] on icon "plus" at bounding box center [280, 16] width 9 height 9
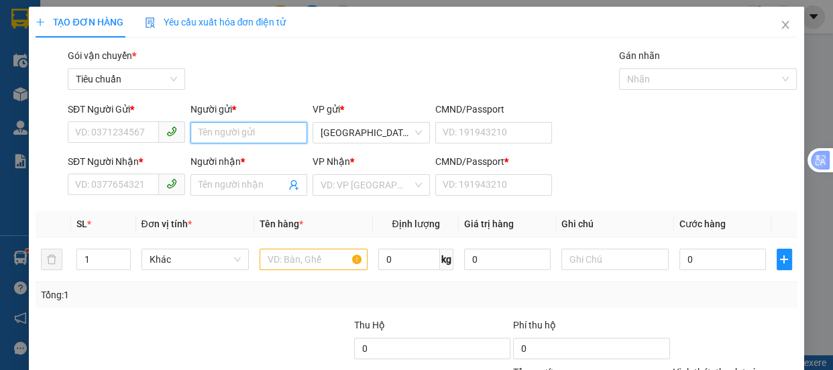
click at [205, 130] on input "Người gửi *" at bounding box center [248, 132] width 117 height 21
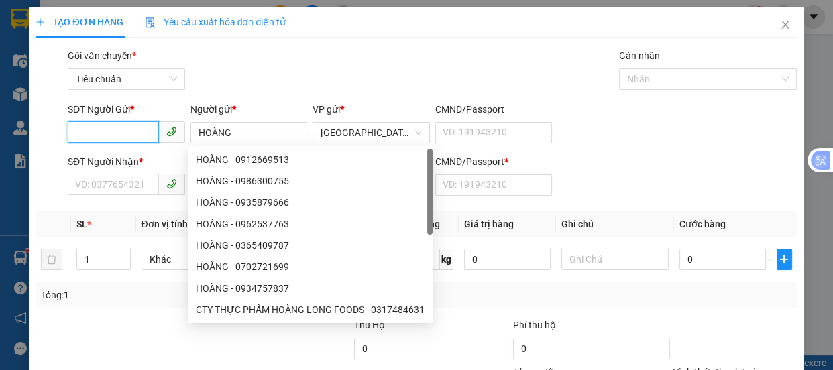
click at [91, 133] on input "SĐT Người Gửi *" at bounding box center [113, 131] width 91 height 21
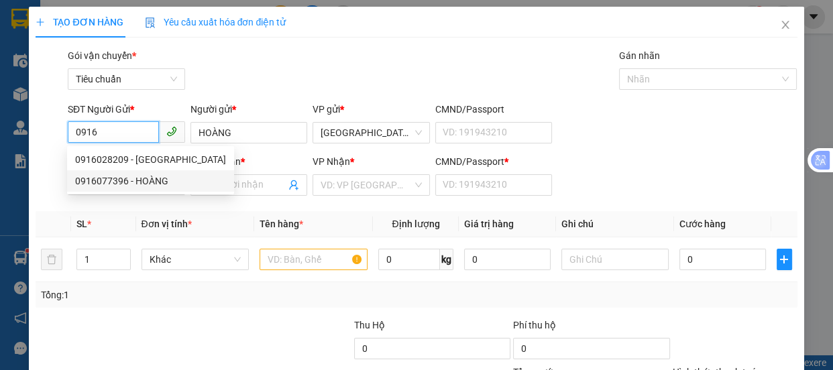
click at [128, 186] on div "0916077396 - HOÀNG" at bounding box center [150, 181] width 151 height 15
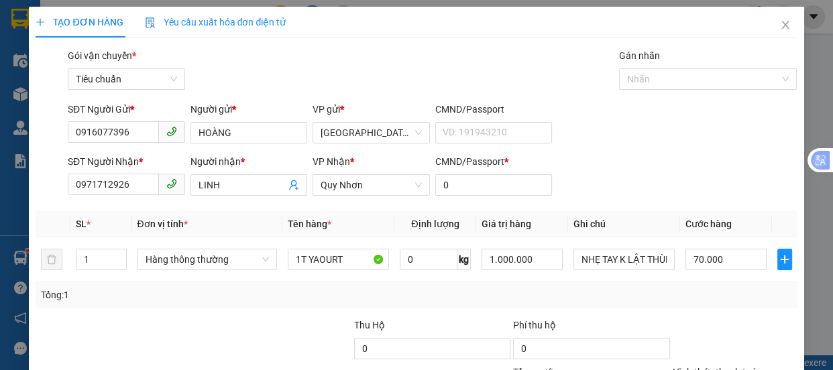
click at [704, 296] on div "Tại văn phòng" at bounding box center [726, 303] width 107 height 15
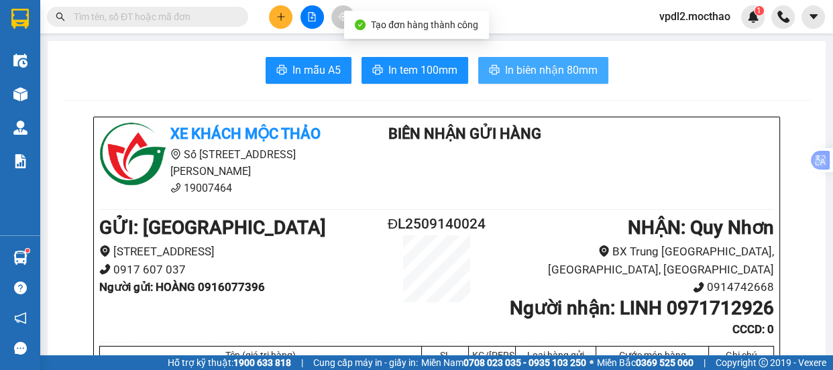
click at [522, 74] on span "In biên nhận 80mm" at bounding box center [551, 70] width 93 height 17
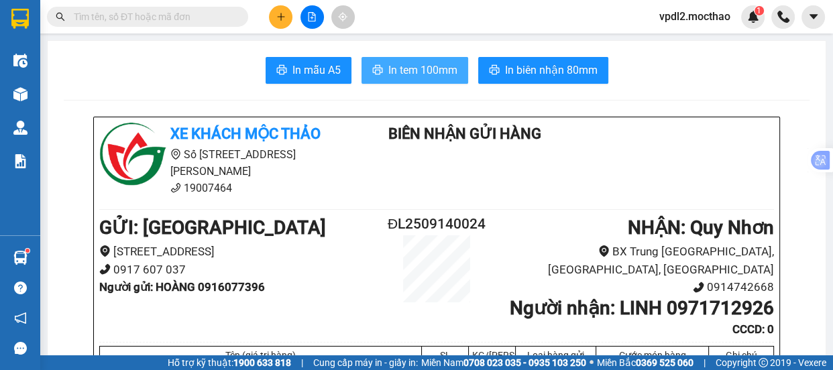
click at [435, 76] on span "In tem 100mm" at bounding box center [422, 70] width 69 height 17
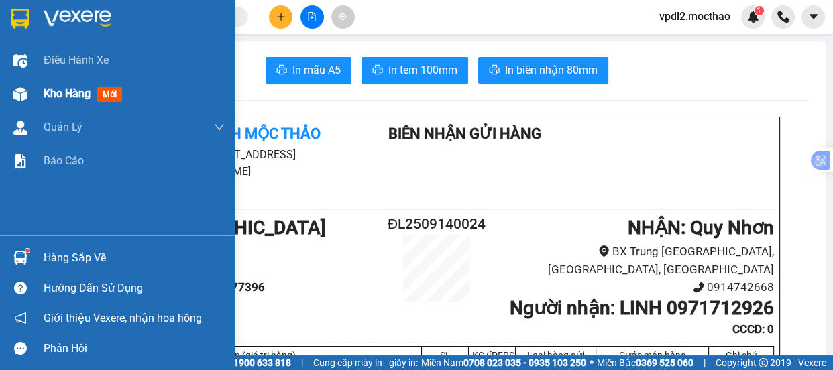
click at [58, 94] on span "Kho hàng" at bounding box center [67, 93] width 47 height 13
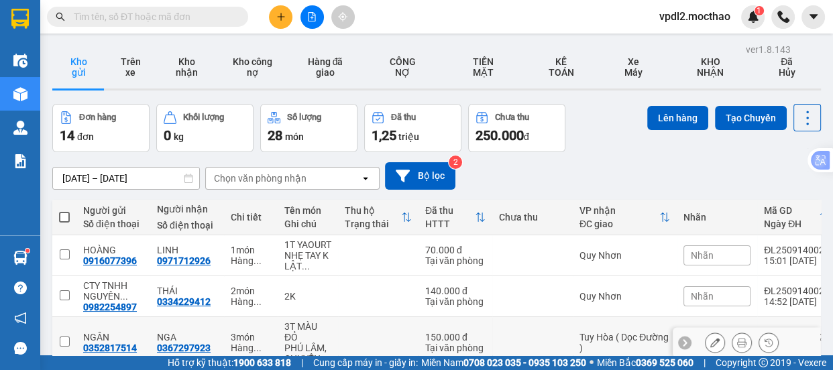
click at [737, 338] on icon at bounding box center [741, 342] width 9 height 9
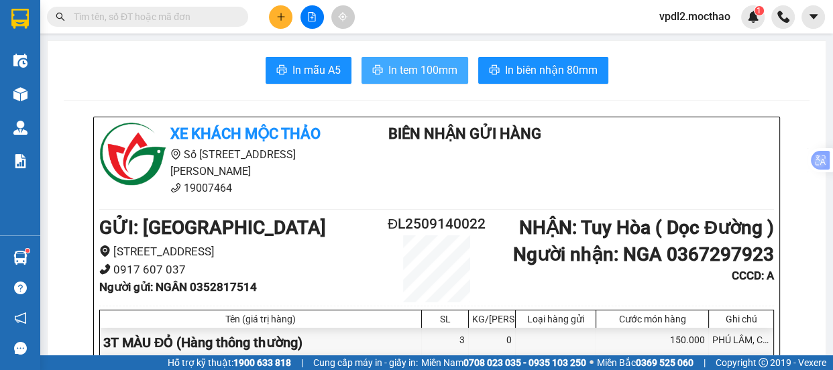
click at [410, 72] on span "In tem 100mm" at bounding box center [422, 70] width 69 height 17
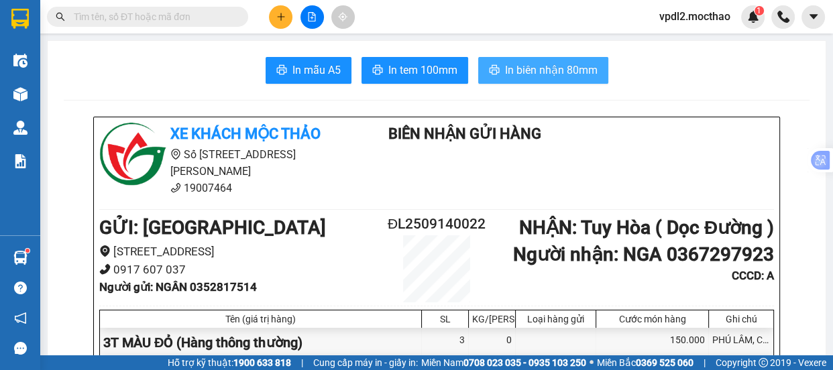
click at [544, 73] on span "In biên nhận 80mm" at bounding box center [551, 70] width 93 height 17
click at [307, 15] on icon "file-add" at bounding box center [311, 16] width 9 height 9
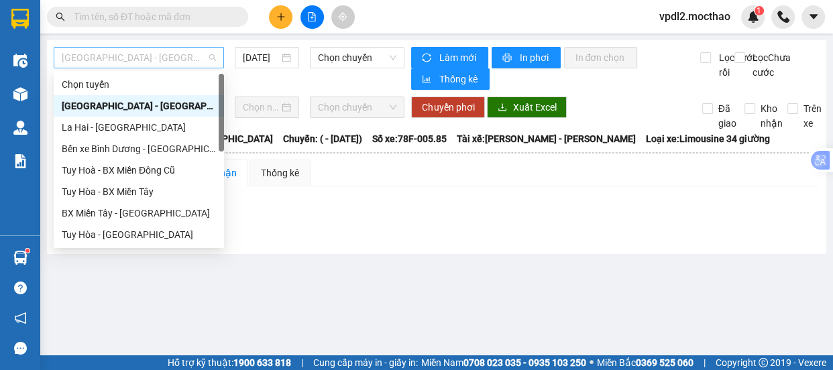
click at [172, 59] on span "[GEOGRAPHIC_DATA] - [GEOGRAPHIC_DATA]" at bounding box center [139, 58] width 154 height 20
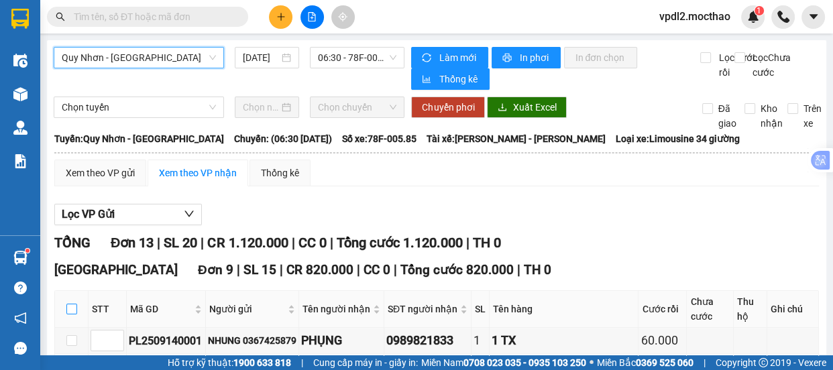
click at [67, 304] on input "checkbox" at bounding box center [71, 309] width 11 height 11
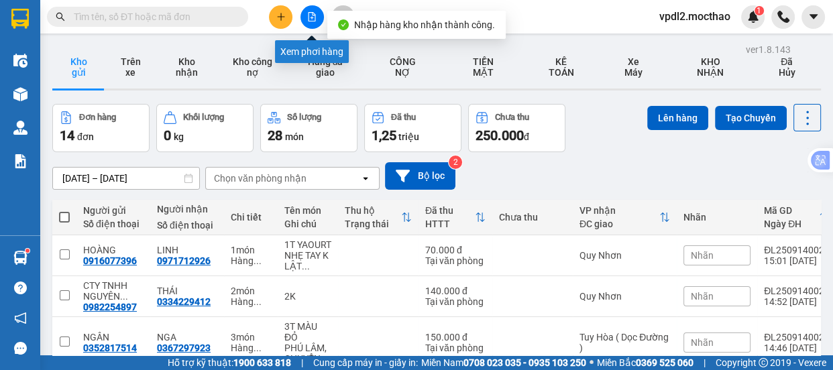
click at [315, 16] on icon "file-add" at bounding box center [311, 16] width 9 height 9
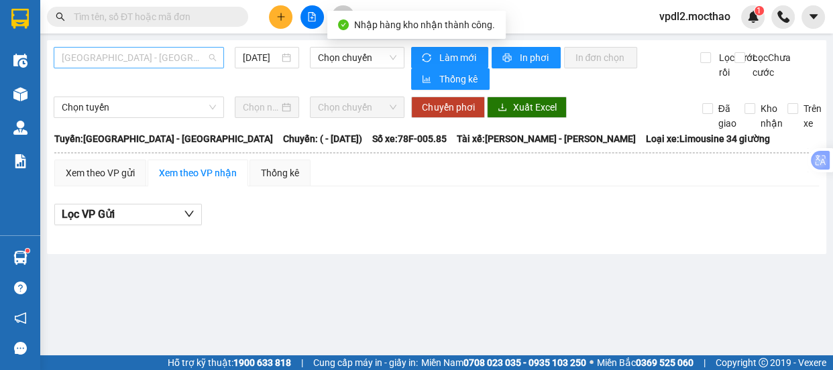
click at [169, 58] on span "[GEOGRAPHIC_DATA] - [GEOGRAPHIC_DATA]" at bounding box center [139, 58] width 154 height 20
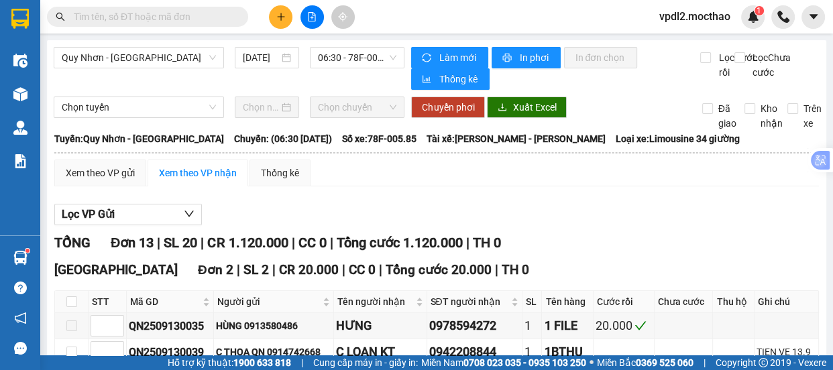
click at [286, 13] on button at bounding box center [280, 16] width 23 height 23
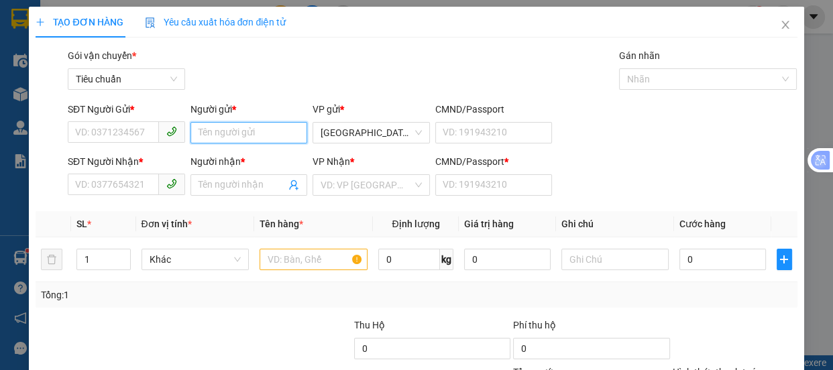
drag, startPoint x: 221, startPoint y: 143, endPoint x: 241, endPoint y: 127, distance: 25.4
click at [227, 133] on input "Người gửi *" at bounding box center [248, 132] width 117 height 21
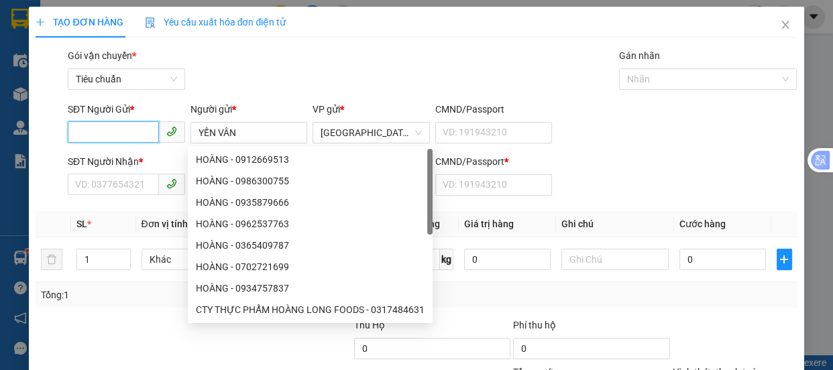
click at [122, 129] on input "SĐT Người Gửi *" at bounding box center [113, 131] width 91 height 21
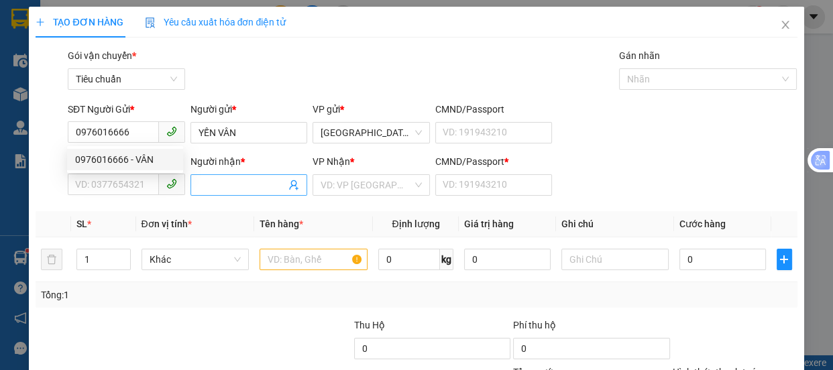
click at [225, 186] on input "Người nhận *" at bounding box center [243, 185] width 88 height 15
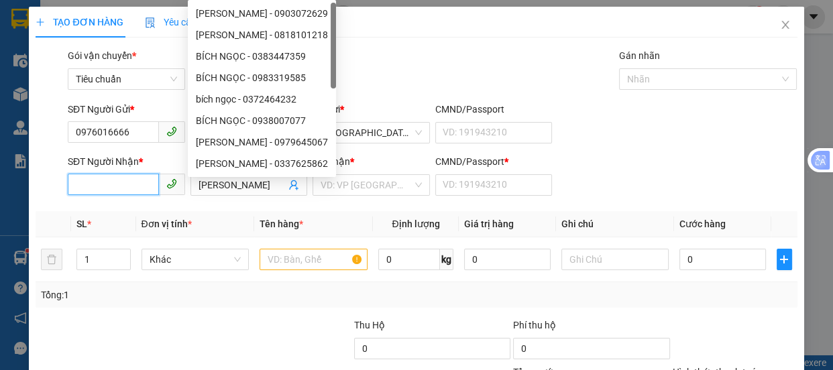
click at [123, 190] on input "SĐT Người Nhận *" at bounding box center [113, 184] width 91 height 21
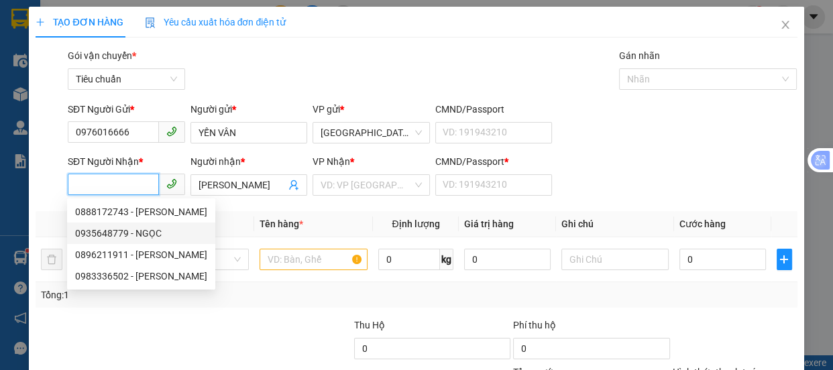
click at [132, 231] on div "0935648779 - NGỌC" at bounding box center [141, 233] width 132 height 15
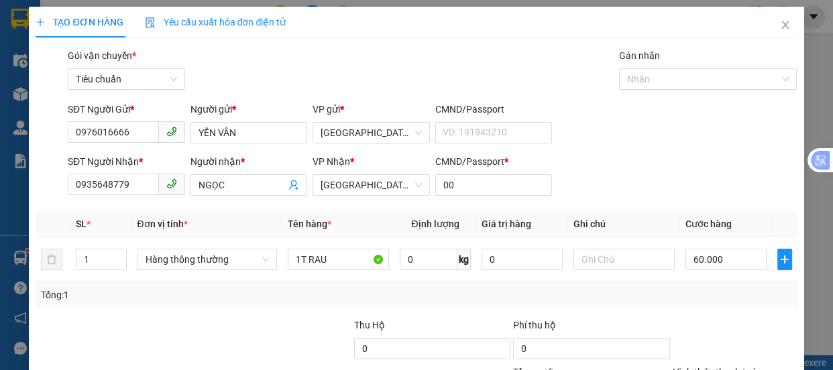
click at [616, 190] on div "Transit Pickup Surcharge Ids Transit Deliver Surcharge Ids Transit Deliver Surc…" at bounding box center [416, 259] width 761 height 422
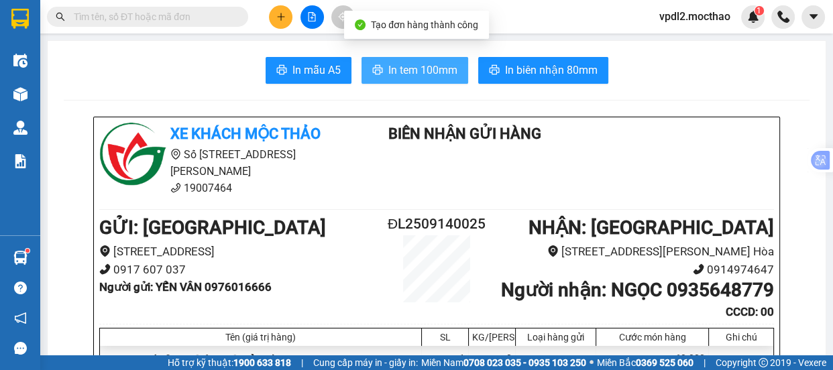
click at [424, 74] on span "In tem 100mm" at bounding box center [422, 70] width 69 height 17
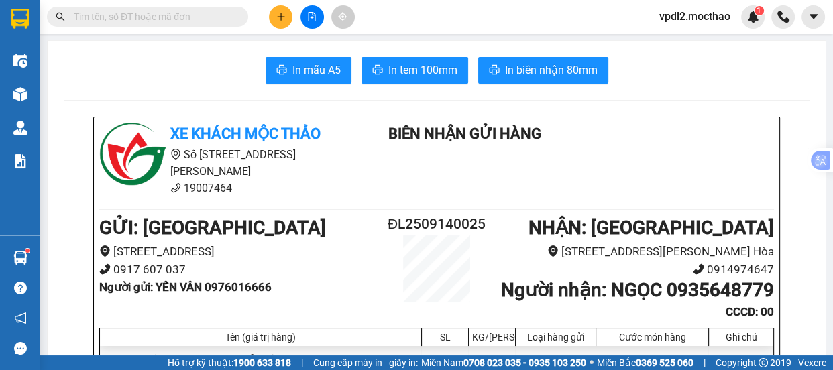
click at [281, 22] on button at bounding box center [280, 16] width 23 height 23
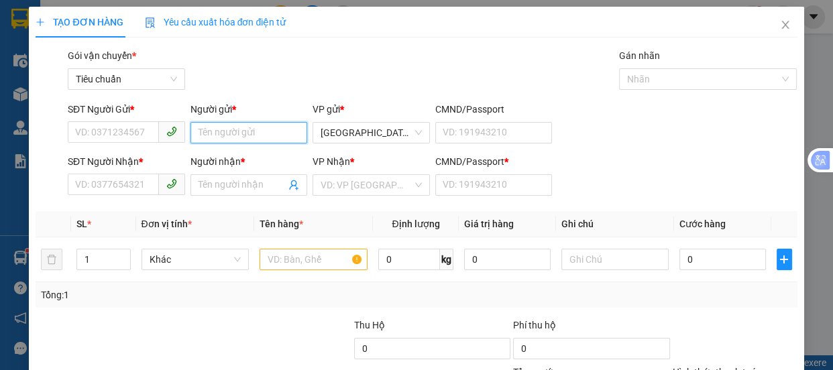
drag, startPoint x: 233, startPoint y: 139, endPoint x: 229, endPoint y: 94, distance: 45.1
click at [233, 127] on input "Người gửi *" at bounding box center [248, 132] width 117 height 21
click at [249, 160] on div "LABACO - 0977363617" at bounding box center [246, 159] width 100 height 15
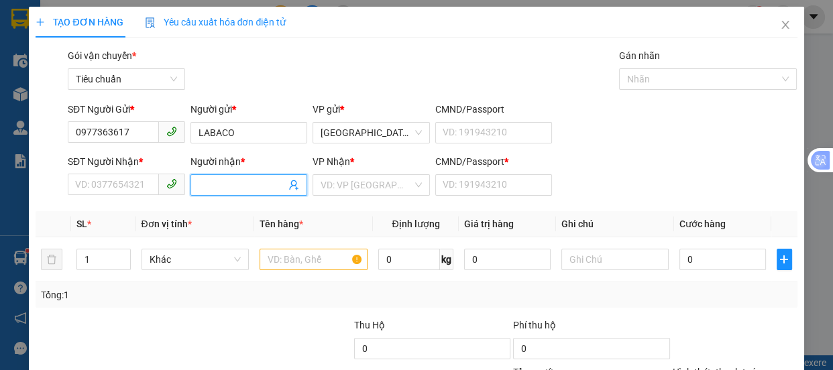
click at [228, 188] on input "Người nhận *" at bounding box center [243, 185] width 88 height 15
drag, startPoint x: 128, startPoint y: 188, endPoint x: 121, endPoint y: 181, distance: 10.0
click at [125, 185] on input "SĐT Người Nhận *" at bounding box center [113, 184] width 91 height 21
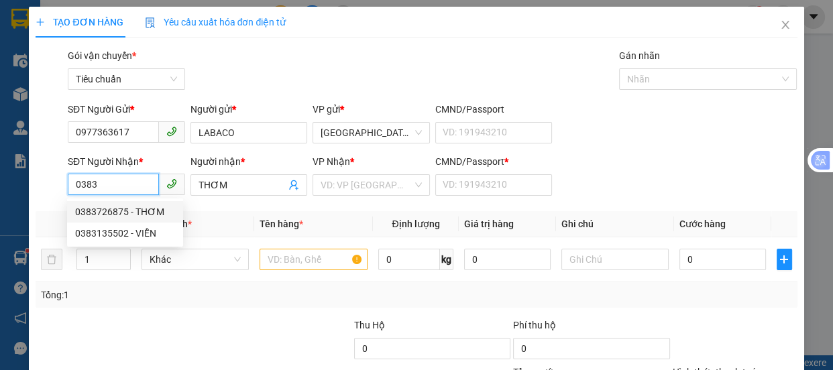
click at [122, 211] on div "0383726875 - THƠM" at bounding box center [125, 212] width 100 height 15
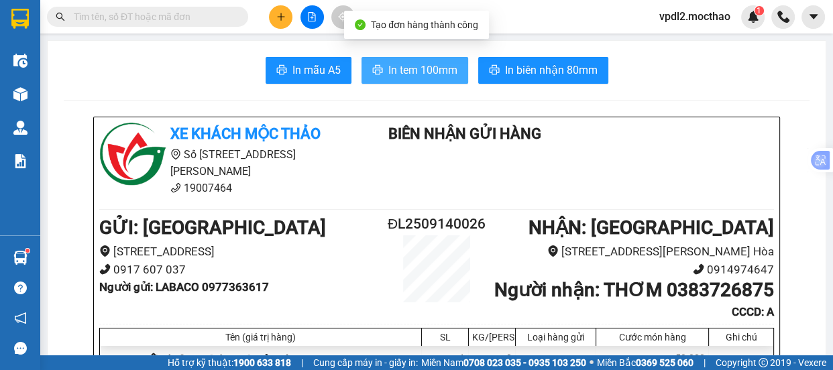
click at [413, 70] on span "In tem 100mm" at bounding box center [422, 70] width 69 height 17
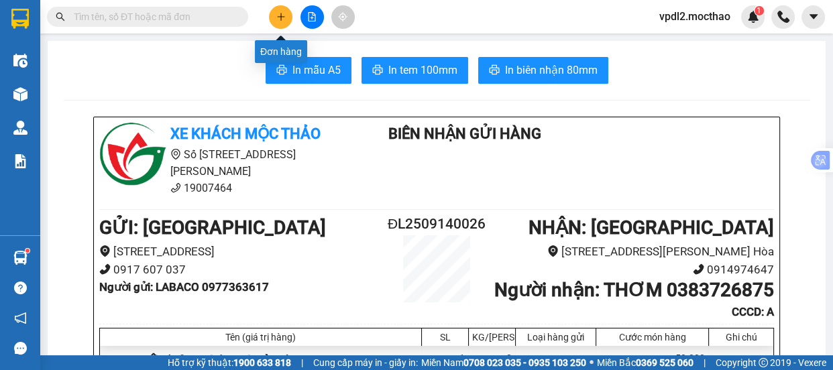
click at [286, 15] on button at bounding box center [280, 16] width 23 height 23
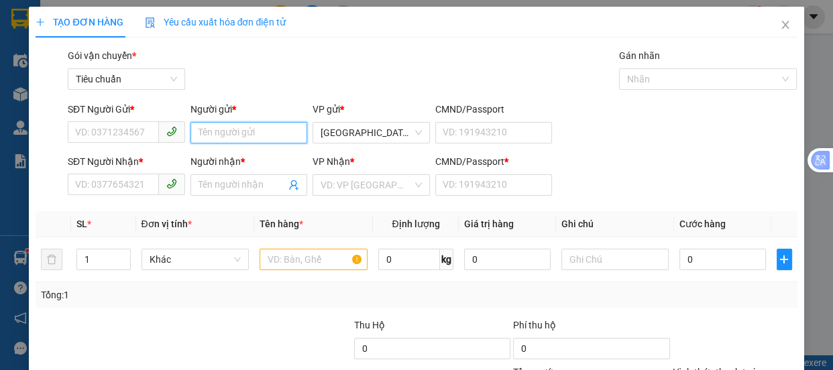
click at [242, 127] on input "Người gửi *" at bounding box center [248, 132] width 117 height 21
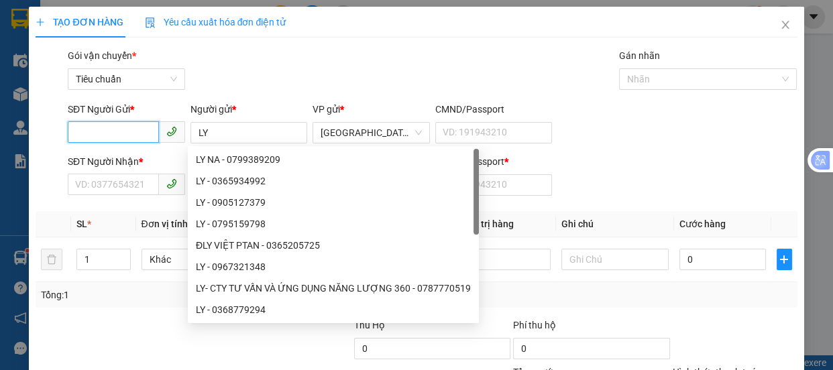
click at [111, 129] on input "SĐT Người Gửi *" at bounding box center [113, 131] width 91 height 21
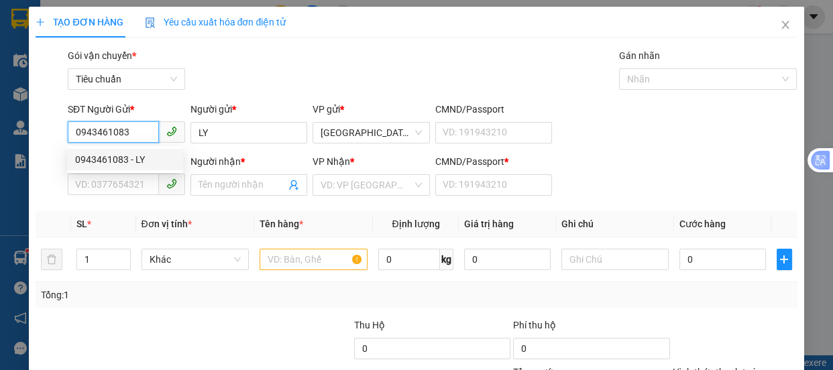
click at [127, 155] on div "0943461083 - LY" at bounding box center [125, 159] width 100 height 15
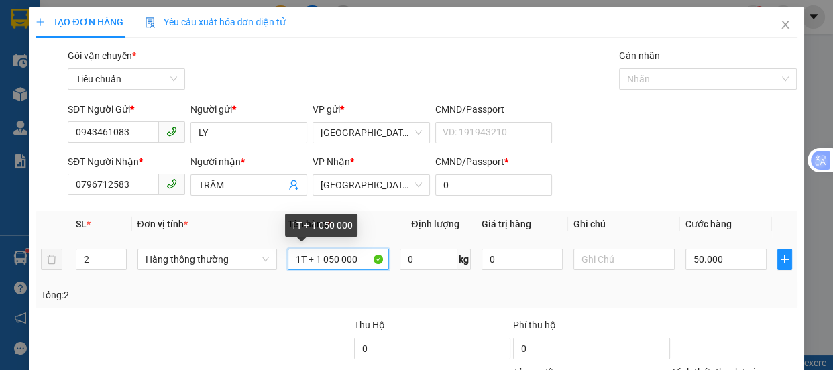
click at [303, 258] on input "1T + 1 050 000" at bounding box center [338, 259] width 101 height 21
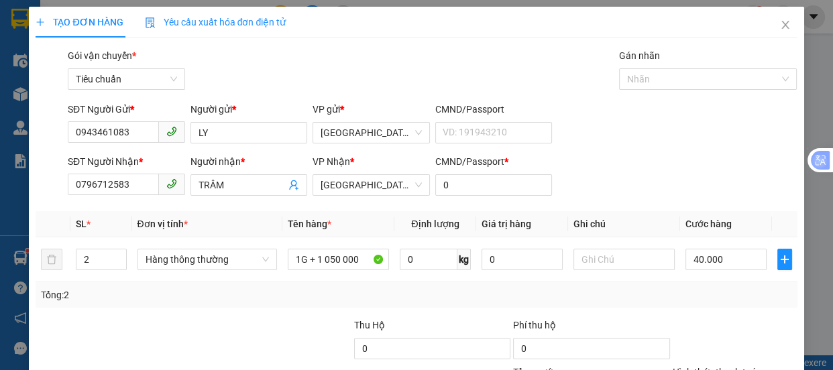
click at [708, 296] on div "Tại văn phòng" at bounding box center [726, 303] width 107 height 15
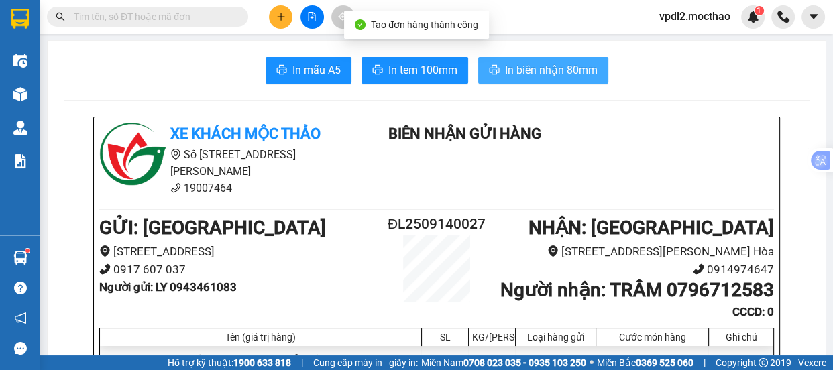
click at [561, 67] on span "In biên nhận 80mm" at bounding box center [551, 70] width 93 height 17
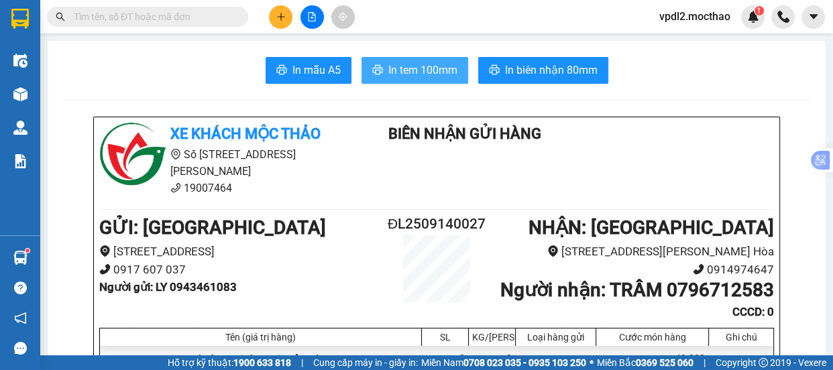
drag, startPoint x: 411, startPoint y: 60, endPoint x: 438, endPoint y: 30, distance: 39.9
click at [417, 57] on button "In tem 100mm" at bounding box center [415, 70] width 107 height 27
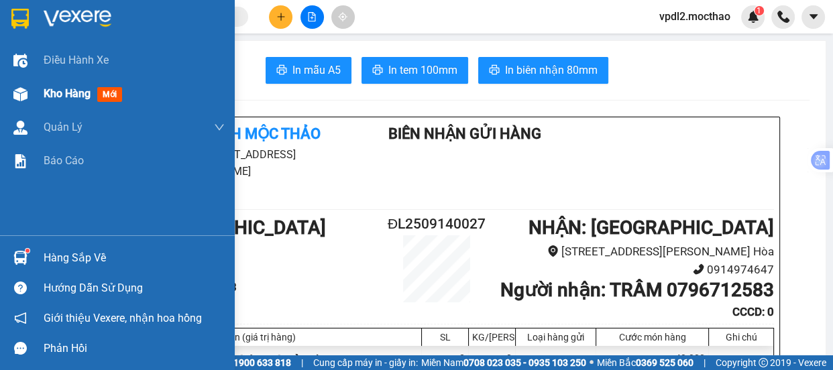
click at [49, 90] on span "Kho hàng" at bounding box center [67, 93] width 47 height 13
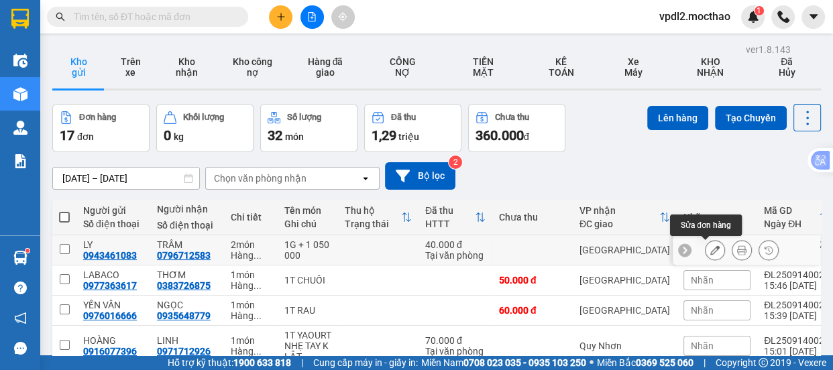
click at [710, 254] on icon at bounding box center [714, 249] width 9 height 9
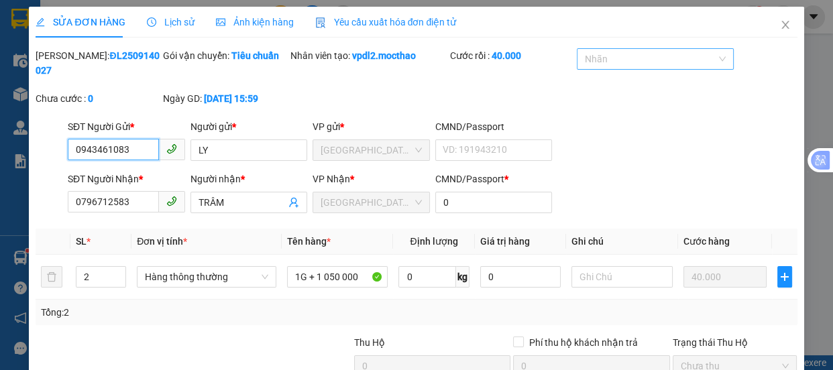
click at [643, 66] on div at bounding box center [648, 59] width 136 height 16
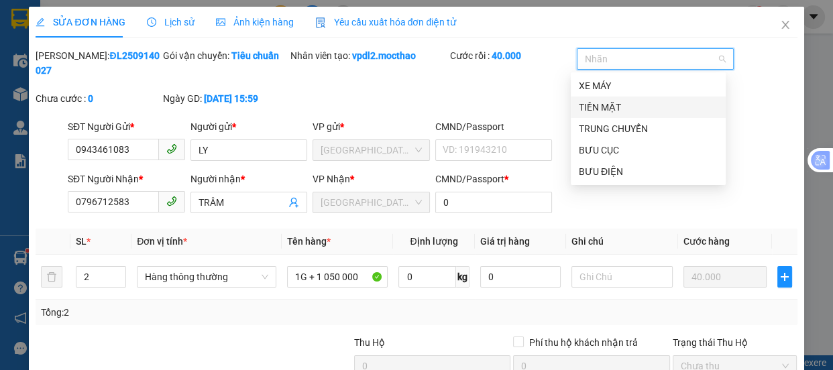
click at [607, 104] on div "TIỀN MẶT" at bounding box center [648, 107] width 139 height 15
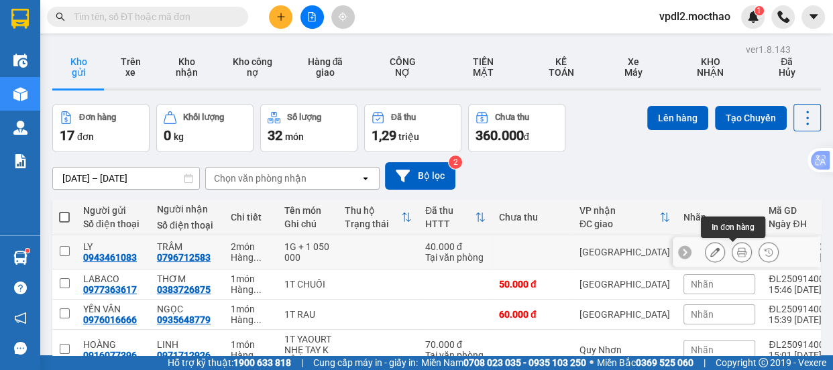
click at [737, 255] on icon at bounding box center [741, 252] width 9 height 9
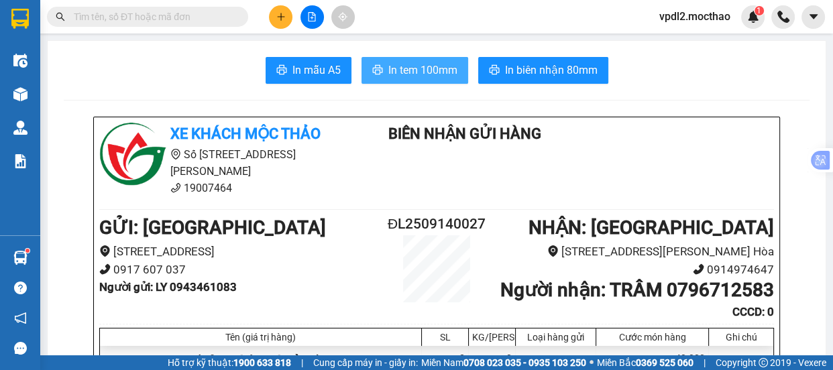
click at [415, 73] on span "In tem 100mm" at bounding box center [422, 70] width 69 height 17
click at [405, 73] on span "In tem 100mm" at bounding box center [422, 70] width 69 height 17
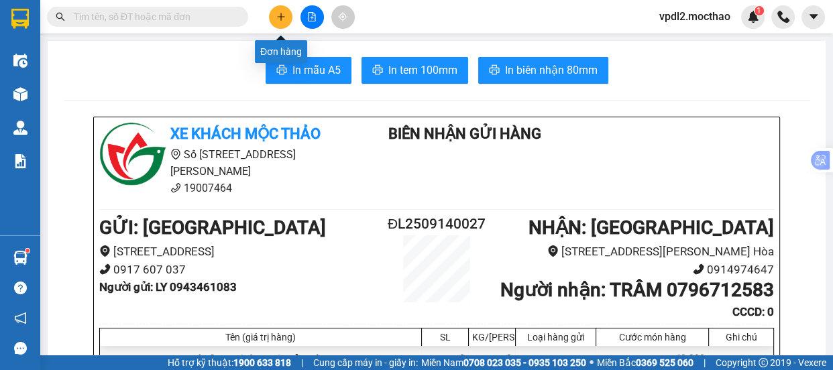
click at [284, 8] on button at bounding box center [280, 16] width 23 height 23
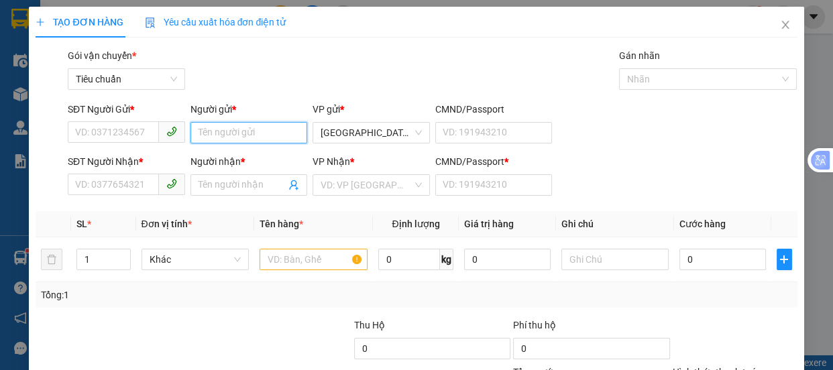
click at [242, 134] on input "Người gửi *" at bounding box center [248, 132] width 117 height 21
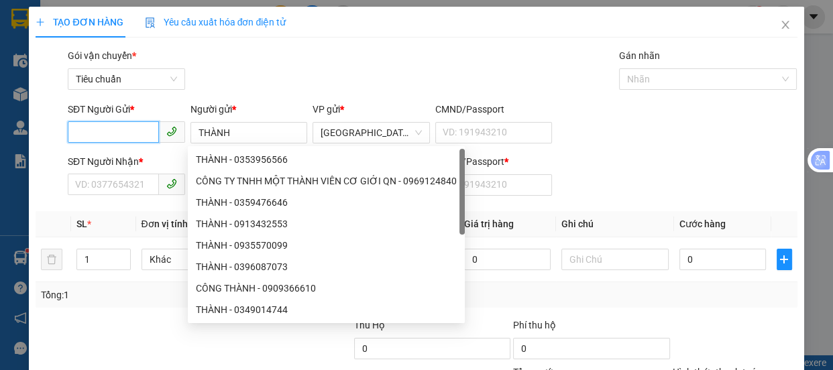
click at [102, 125] on input "SĐT Người Gửi *" at bounding box center [113, 131] width 91 height 21
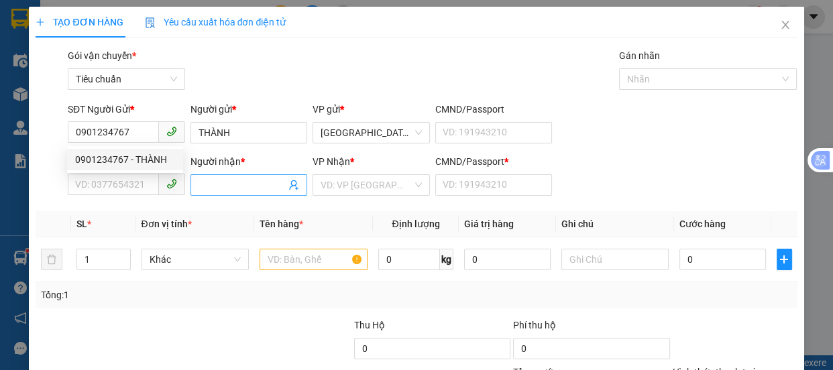
click at [215, 179] on input "Người nhận *" at bounding box center [243, 185] width 88 height 15
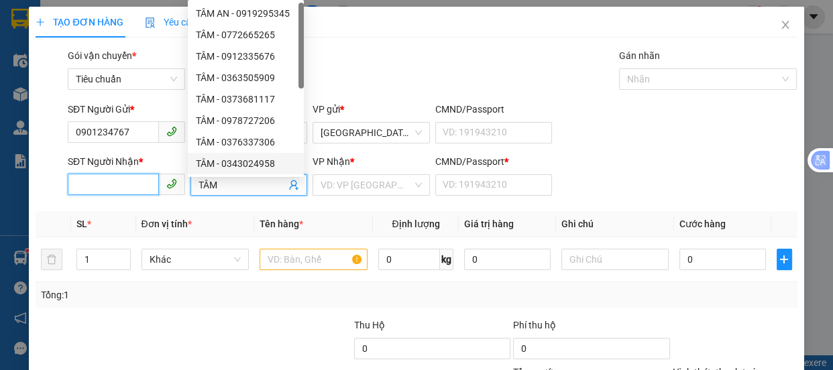
click at [109, 185] on input "SĐT Người Nhận *" at bounding box center [113, 184] width 91 height 21
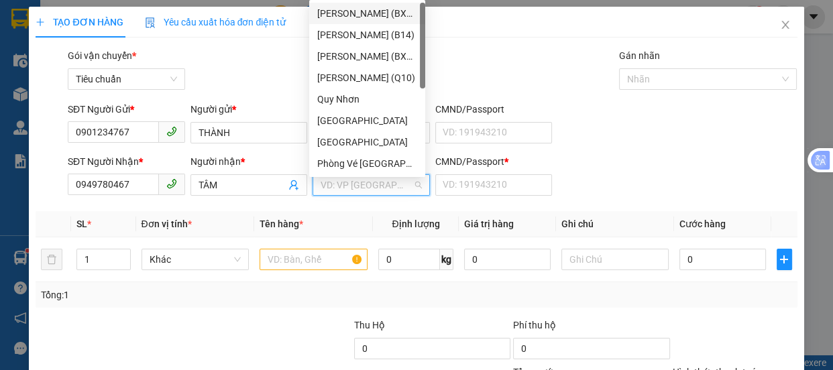
click at [339, 183] on input "search" at bounding box center [367, 185] width 92 height 20
drag, startPoint x: 339, startPoint y: 119, endPoint x: 341, endPoint y: 202, distance: 82.5
click at [339, 125] on div "[GEOGRAPHIC_DATA]" at bounding box center [367, 120] width 100 height 15
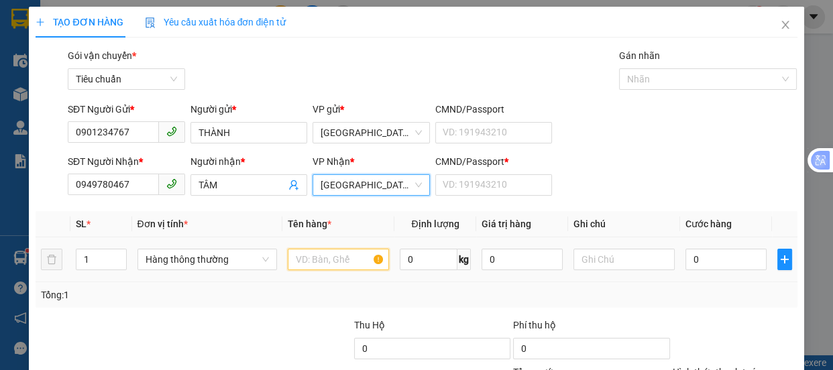
drag, startPoint x: 302, startPoint y: 255, endPoint x: 308, endPoint y: 239, distance: 17.2
click at [302, 248] on div at bounding box center [338, 259] width 101 height 27
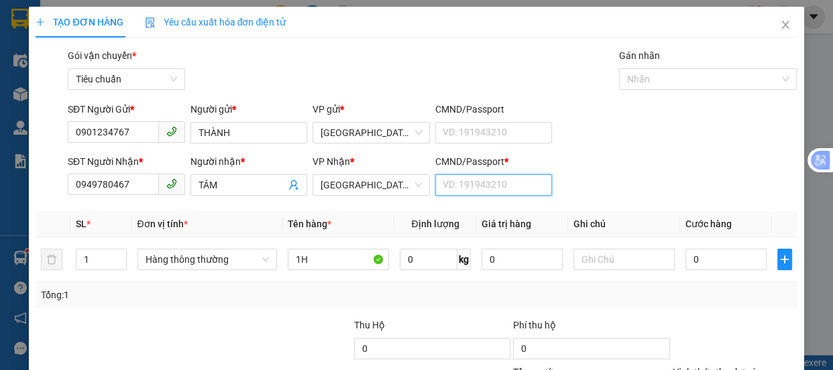
click at [474, 189] on input "CMND/Passport *" at bounding box center [493, 184] width 117 height 21
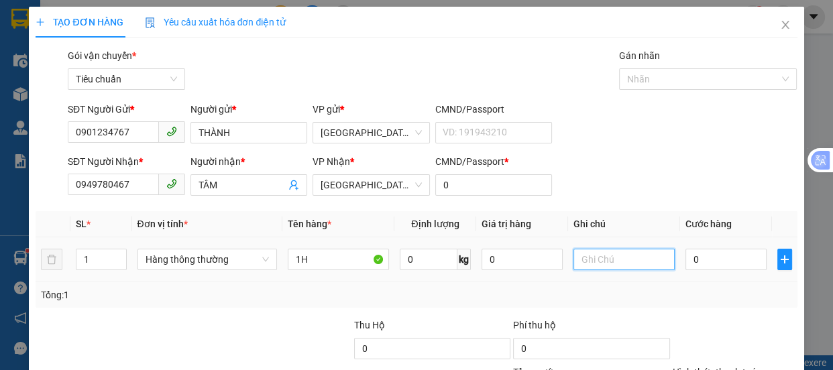
drag, startPoint x: 589, startPoint y: 258, endPoint x: 564, endPoint y: 241, distance: 30.0
click at [589, 253] on input "text" at bounding box center [623, 259] width 101 height 21
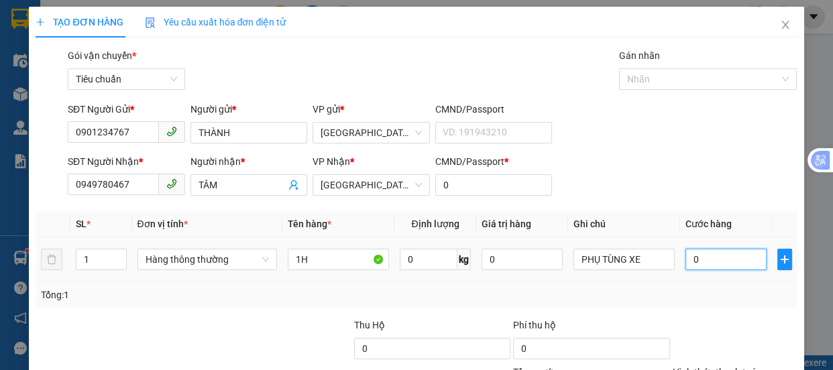
click at [693, 264] on input "0" at bounding box center [726, 259] width 81 height 21
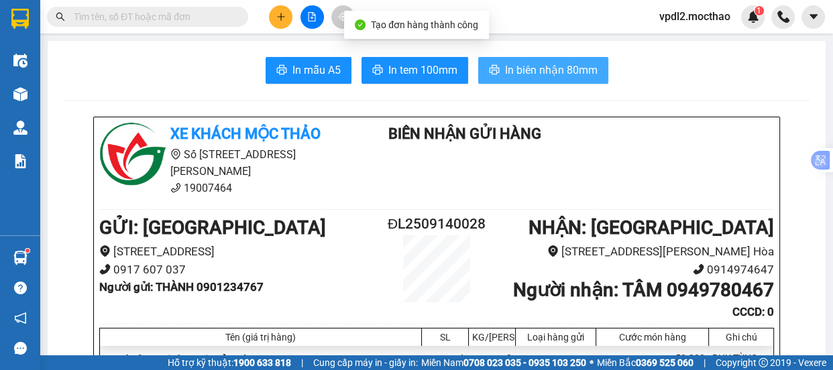
click at [541, 67] on span "In biên nhận 80mm" at bounding box center [551, 70] width 93 height 17
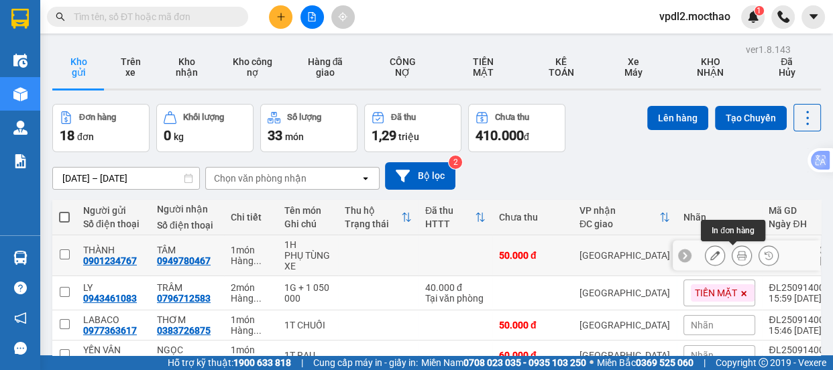
click at [737, 257] on icon at bounding box center [741, 255] width 9 height 9
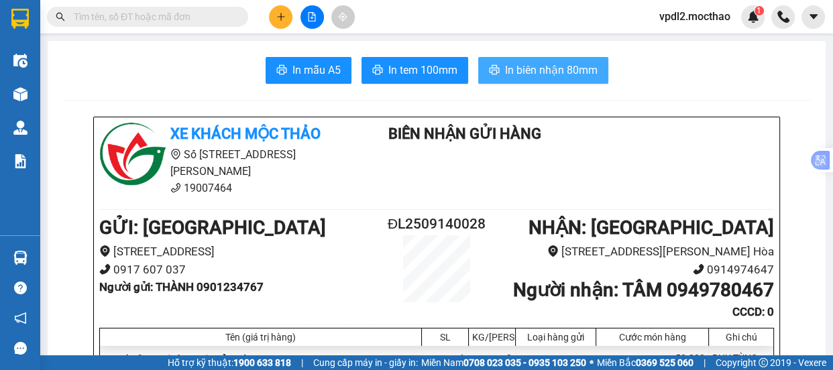
click at [532, 76] on span "In biên nhận 80mm" at bounding box center [551, 70] width 93 height 17
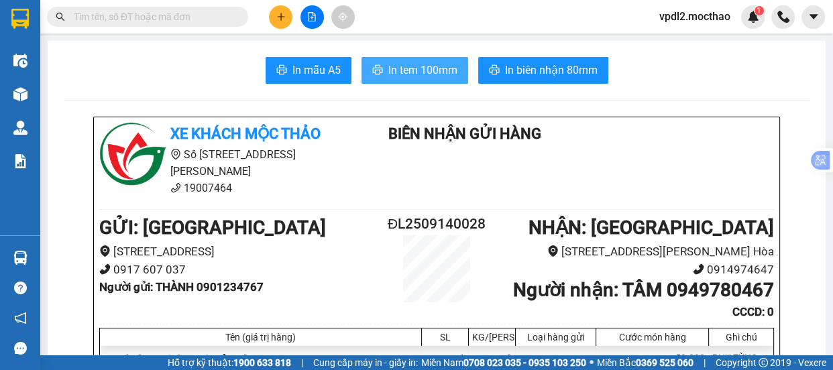
click at [420, 74] on span "In tem 100mm" at bounding box center [422, 70] width 69 height 17
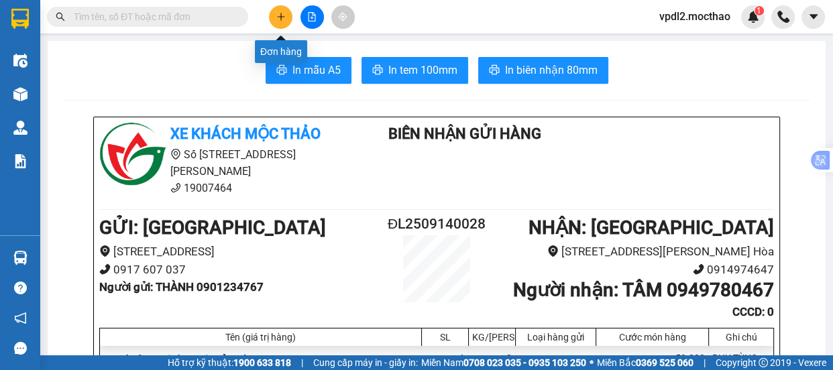
click at [281, 21] on button at bounding box center [280, 16] width 23 height 23
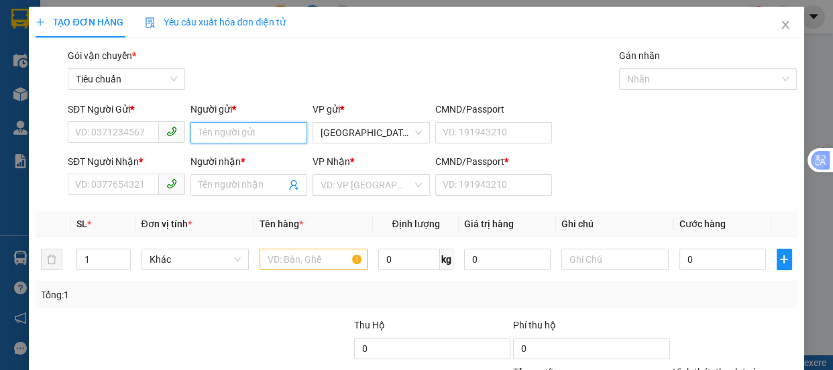
drag, startPoint x: 225, startPoint y: 130, endPoint x: 224, endPoint y: 101, distance: 29.5
click at [225, 123] on input "Người gửi *" at bounding box center [248, 132] width 117 height 21
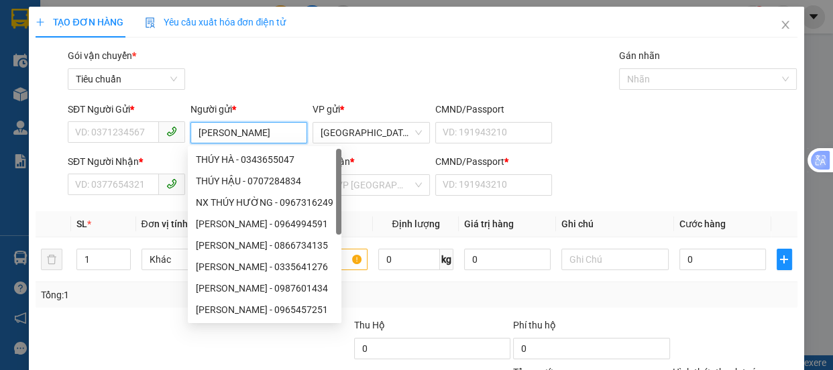
type input "THÚY HÙNG"
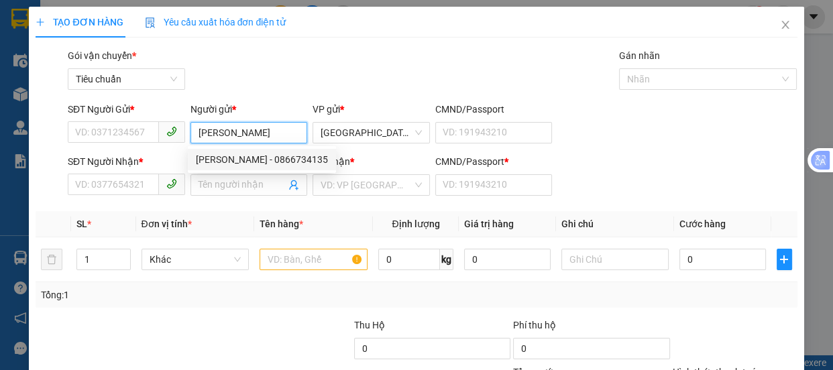
click at [254, 164] on div "THÚY HÙNG - 0866734135" at bounding box center [262, 159] width 132 height 15
type input "0866734135"
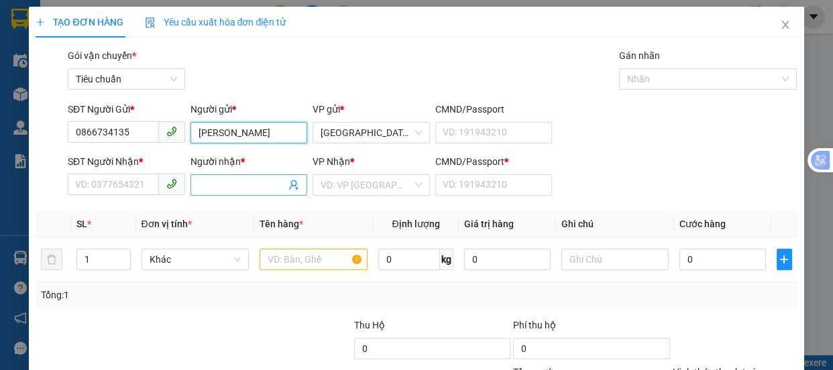
type input "THÚY HÙNG"
click at [228, 185] on input "Người nhận *" at bounding box center [243, 185] width 88 height 15
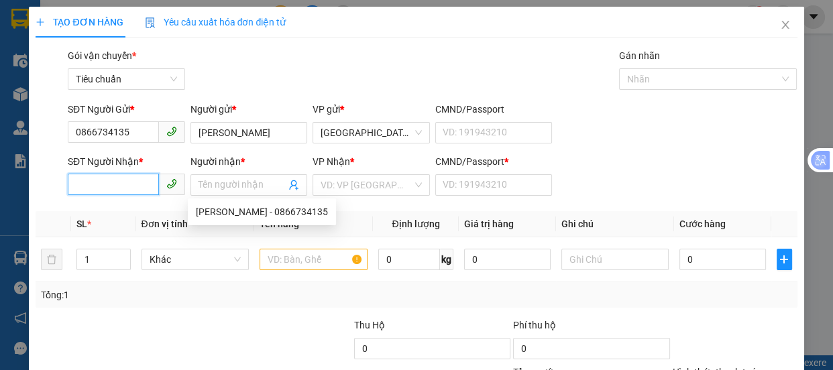
click at [102, 183] on input "SĐT Người Nhận *" at bounding box center [113, 184] width 91 height 21
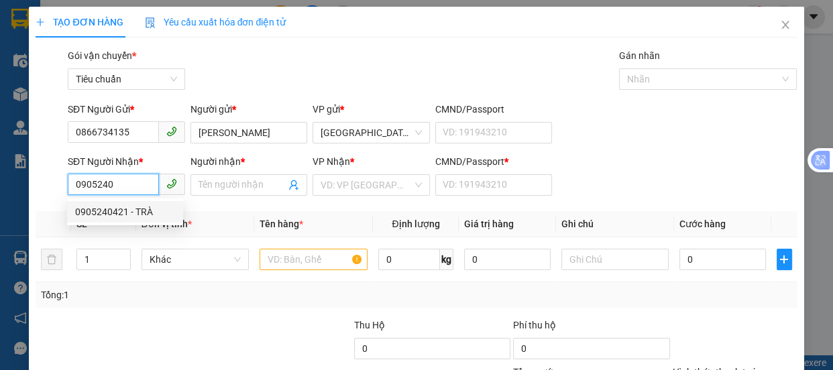
click at [131, 213] on div "0905240421 - TRÀ" at bounding box center [125, 212] width 100 height 15
type input "0905240421"
type input "TRÀ"
type input "0"
type input "70.000"
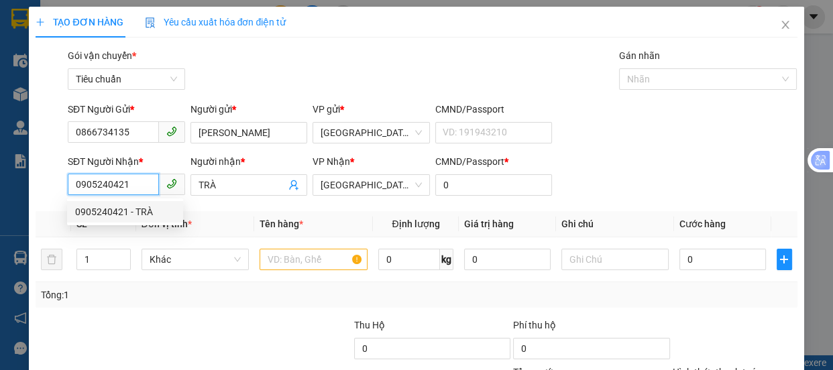
type input "70.000"
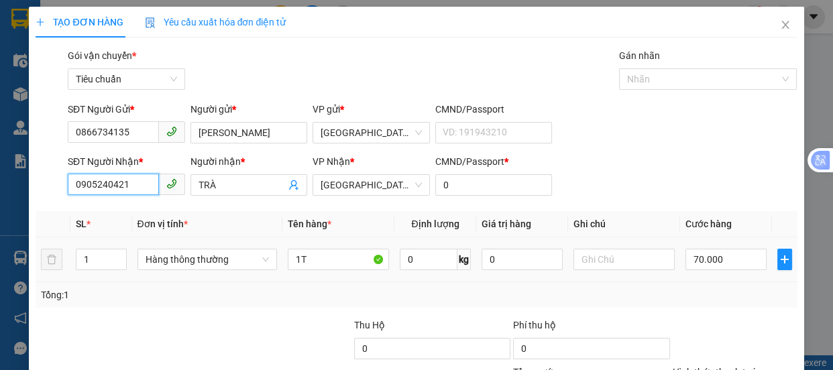
scroll to position [125, 0]
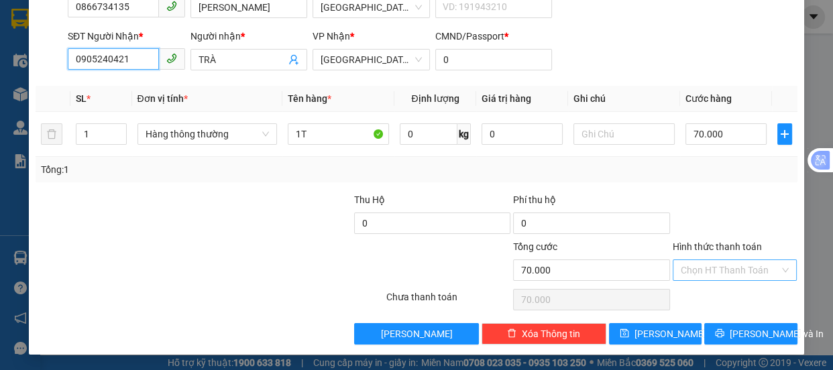
type input "0905240421"
click at [681, 272] on input "Hình thức thanh toán" at bounding box center [730, 270] width 99 height 20
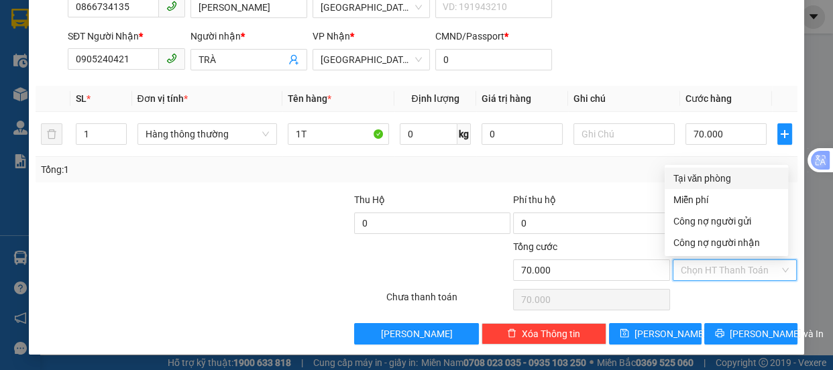
drag, startPoint x: 696, startPoint y: 181, endPoint x: 714, endPoint y: 190, distance: 20.4
click at [700, 181] on div "Tại văn phòng" at bounding box center [726, 178] width 107 height 15
type input "0"
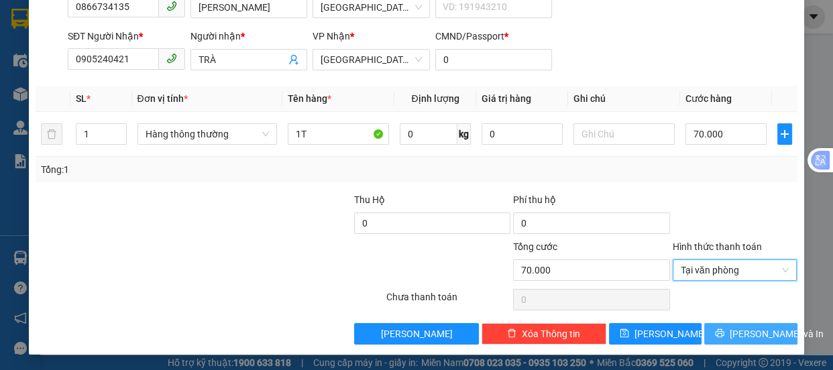
click at [738, 329] on span "[PERSON_NAME] và In" at bounding box center [777, 334] width 94 height 15
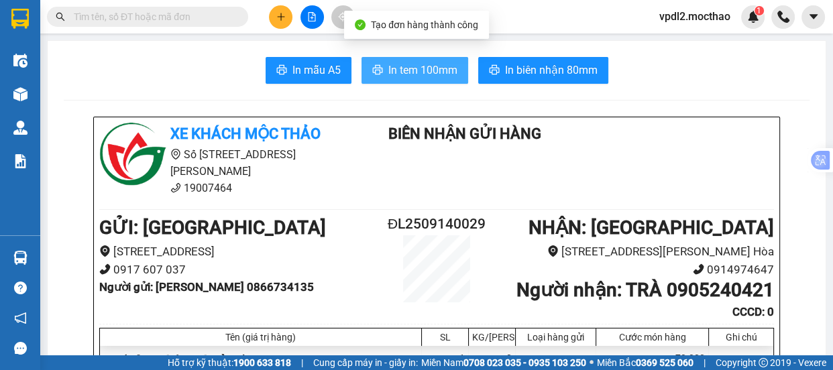
click at [407, 67] on span "In tem 100mm" at bounding box center [422, 70] width 69 height 17
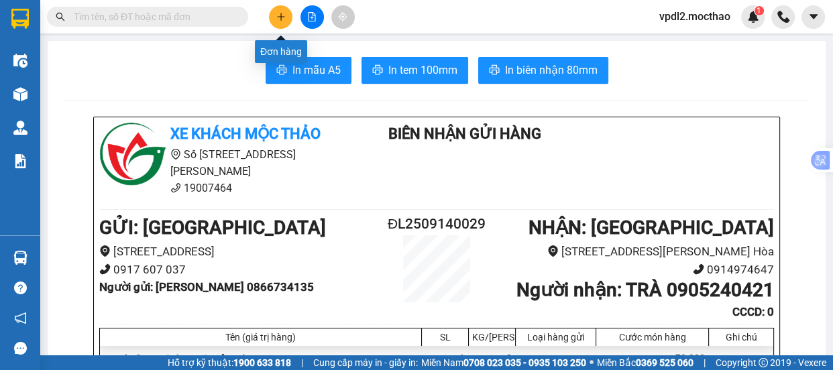
click at [280, 19] on icon "plus" at bounding box center [280, 16] width 9 height 9
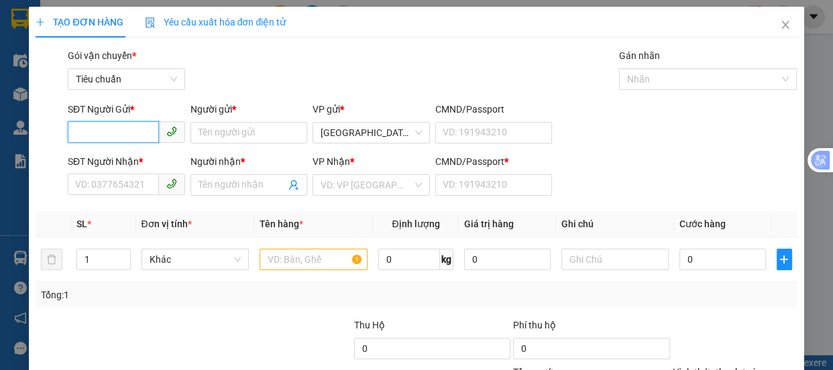
click at [146, 132] on input "SĐT Người Gửi *" at bounding box center [113, 131] width 91 height 21
type input "0969573536"
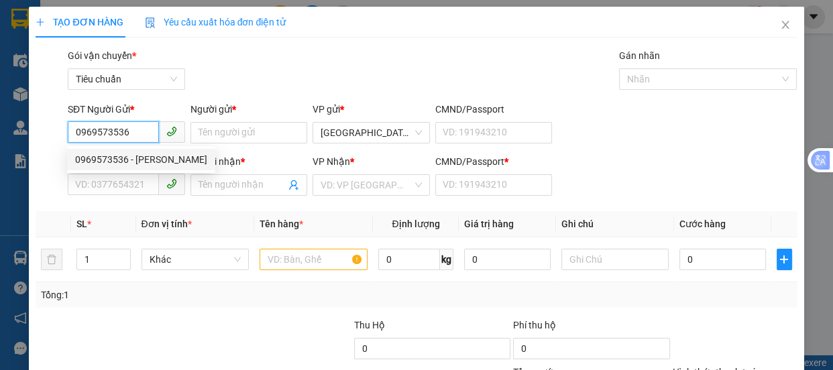
click at [184, 160] on div "0969573536 - NGUYỄN MINH NGHĨA" at bounding box center [141, 159] width 132 height 15
type input "NGUYỄN MINH NGHĨA"
type input "0931666268"
type input "PHÚC"
type input "0"
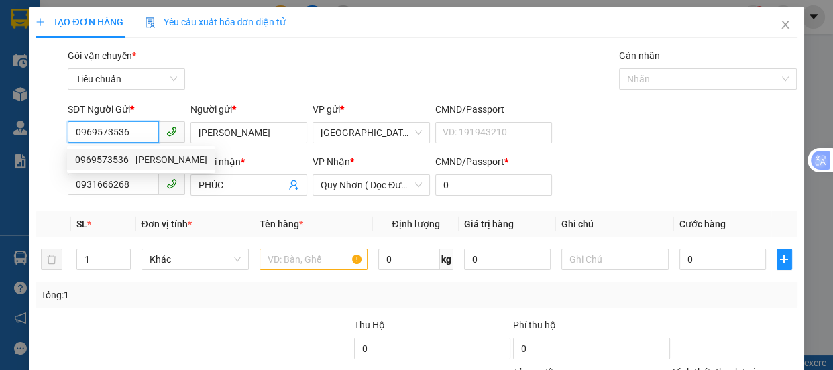
type input "150.000"
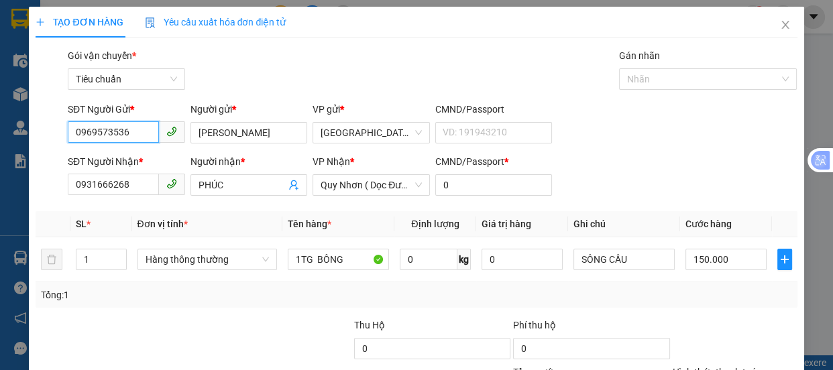
type input "0969573536"
drag, startPoint x: 0, startPoint y: 172, endPoint x: 7, endPoint y: 158, distance: 15.6
click at [0, 162] on div "TẠO ĐƠN HÀNG Yêu cầu xuất hóa đơn điện tử Transit Pickup Surcharge Ids Transit …" at bounding box center [416, 185] width 833 height 370
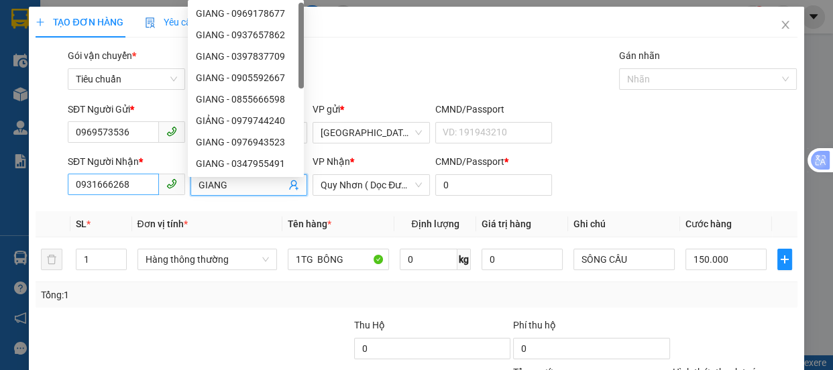
type input "GIANG"
drag, startPoint x: 138, startPoint y: 183, endPoint x: 0, endPoint y: 117, distance: 152.7
click at [0, 140] on div "TẠO ĐƠN HÀNG Yêu cầu xuất hóa đơn điện tử Transit Pickup Surcharge Ids Transit …" at bounding box center [416, 185] width 833 height 370
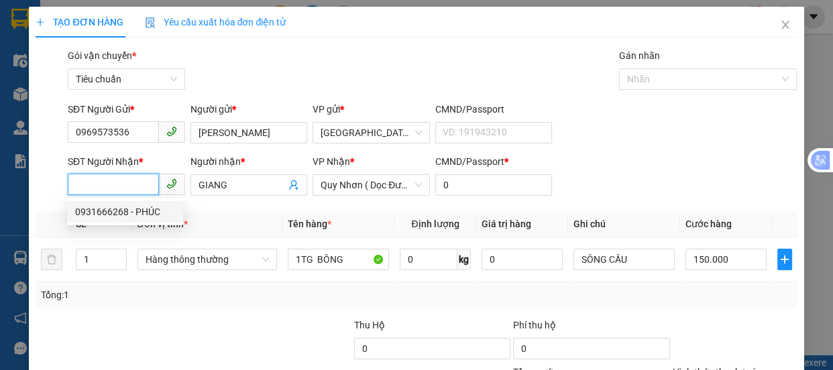
click at [98, 184] on input "SĐT Người Nhận *" at bounding box center [113, 184] width 91 height 21
type input "0931666268"
click at [548, 172] on div "CMND/Passport * 0" at bounding box center [494, 177] width 123 height 47
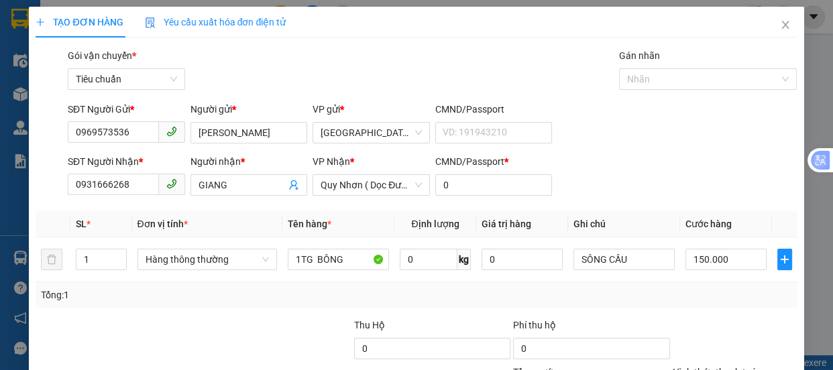
scroll to position [125, 0]
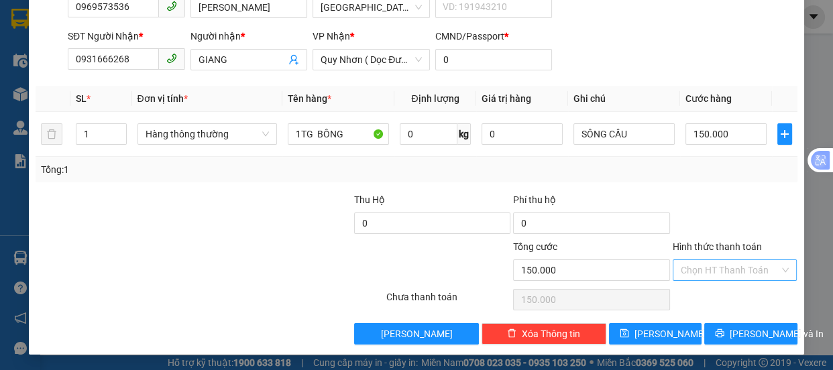
drag, startPoint x: 679, startPoint y: 268, endPoint x: 680, endPoint y: 261, distance: 6.8
click at [681, 264] on input "Hình thức thanh toán" at bounding box center [730, 270] width 99 height 20
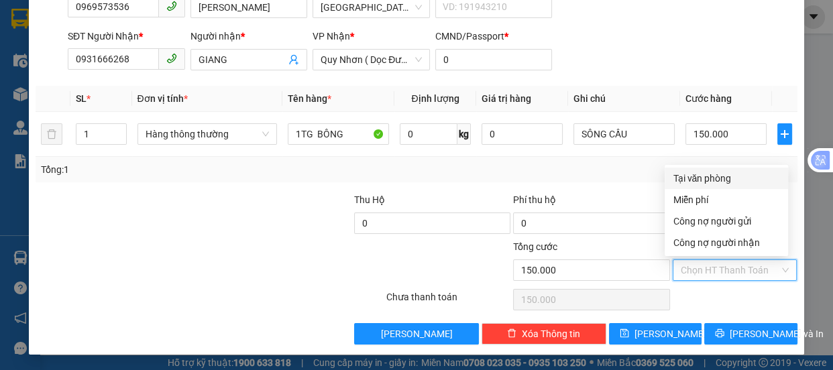
click at [691, 176] on div "Tại văn phòng" at bounding box center [726, 178] width 107 height 15
type input "0"
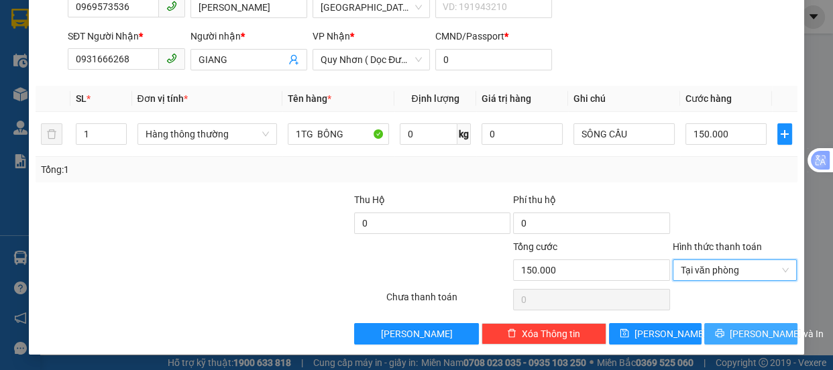
click at [741, 338] on span "[PERSON_NAME] và In" at bounding box center [777, 334] width 94 height 15
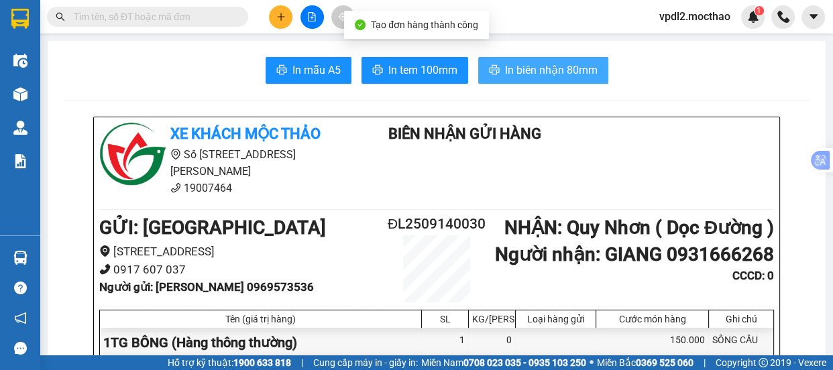
click at [545, 68] on span "In biên nhận 80mm" at bounding box center [551, 70] width 93 height 17
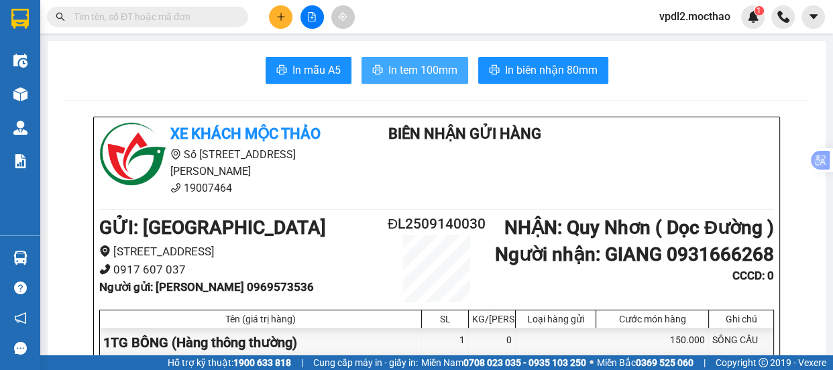
click at [409, 68] on span "In tem 100mm" at bounding box center [422, 70] width 69 height 17
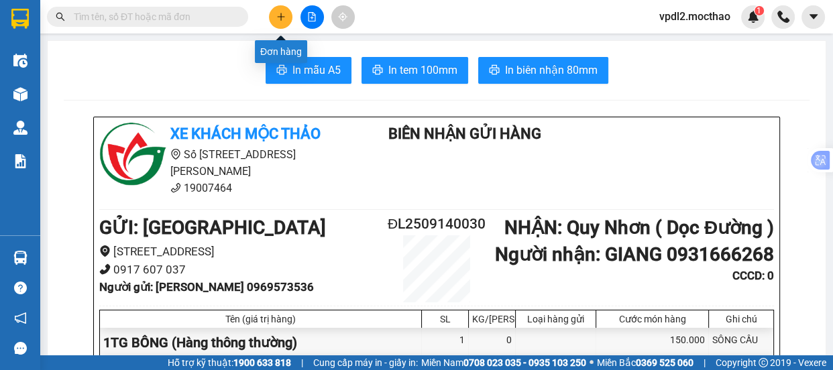
click at [278, 20] on icon "plus" at bounding box center [280, 16] width 9 height 9
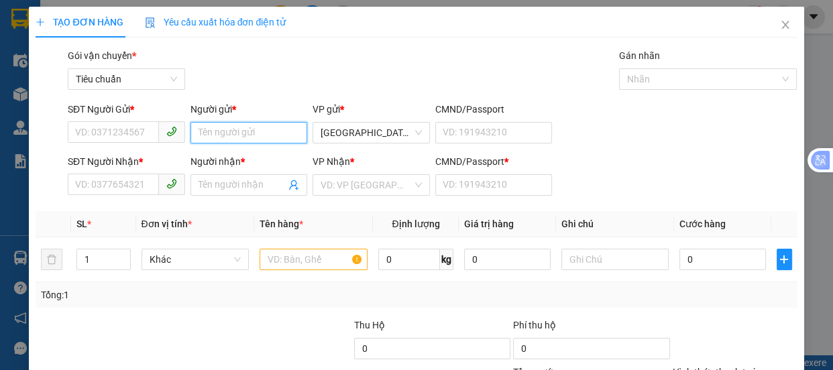
click at [255, 129] on input "Người gửi *" at bounding box center [248, 132] width 117 height 21
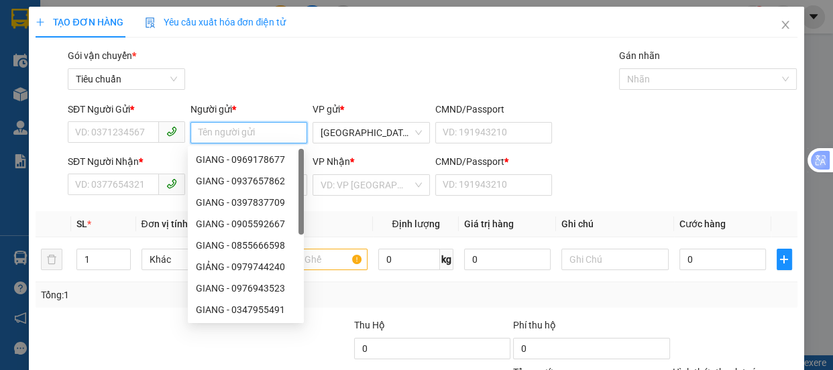
type input "D"
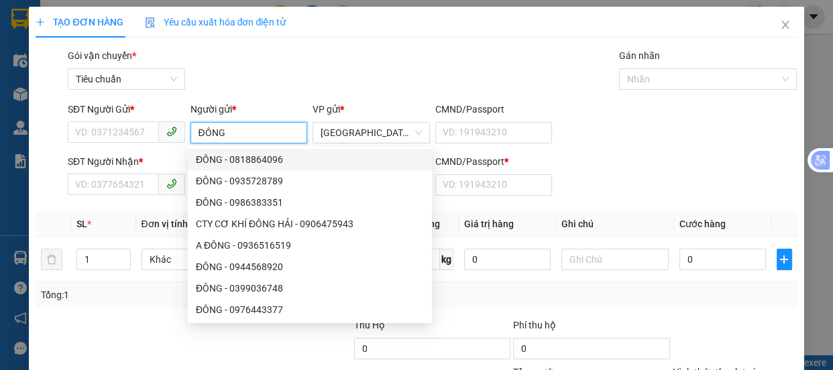
drag, startPoint x: 239, startPoint y: 138, endPoint x: 9, endPoint y: 122, distance: 231.3
click at [9, 134] on div "TẠO ĐƠN HÀNG Yêu cầu xuất hóa đơn điện tử Transit Pickup Surcharge Ids Transit …" at bounding box center [416, 185] width 833 height 370
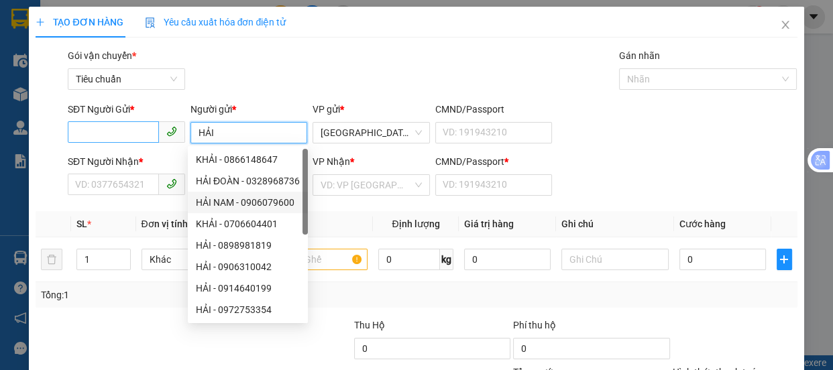
type input "HẢI"
drag, startPoint x: 113, startPoint y: 127, endPoint x: 0, endPoint y: 154, distance: 116.3
click at [113, 128] on input "SĐT Người Gửi *" at bounding box center [113, 131] width 91 height 21
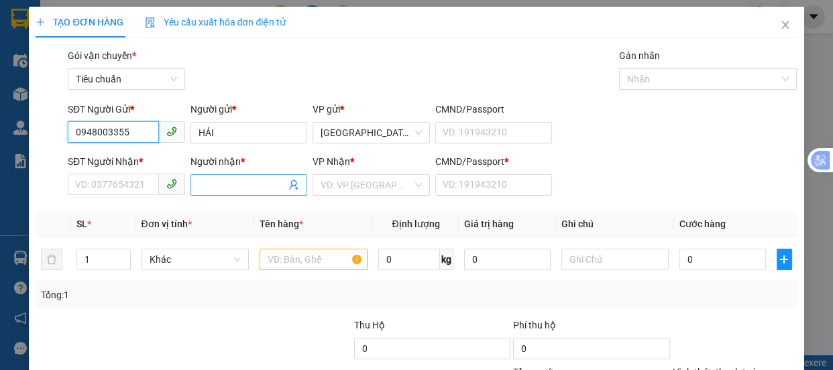
type input "0948003355"
click at [221, 182] on input "Người nhận *" at bounding box center [243, 185] width 88 height 15
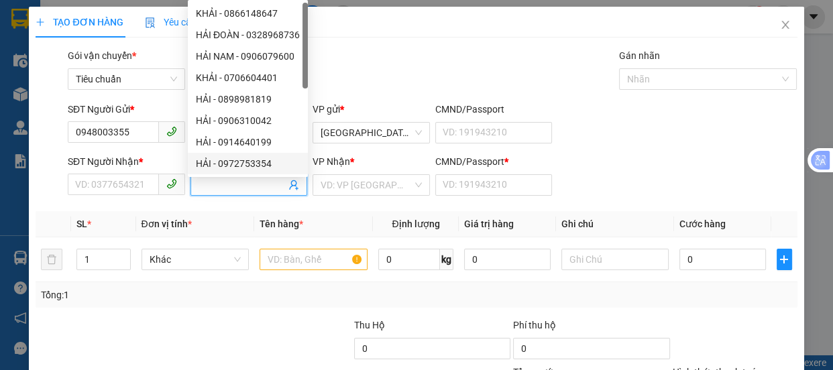
type input "D"
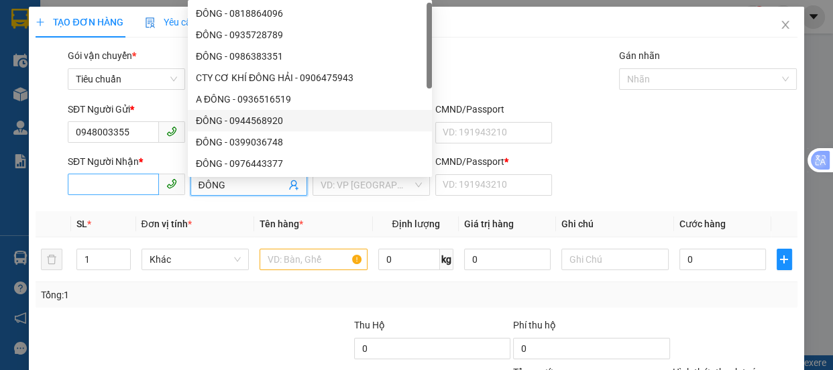
type input "ĐÔNG"
click at [101, 187] on input "SĐT Người Nhận *" at bounding box center [113, 184] width 91 height 21
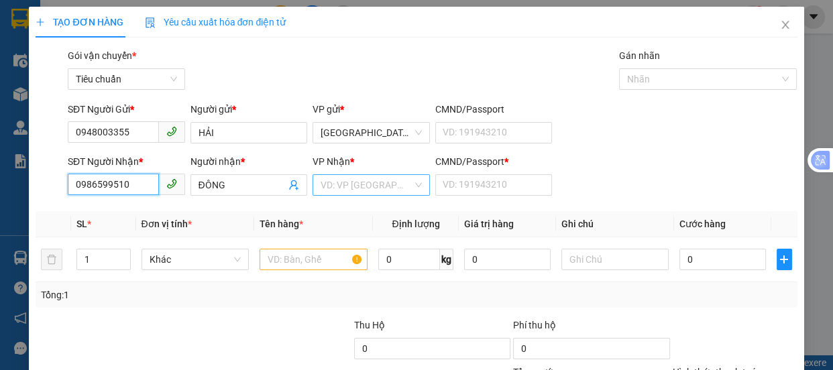
type input "0986599510"
click at [342, 183] on input "search" at bounding box center [367, 185] width 92 height 20
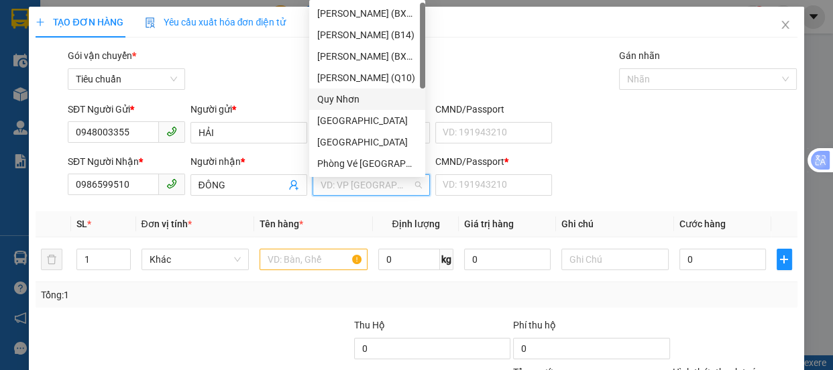
click at [352, 93] on div "Quy Nhơn" at bounding box center [367, 99] width 100 height 15
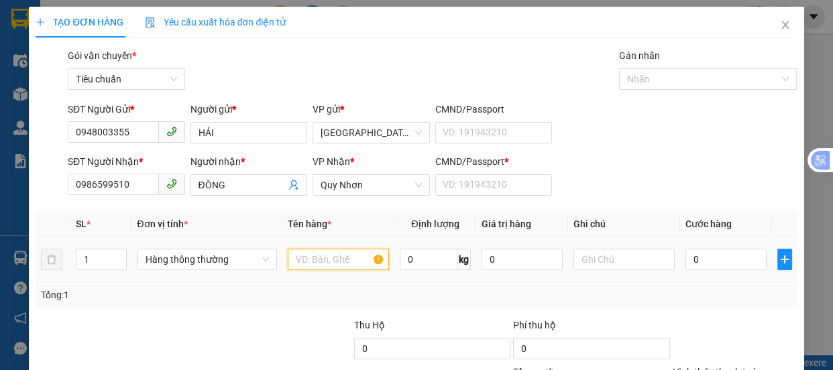
click at [307, 263] on input "text" at bounding box center [338, 259] width 101 height 21
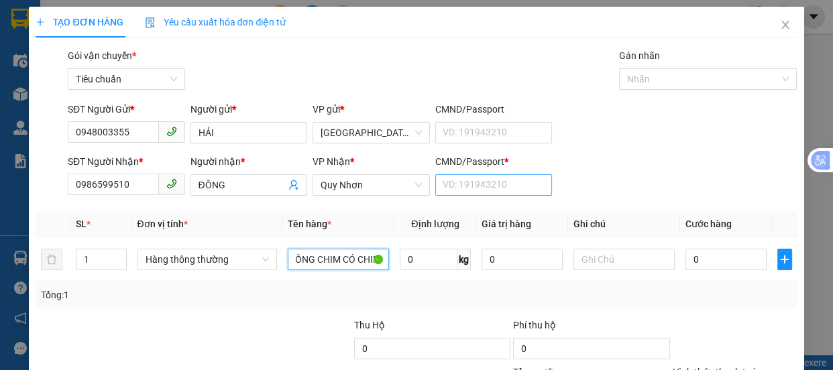
type input "1 LỒNG CHIM CÓ CHIM"
click at [463, 181] on input "CMND/Passport *" at bounding box center [493, 184] width 117 height 21
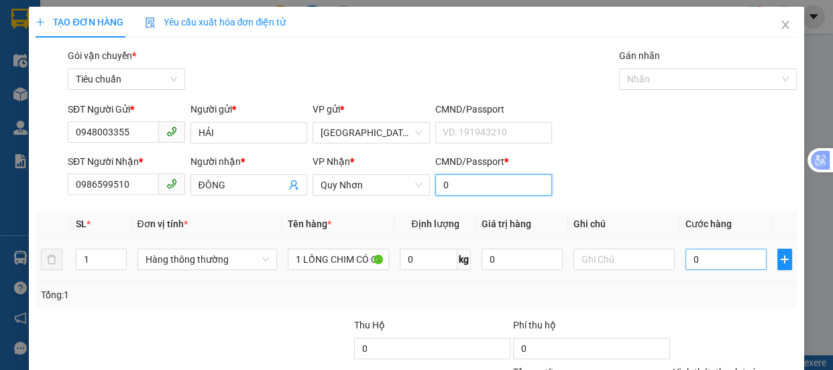
type input "0"
click at [701, 260] on input "0" at bounding box center [726, 259] width 81 height 21
type input "8"
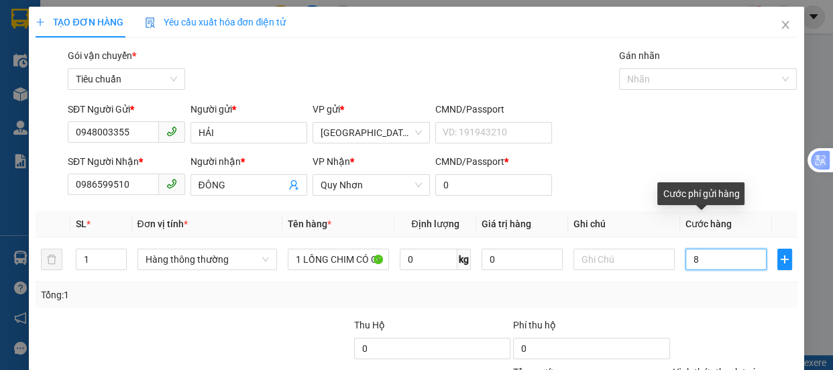
type input "80"
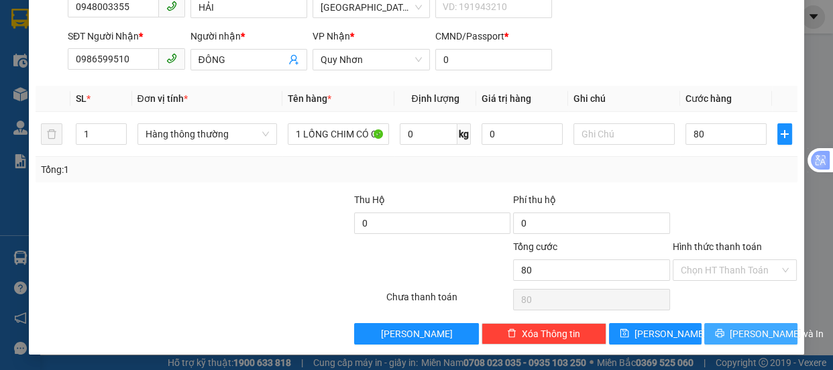
type input "80.000"
click at [745, 334] on span "[PERSON_NAME] và In" at bounding box center [777, 334] width 94 height 15
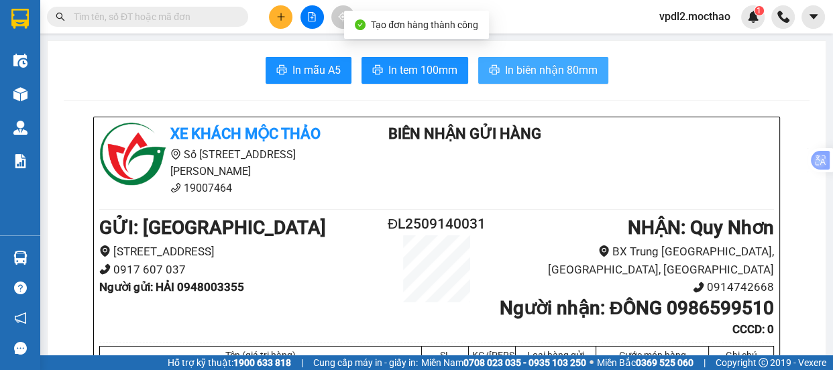
click at [541, 76] on span "In biên nhận 80mm" at bounding box center [551, 70] width 93 height 17
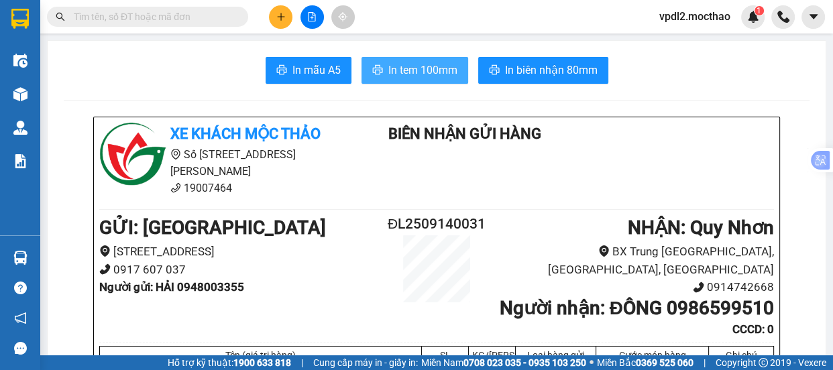
click at [405, 70] on span "In tem 100mm" at bounding box center [422, 70] width 69 height 17
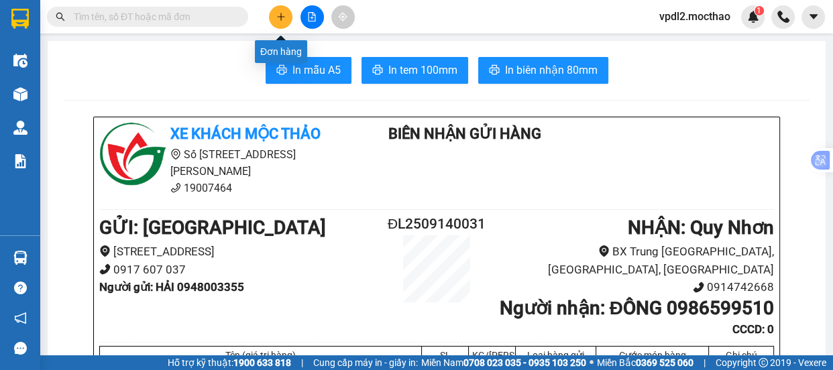
click at [282, 17] on icon "plus" at bounding box center [280, 16] width 9 height 9
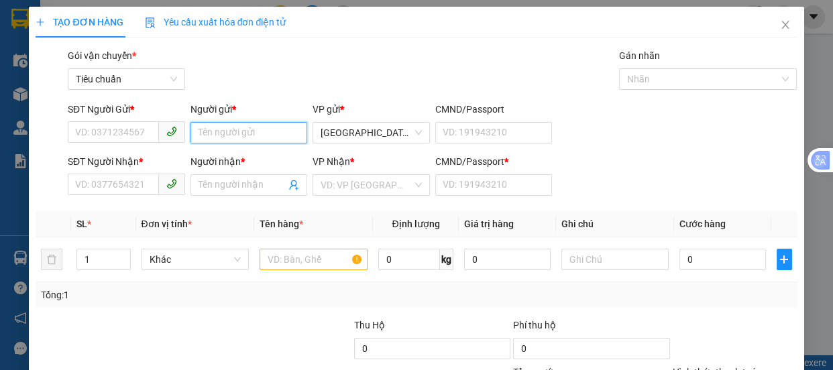
click at [218, 134] on input "Người gửi *" at bounding box center [248, 132] width 117 height 21
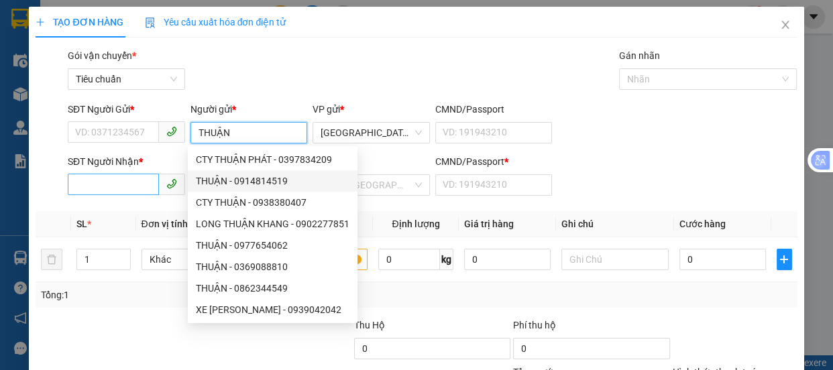
type input "THUẬN"
click at [129, 184] on input "SĐT Người Nhận *" at bounding box center [113, 184] width 91 height 21
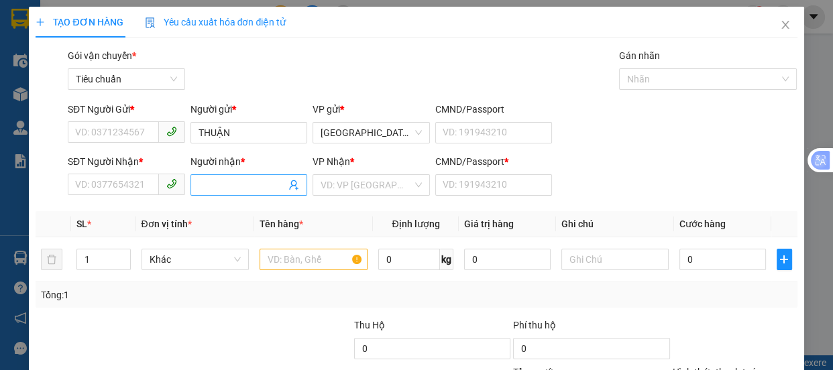
click at [212, 179] on input "Người nhận *" at bounding box center [243, 185] width 88 height 15
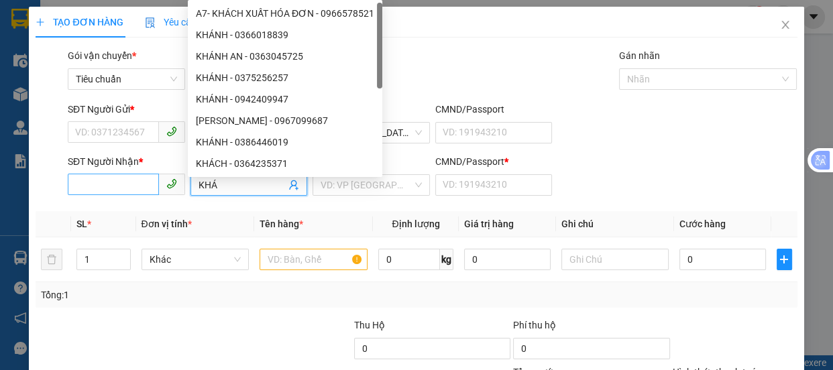
type input "KHÁ"
drag, startPoint x: 91, startPoint y: 183, endPoint x: 0, endPoint y: 11, distance: 194.1
click at [90, 183] on input "SĐT Người Nhận *" at bounding box center [113, 184] width 91 height 21
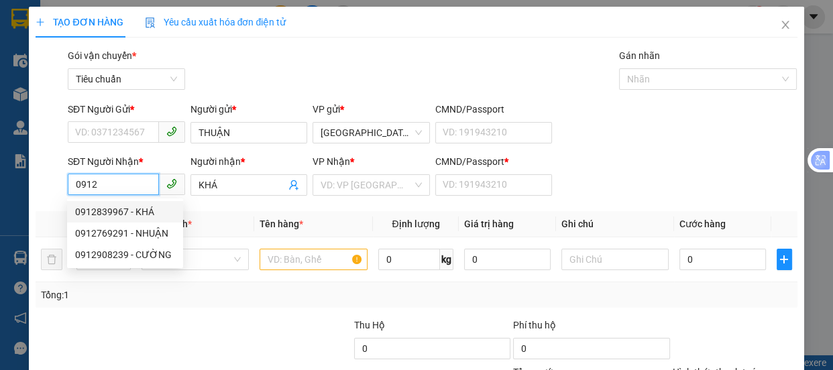
drag, startPoint x: 110, startPoint y: 209, endPoint x: 117, endPoint y: 121, distance: 88.1
click at [110, 208] on div "0912839967 - KHÁ" at bounding box center [125, 212] width 100 height 15
type input "0912839967"
type input "A"
type input "400.000"
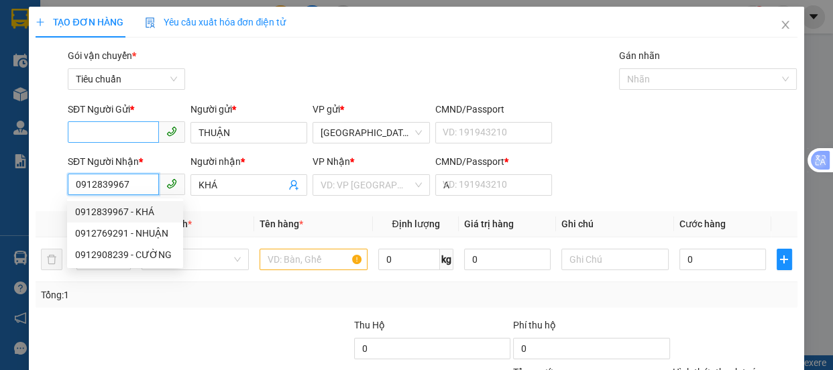
type input "400.000"
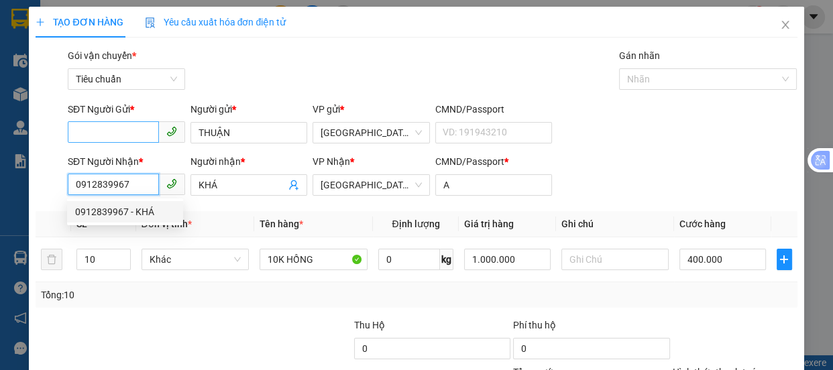
type input "0912839967"
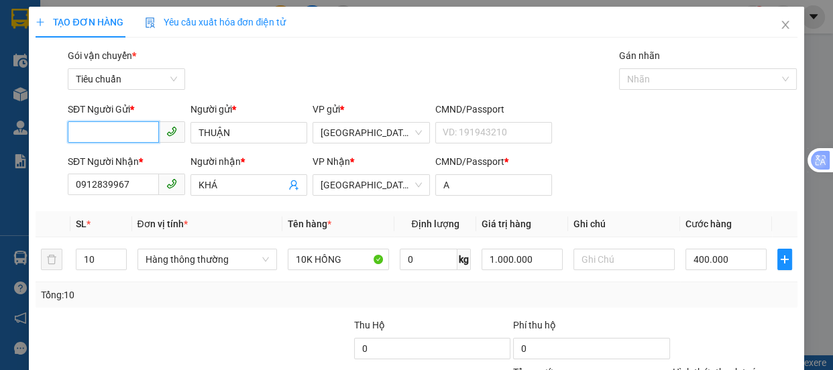
click at [117, 121] on input "SĐT Người Gửi *" at bounding box center [113, 131] width 91 height 21
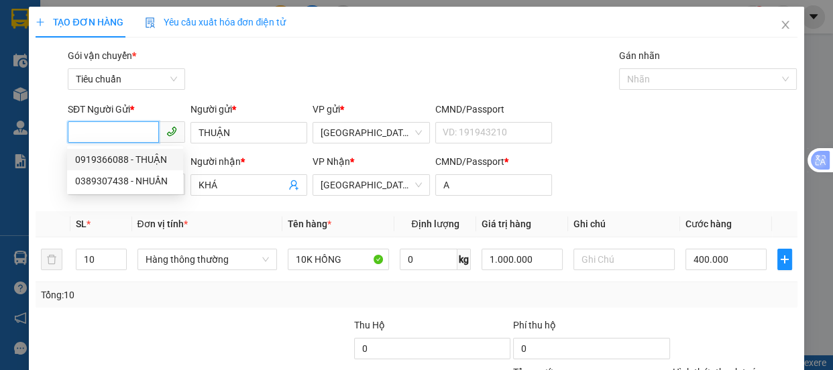
drag, startPoint x: 132, startPoint y: 157, endPoint x: 324, endPoint y: 234, distance: 206.8
click at [135, 158] on div "0919366088 - THUẬN" at bounding box center [125, 159] width 100 height 15
type input "0919366088"
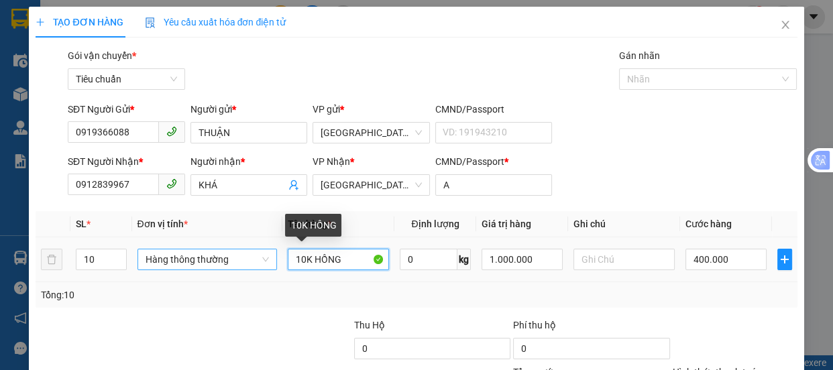
drag, startPoint x: 347, startPoint y: 261, endPoint x: 192, endPoint y: 264, distance: 155.0
click at [196, 266] on tr "10 Hàng thông thường 10K HỒNG 0 kg 1.000.000 400.000" at bounding box center [416, 259] width 761 height 45
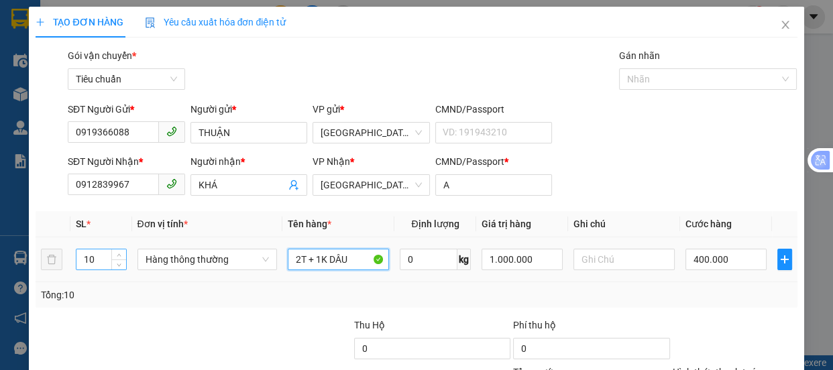
type input "2T + 1K DÂU"
click at [105, 262] on input "10" at bounding box center [100, 260] width 49 height 20
type input "1"
type input "3"
drag, startPoint x: 726, startPoint y: 260, endPoint x: 583, endPoint y: 321, distance: 155.7
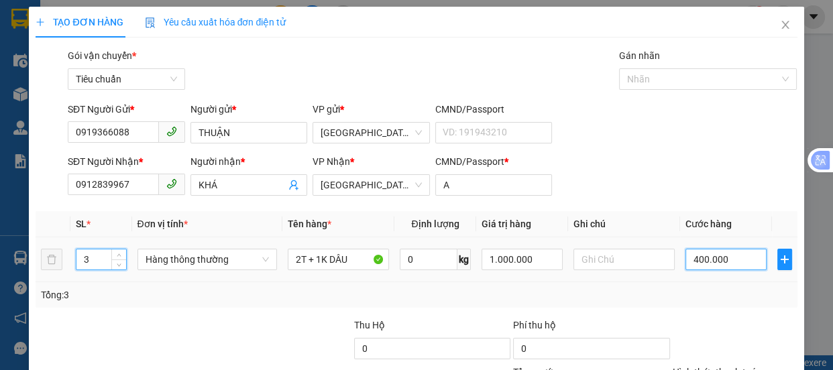
click at [726, 260] on input "400.000" at bounding box center [726, 259] width 81 height 21
type input "0"
type input "1"
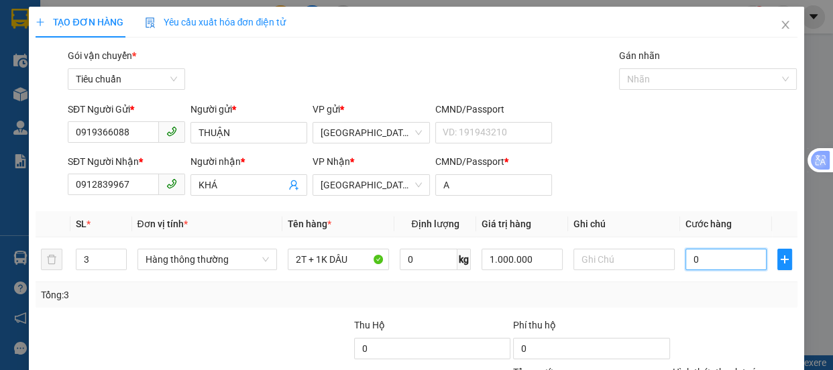
type input "1"
type input "01"
type input "15"
type input "01"
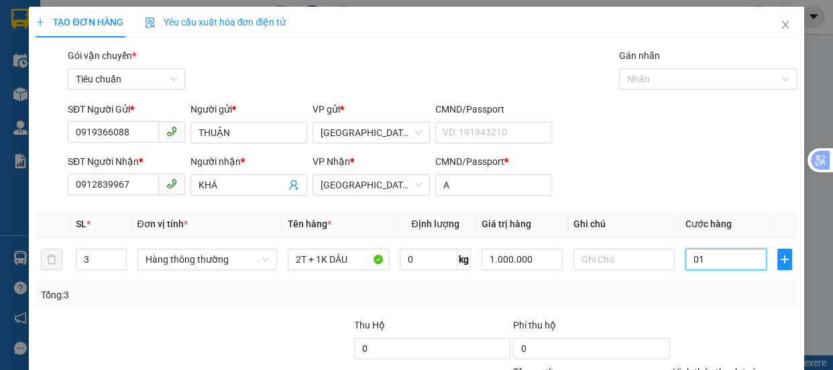
type input "1"
type input "0"
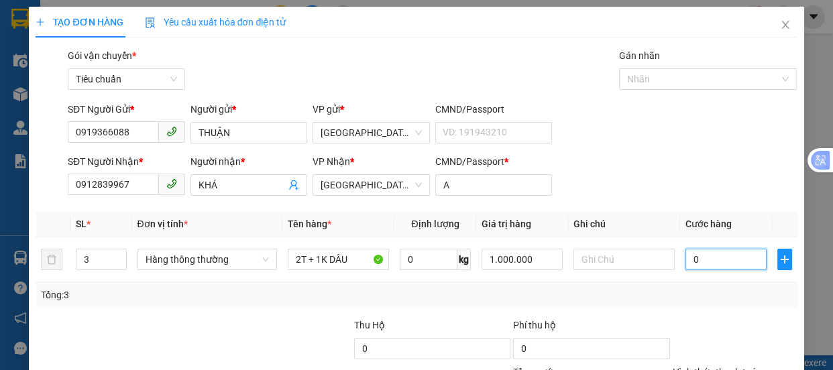
type input "0"
click at [686, 265] on input "0" at bounding box center [726, 259] width 81 height 21
type input "10"
type input "150"
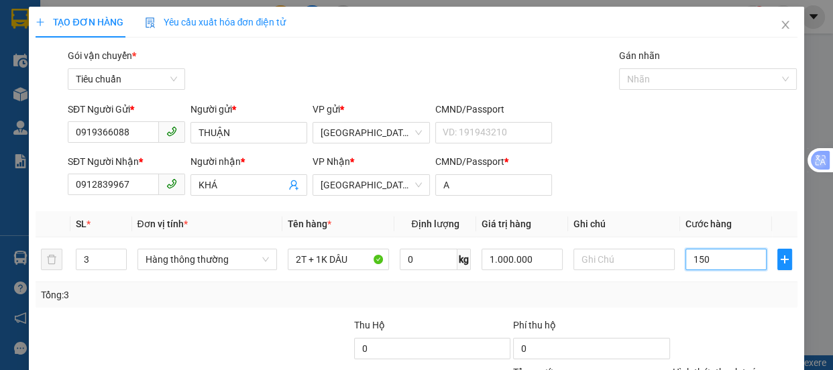
type input "150"
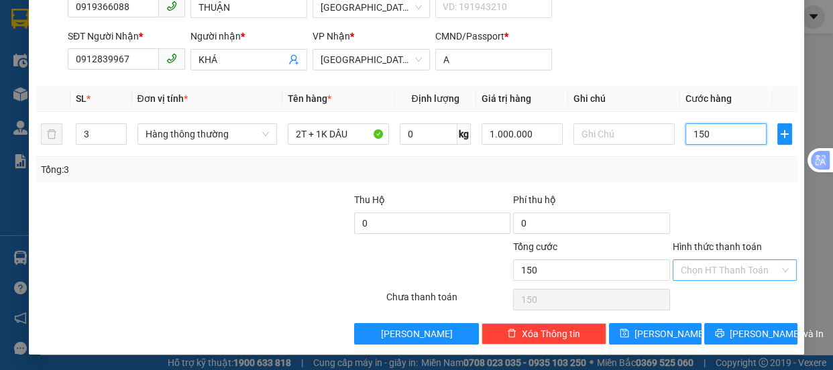
type input "150"
type input "150.000"
click at [698, 268] on input "Hình thức thanh toán" at bounding box center [730, 270] width 99 height 20
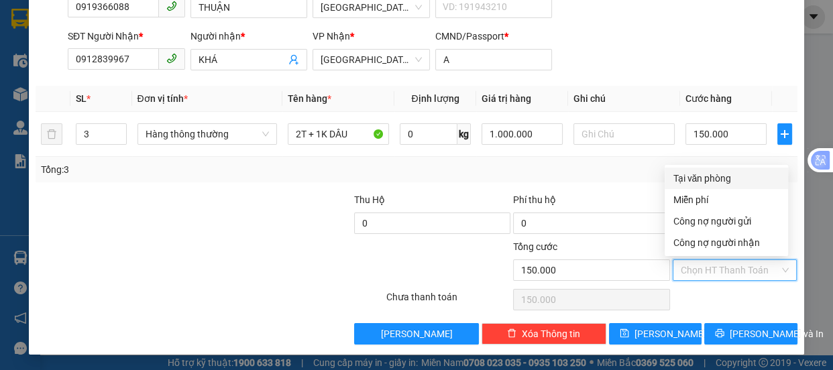
click at [701, 179] on div "Tại văn phòng" at bounding box center [726, 178] width 107 height 15
type input "0"
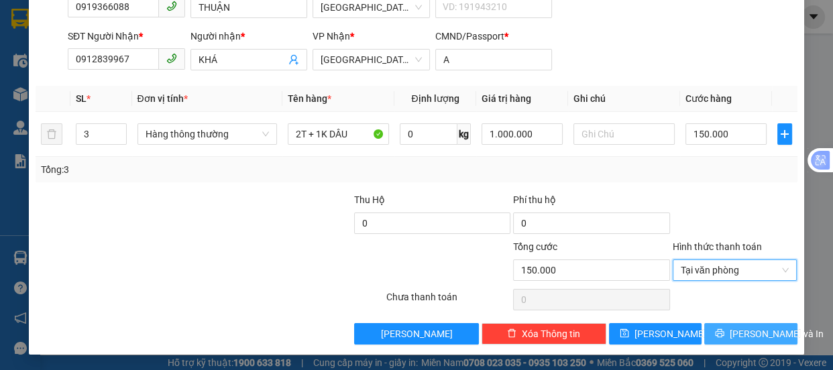
click at [740, 329] on span "[PERSON_NAME] và In" at bounding box center [777, 334] width 94 height 15
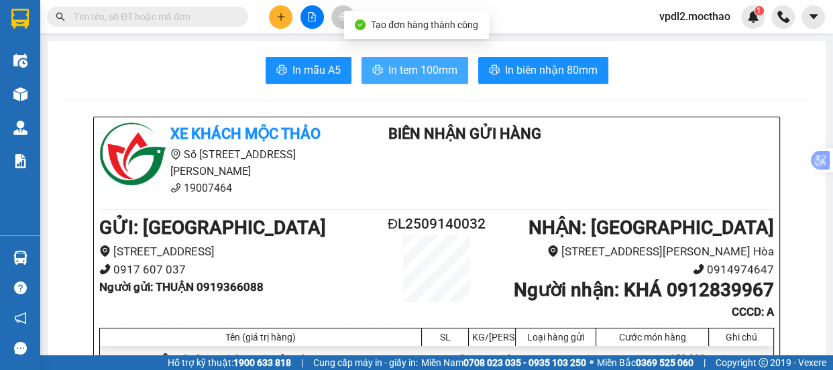
click at [414, 73] on span "In tem 100mm" at bounding box center [422, 70] width 69 height 17
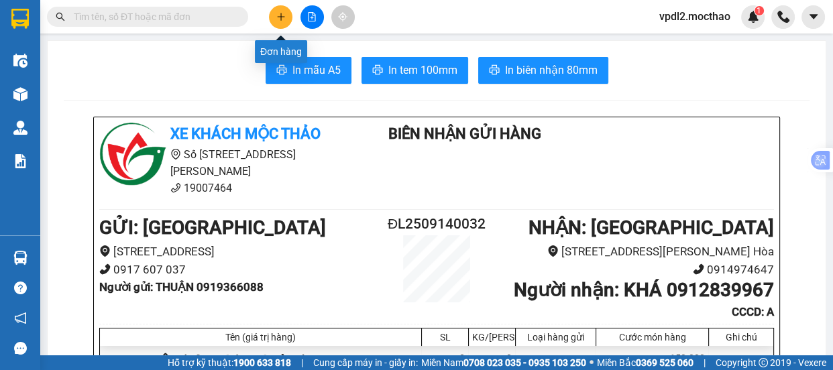
click at [280, 15] on icon "plus" at bounding box center [280, 16] width 1 height 7
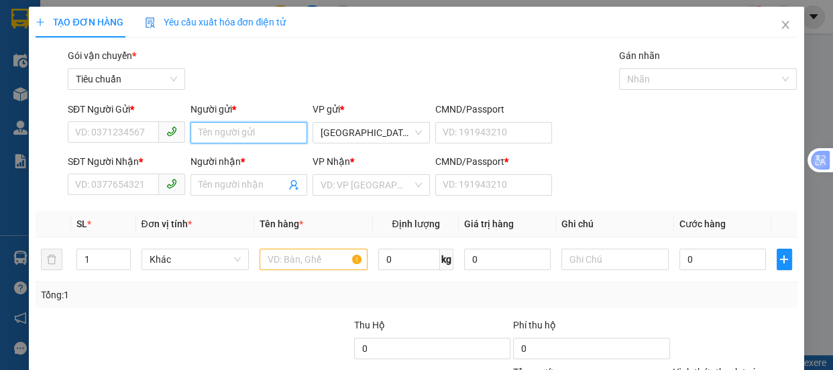
drag, startPoint x: 230, startPoint y: 135, endPoint x: 285, endPoint y: 127, distance: 55.6
click at [233, 133] on input "Người gửi *" at bounding box center [248, 132] width 117 height 21
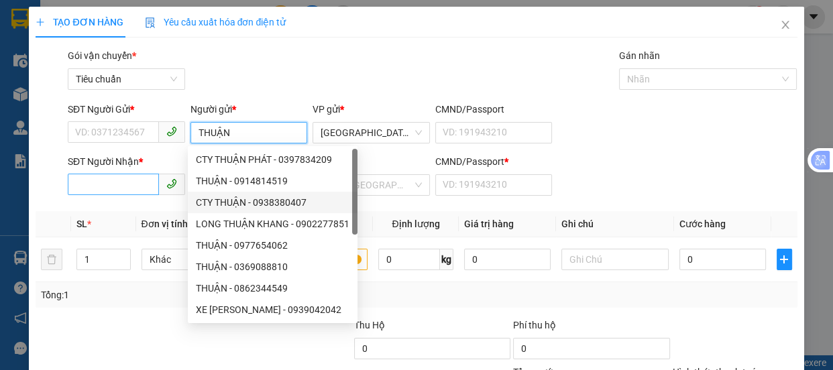
type input "THUẬN"
drag, startPoint x: 100, startPoint y: 180, endPoint x: 198, endPoint y: 192, distance: 98.7
click at [102, 180] on input "SĐT Người Nhận *" at bounding box center [113, 184] width 91 height 21
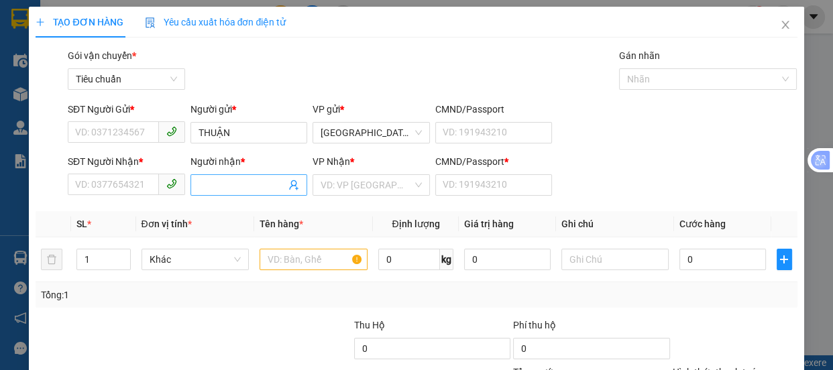
click at [215, 186] on input "Người nhận *" at bounding box center [243, 185] width 88 height 15
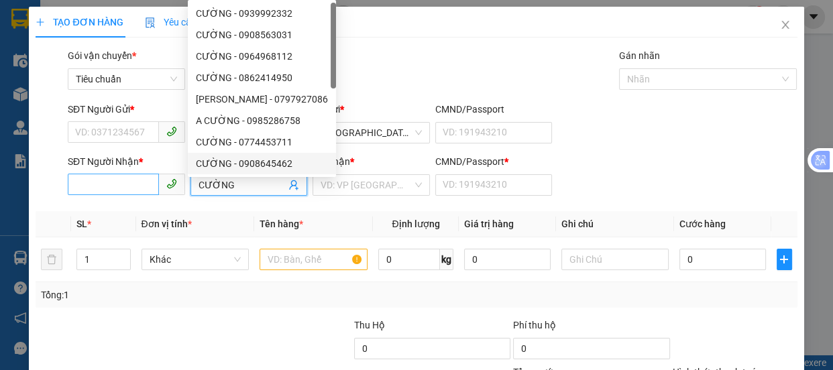
type input "CƯỜNG"
click at [118, 188] on input "SĐT Người Nhận *" at bounding box center [113, 184] width 91 height 21
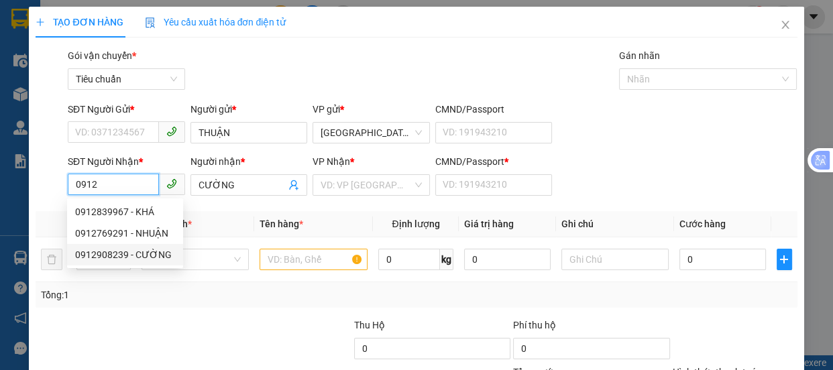
click at [121, 254] on div "0912908239 - CƯỜNG" at bounding box center [125, 255] width 100 height 15
type input "0912908239"
type input "0"
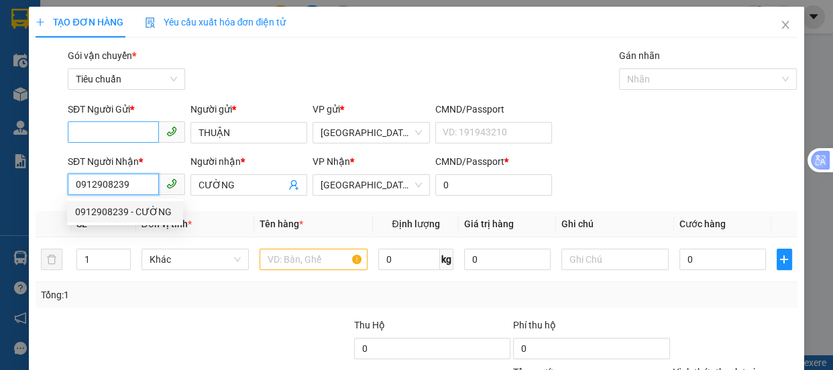
type input "50.000"
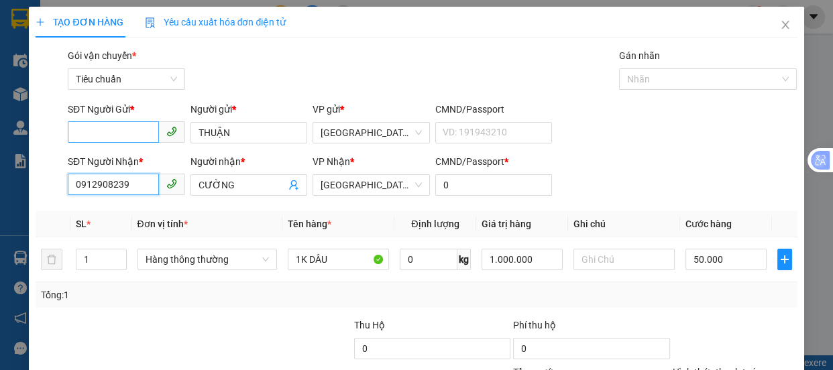
type input "0912908239"
click at [111, 122] on input "SĐT Người Gửi *" at bounding box center [113, 131] width 91 height 21
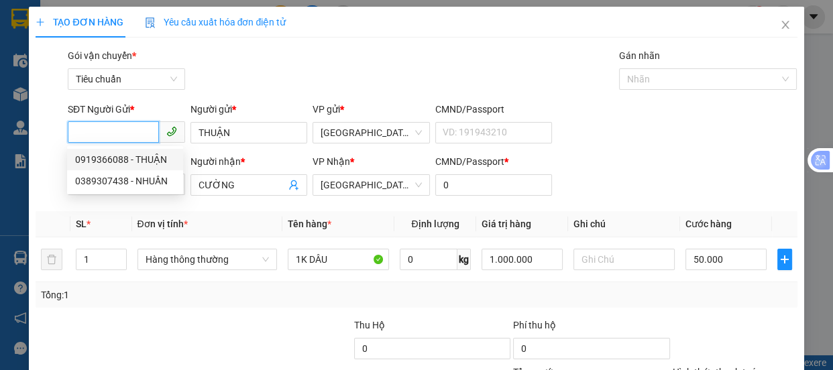
click at [139, 160] on div "0919366088 - THUẬN" at bounding box center [125, 159] width 100 height 15
type input "0919366088"
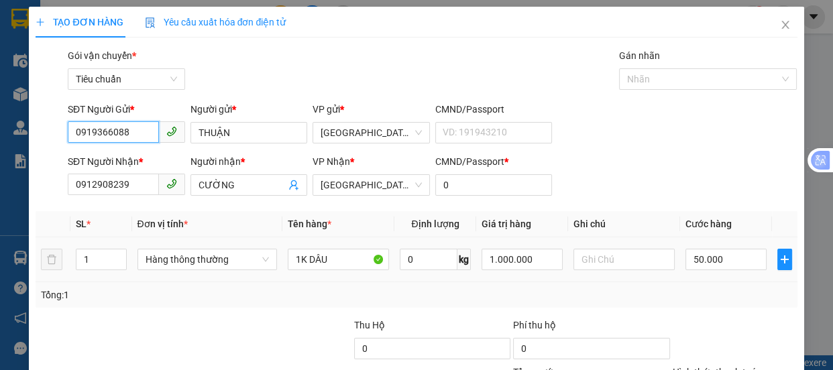
type input "150.000"
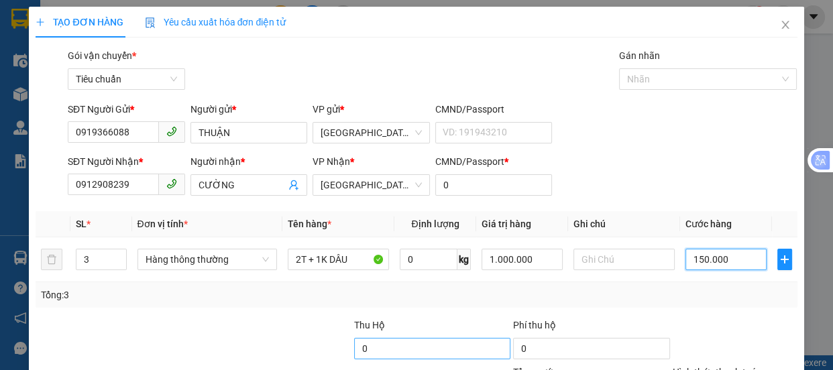
type input "4"
type input "40"
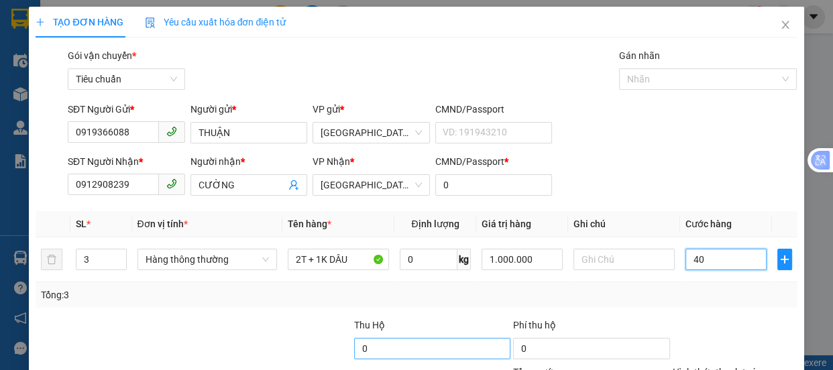
type input "40"
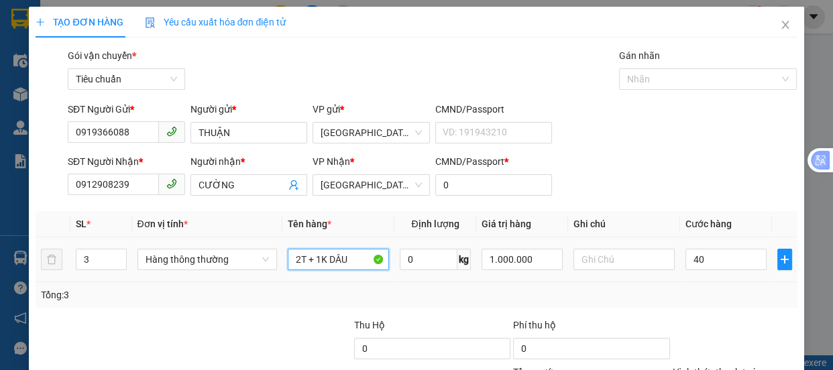
type input "40.000"
drag, startPoint x: 358, startPoint y: 260, endPoint x: 0, endPoint y: 168, distance: 369.6
click at [0, 207] on div "TẠO ĐƠN HÀNG Yêu cầu xuất hóa đơn điện tử Transit Pickup Surcharge Ids Transit …" at bounding box center [416, 185] width 833 height 370
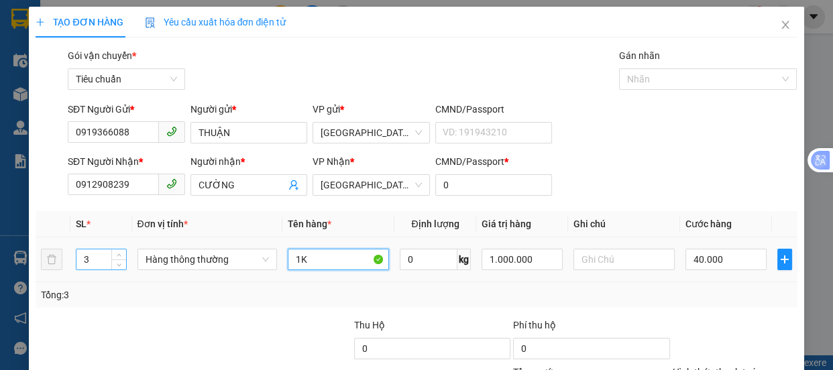
type input "1K"
click at [94, 258] on input "3" at bounding box center [100, 260] width 49 height 20
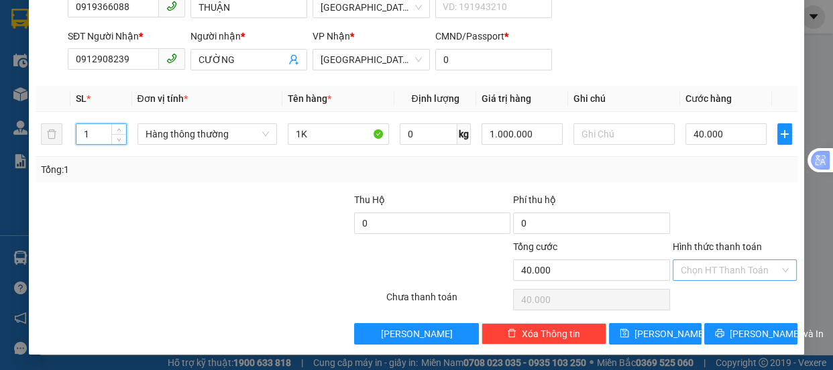
type input "1"
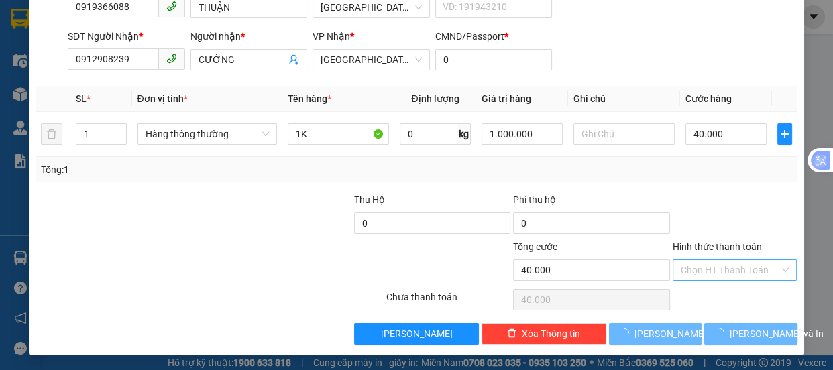
click at [726, 268] on input "Hình thức thanh toán" at bounding box center [730, 270] width 99 height 20
type input "0"
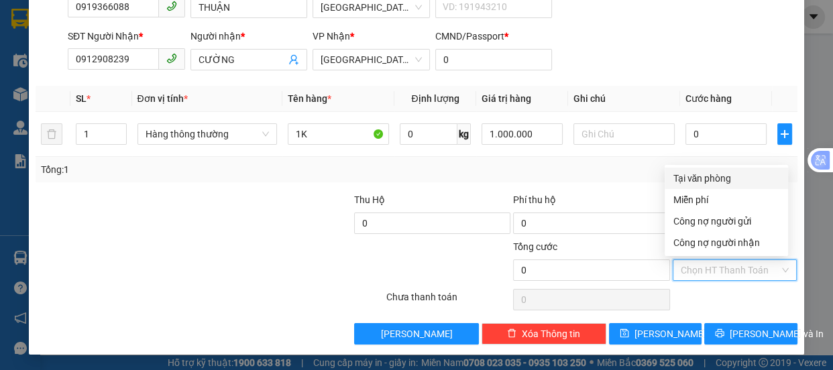
click at [705, 174] on div "Tại văn phòng" at bounding box center [726, 178] width 107 height 15
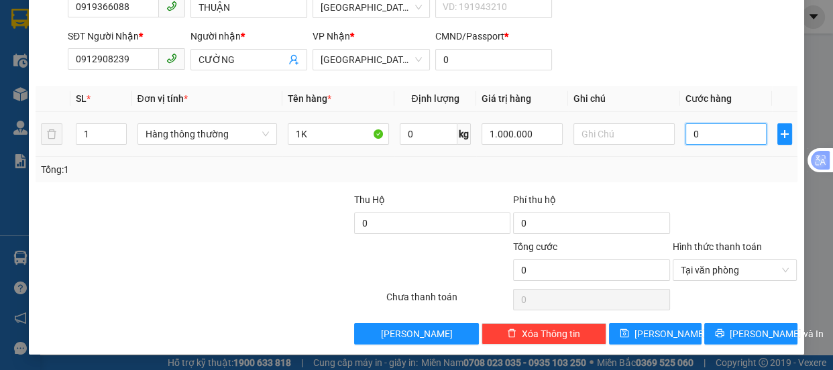
drag, startPoint x: 694, startPoint y: 127, endPoint x: 665, endPoint y: 137, distance: 30.3
click at [694, 127] on input "0" at bounding box center [726, 133] width 81 height 21
type input "4"
type input "40"
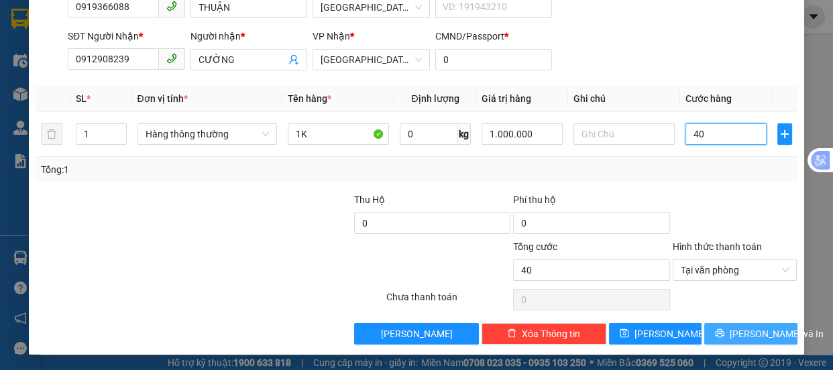
type input "40"
type input "40.000"
click at [740, 328] on span "[PERSON_NAME] và In" at bounding box center [777, 334] width 94 height 15
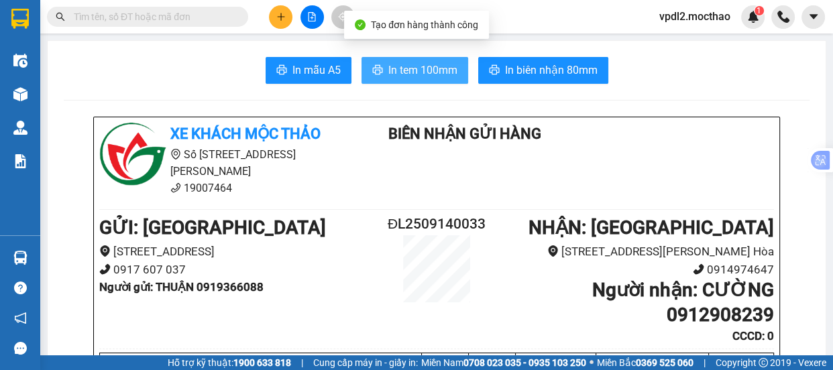
click at [416, 64] on span "In tem 100mm" at bounding box center [422, 70] width 69 height 17
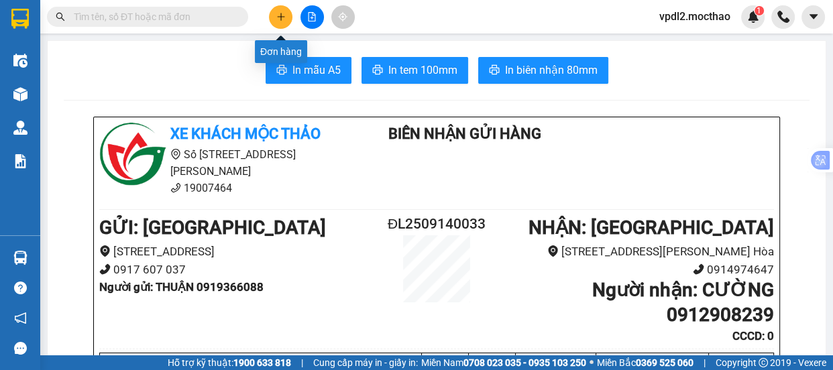
click at [277, 13] on icon "plus" at bounding box center [280, 16] width 9 height 9
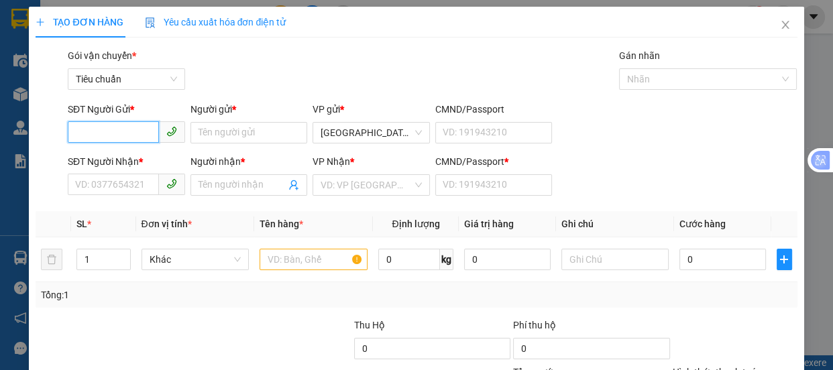
click at [104, 135] on input "SĐT Người Gửi *" at bounding box center [113, 131] width 91 height 21
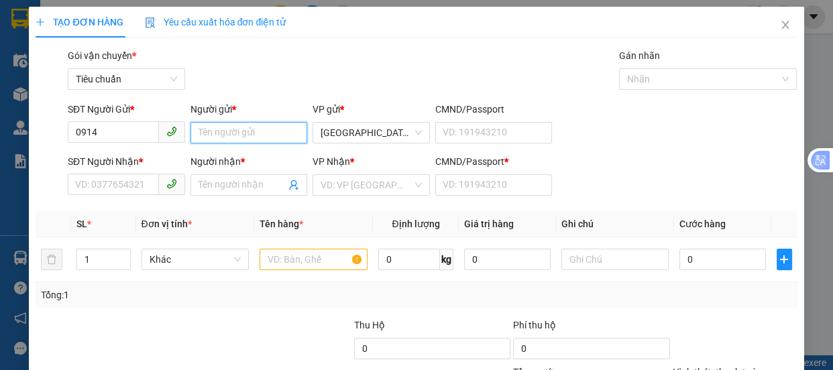
click at [217, 134] on input "Người gửi *" at bounding box center [248, 132] width 117 height 21
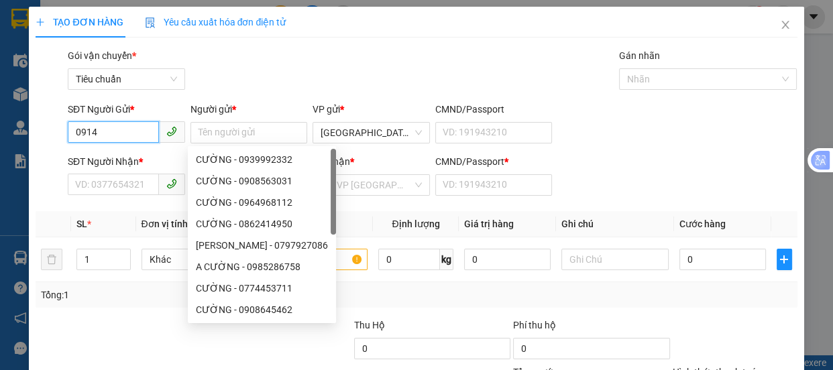
click at [103, 135] on input "0914" at bounding box center [113, 131] width 91 height 21
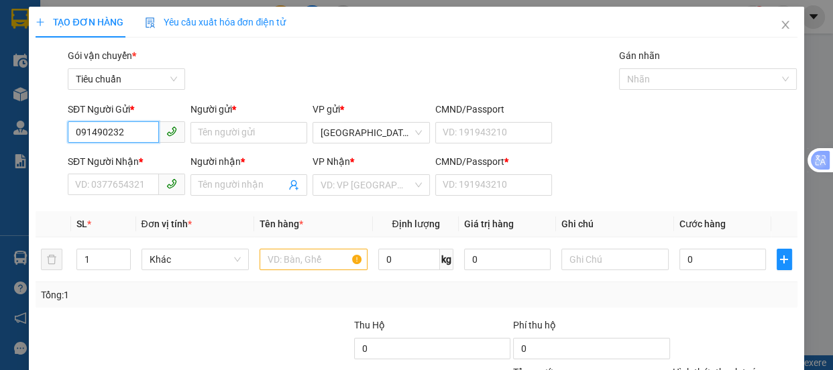
type input "0914902324"
click at [138, 162] on div "0914902324 - BÍCH" at bounding box center [125, 159] width 100 height 15
type input "BÍCH"
type input "0366868138"
type input "TRINH"
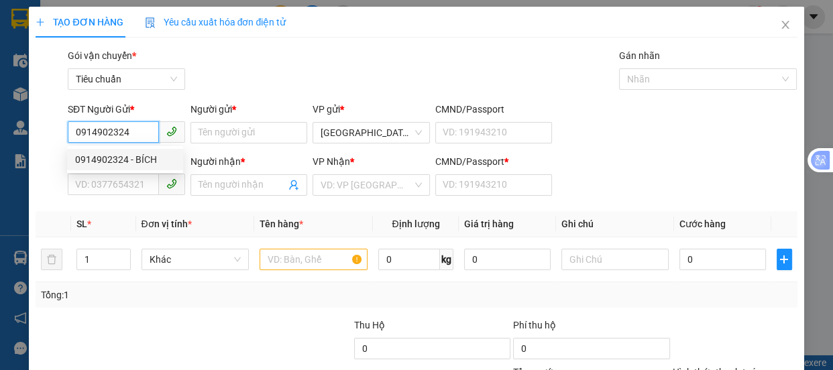
type input "0"
type input "70.000"
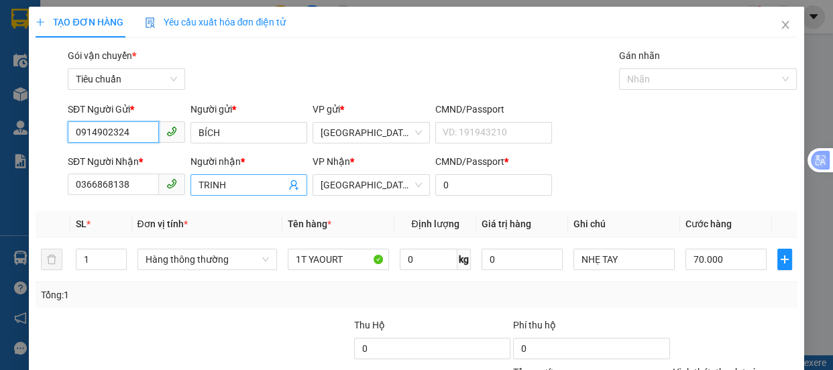
type input "0914902324"
drag, startPoint x: 239, startPoint y: 188, endPoint x: 0, endPoint y: 174, distance: 239.2
click at [0, 174] on div "TẠO ĐƠN HÀNG Yêu cầu xuất hóa đơn điện tử Transit Pickup Surcharge Ids Transit …" at bounding box center [416, 185] width 833 height 370
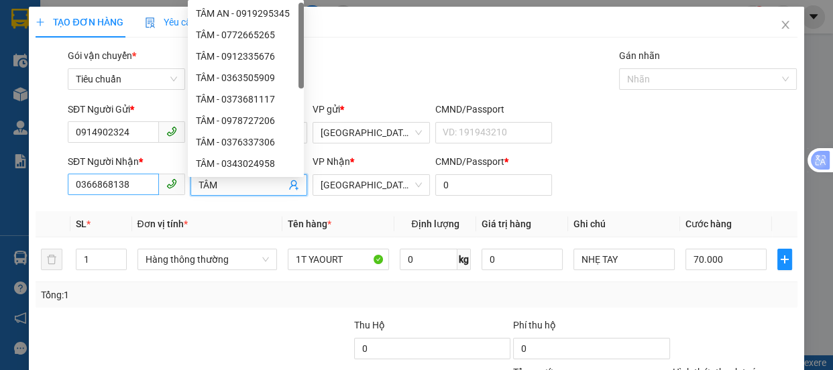
type input "TÂM"
drag, startPoint x: 111, startPoint y: 181, endPoint x: 0, endPoint y: 231, distance: 121.9
click at [0, 231] on div "TẠO ĐƠN HÀNG Yêu cầu xuất hóa đơn điện tử Transit Pickup Surcharge Ids Transit …" at bounding box center [416, 185] width 833 height 370
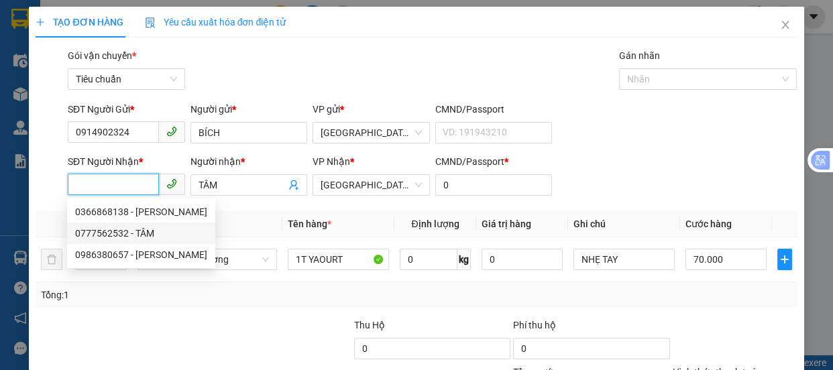
click at [107, 233] on div "0777562532 - TÂM" at bounding box center [141, 233] width 132 height 15
type input "0777562532"
type input "100.000"
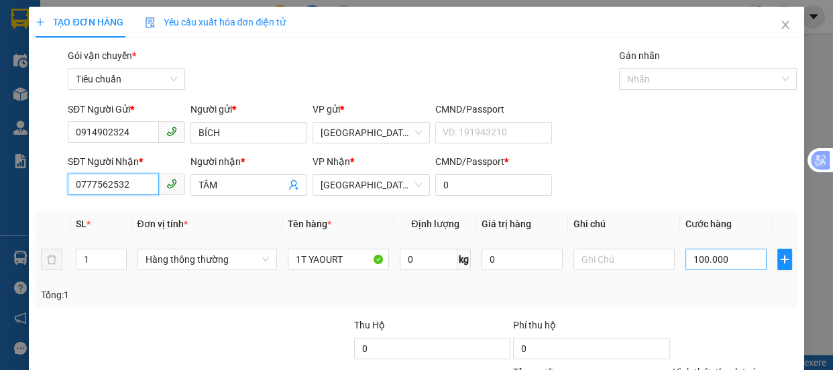
type input "0777562532"
click at [739, 257] on input "100.000" at bounding box center [726, 259] width 81 height 21
type input "7"
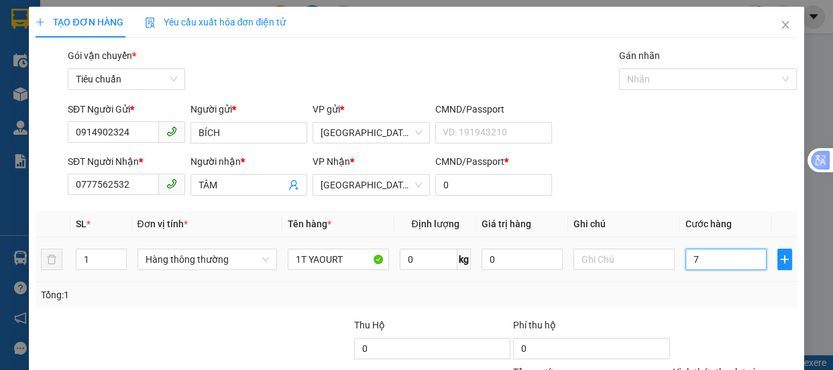
type input "70"
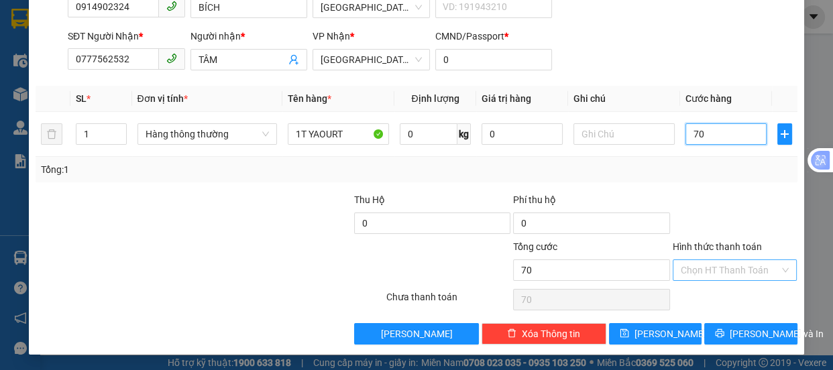
type input "70"
type input "70.000"
click at [705, 268] on input "Hình thức thanh toán" at bounding box center [730, 270] width 99 height 20
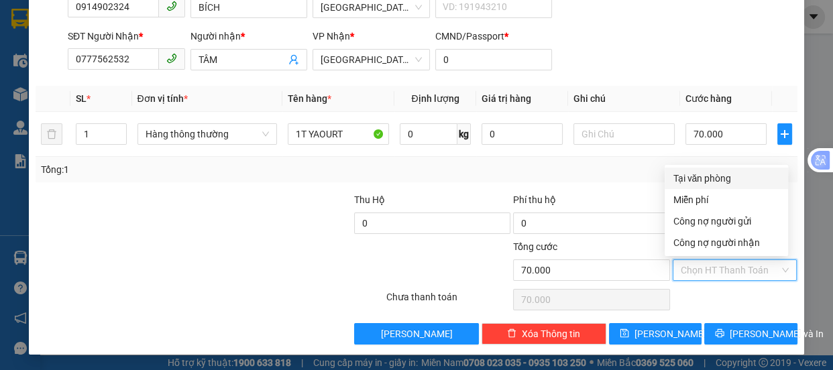
click at [718, 174] on div "Tại văn phòng" at bounding box center [726, 178] width 107 height 15
type input "0"
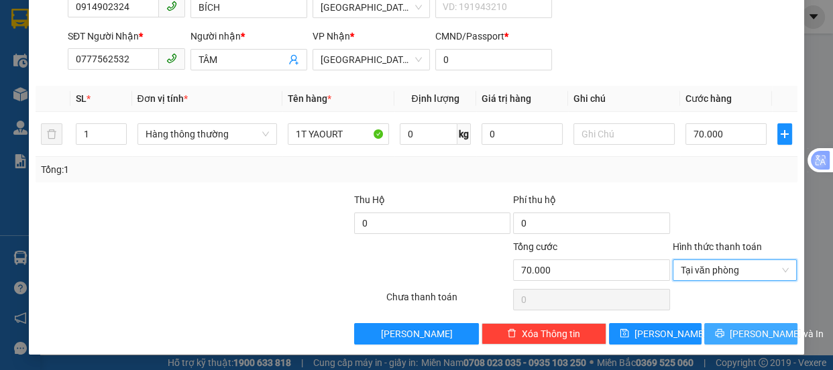
drag, startPoint x: 738, startPoint y: 333, endPoint x: 738, endPoint y: 313, distance: 20.8
click at [743, 324] on button "[PERSON_NAME] và In" at bounding box center [750, 333] width 93 height 21
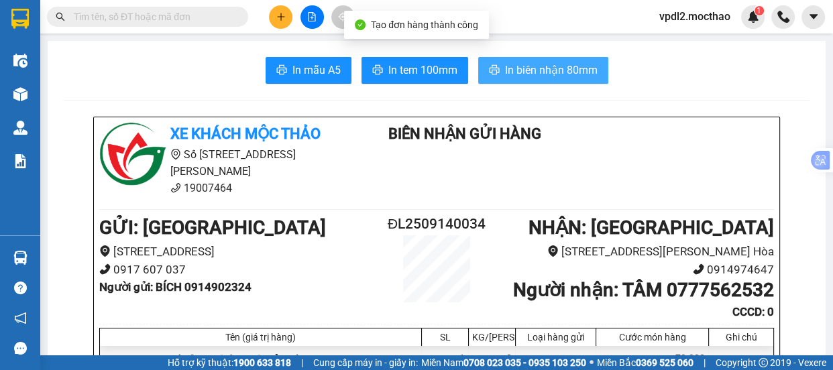
click at [563, 74] on span "In biên nhận 80mm" at bounding box center [551, 70] width 93 height 17
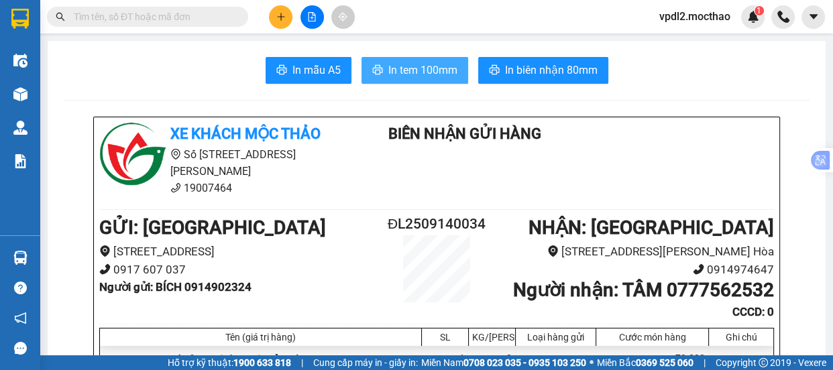
click at [415, 63] on span "In tem 100mm" at bounding box center [422, 70] width 69 height 17
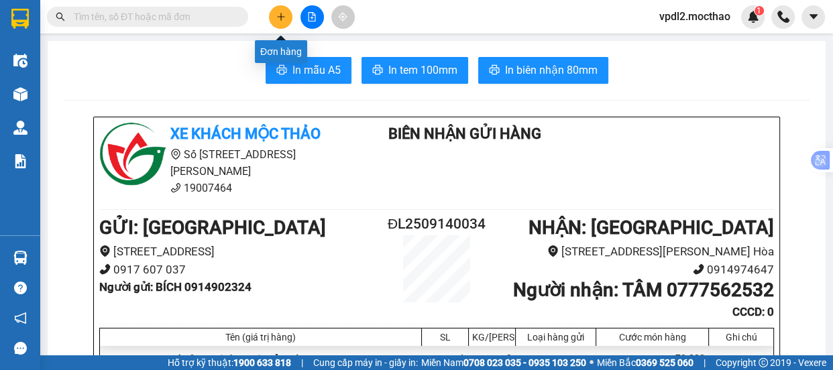
click at [284, 19] on icon "plus" at bounding box center [280, 16] width 9 height 9
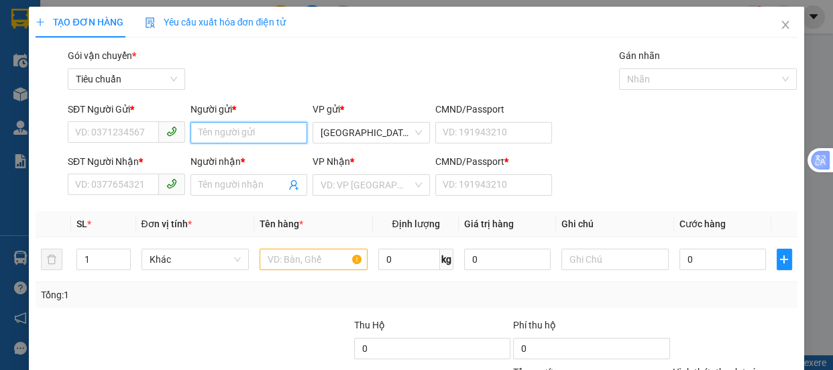
click at [208, 134] on input "Người gửi *" at bounding box center [248, 132] width 117 height 21
type input "TRÂNG"
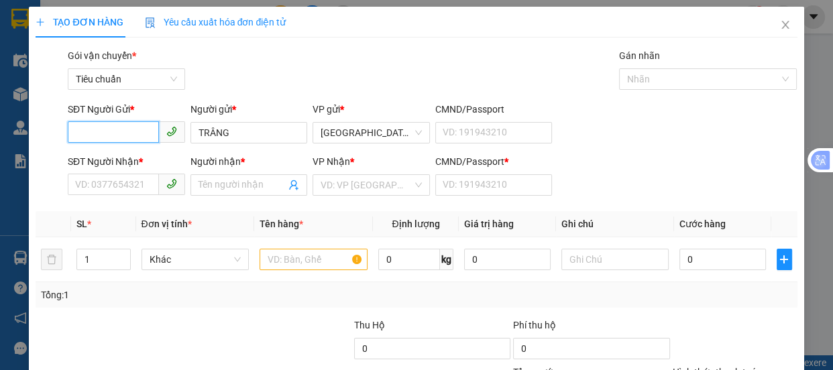
drag, startPoint x: 99, startPoint y: 132, endPoint x: 0, endPoint y: 19, distance: 150.2
click at [82, 132] on input "SĐT Người Gửi *" at bounding box center [113, 131] width 91 height 21
type input "0332110460"
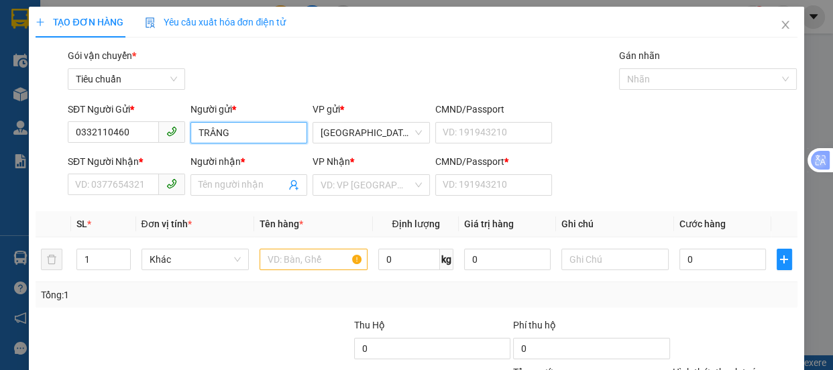
drag, startPoint x: 233, startPoint y: 135, endPoint x: 0, endPoint y: 127, distance: 233.5
click at [0, 127] on div "TẠO ĐƠN HÀNG Yêu cầu xuất hóa đơn điện tử Transit Pickup Surcharge Ids Transit …" at bounding box center [416, 185] width 833 height 370
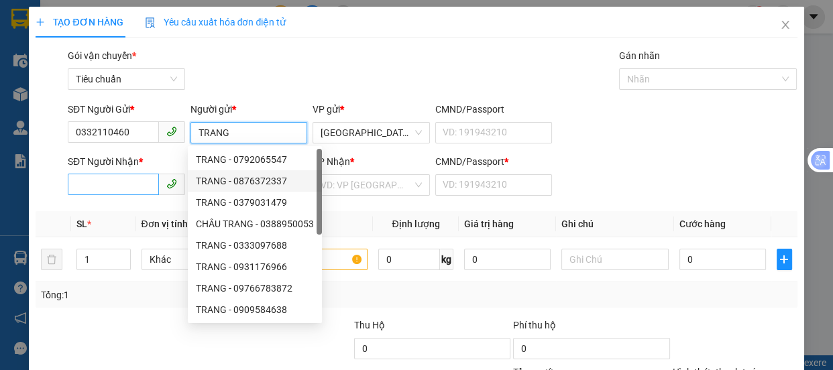
type input "TRANG"
click at [132, 186] on input "SĐT Người Nhận *" at bounding box center [113, 184] width 91 height 21
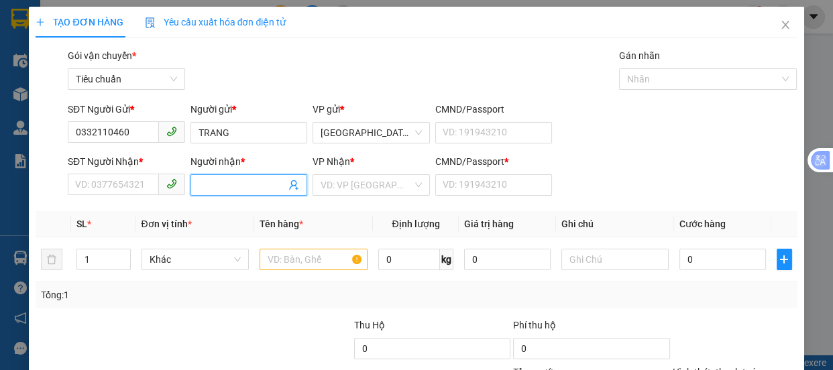
click at [207, 182] on input "Người nhận *" at bounding box center [243, 185] width 88 height 15
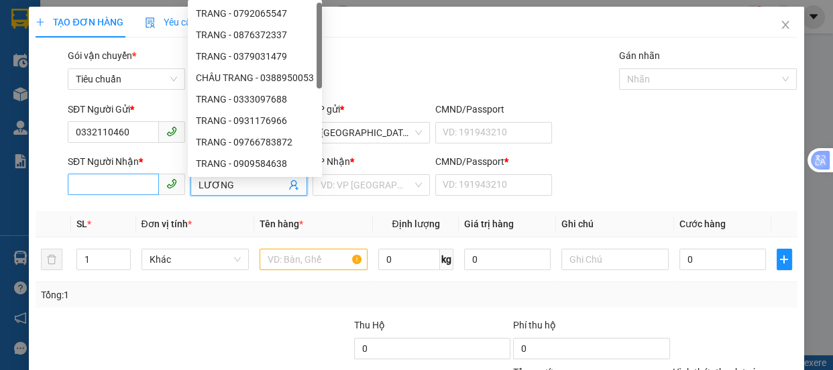
type input "LƯƠNG"
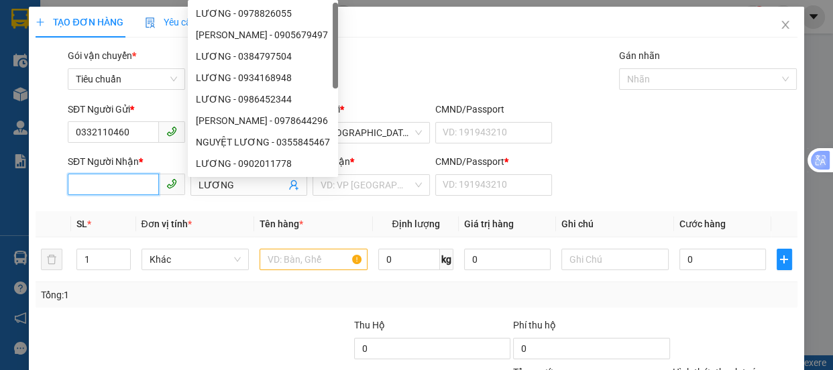
click at [120, 193] on input "SĐT Người Nhận *" at bounding box center [113, 184] width 91 height 21
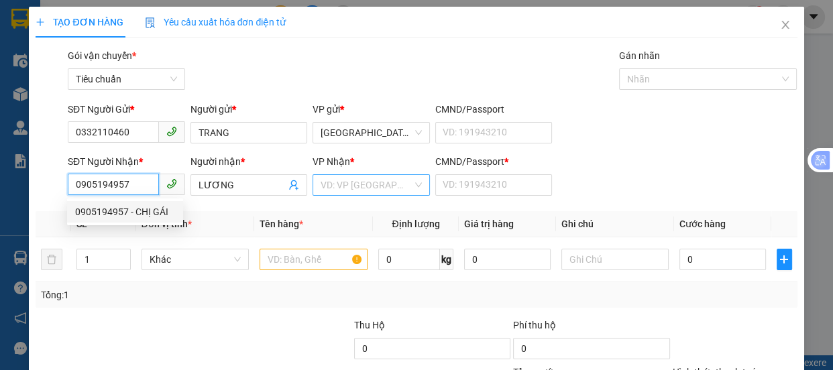
type input "0905194957"
click at [358, 188] on input "search" at bounding box center [367, 185] width 92 height 20
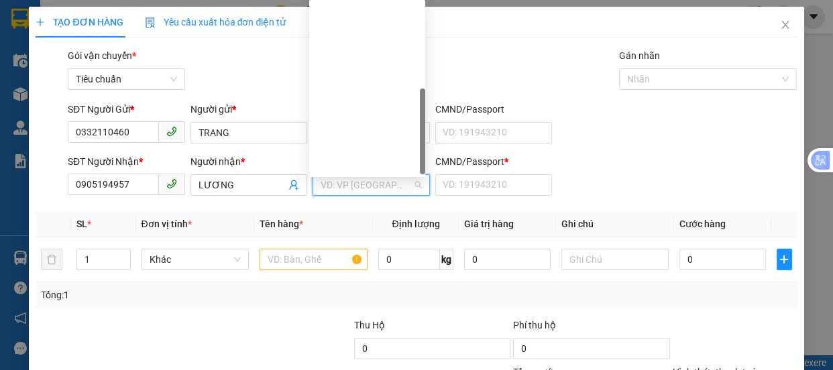
scroll to position [193, 0]
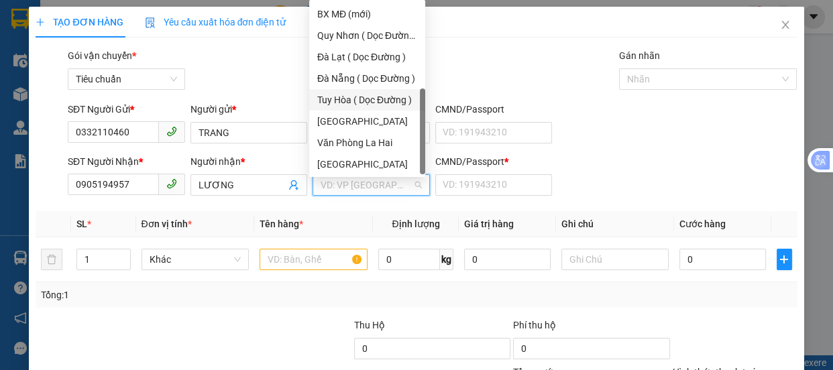
click at [360, 94] on div "Tuy Hòa ( Dọc Đường )" at bounding box center [367, 100] width 100 height 15
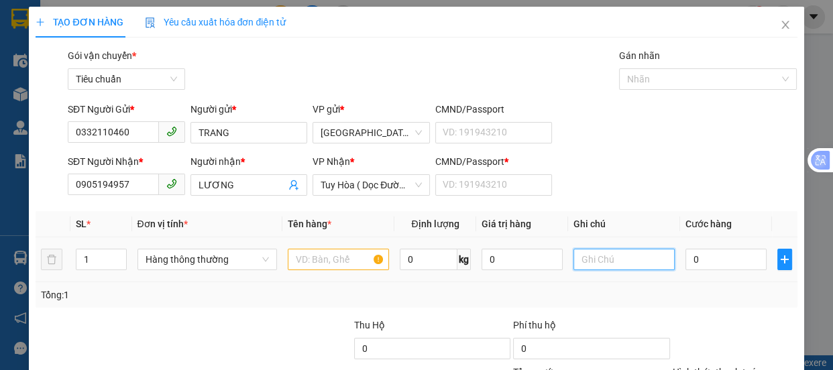
click at [626, 262] on input "text" at bounding box center [623, 259] width 101 height 21
type input "HIOAF XUÂN"
click at [300, 256] on input "text" at bounding box center [338, 259] width 101 height 21
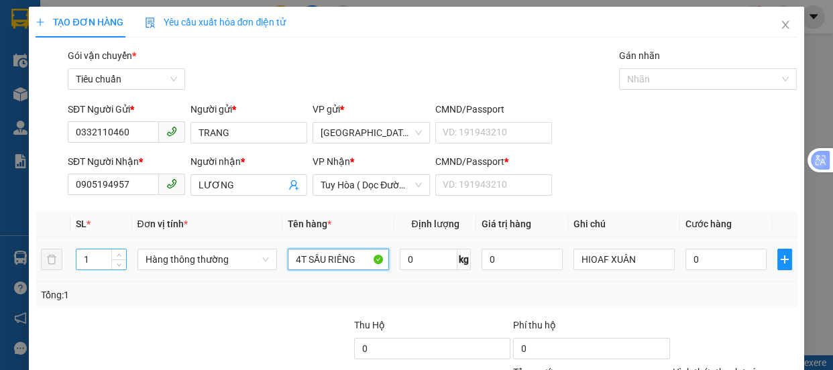
type input "4T SẦU RIÊNG"
drag, startPoint x: 89, startPoint y: 262, endPoint x: 94, endPoint y: 190, distance: 72.6
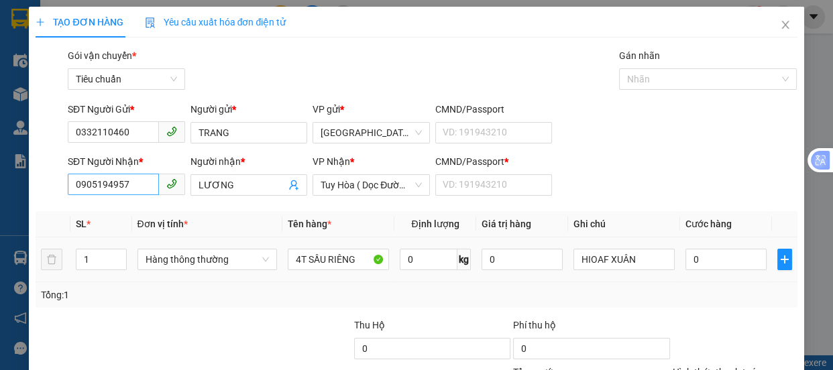
click at [93, 258] on input "1" at bounding box center [100, 260] width 49 height 20
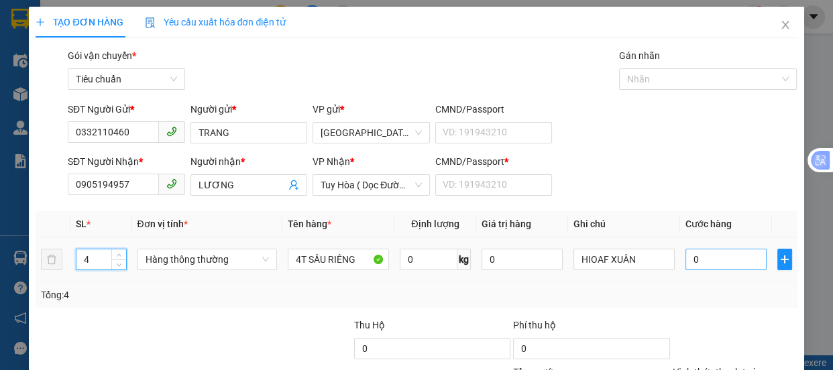
type input "4"
click at [697, 260] on input "0" at bounding box center [726, 259] width 81 height 21
type input "2"
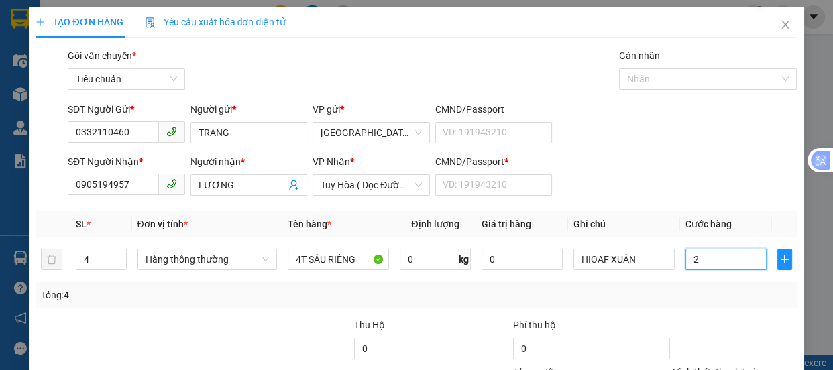
type input "28"
type input "280"
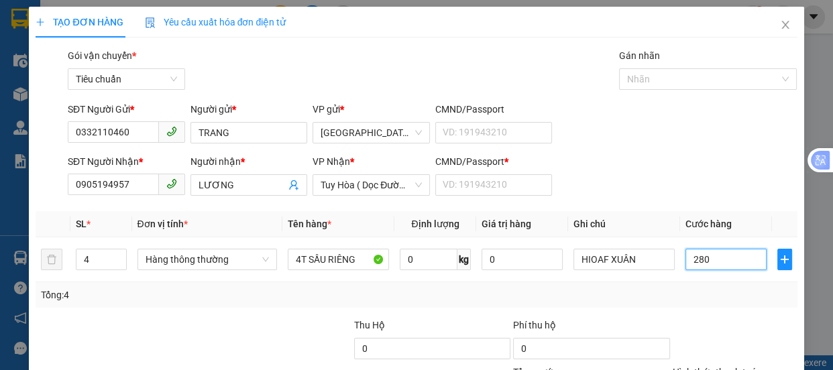
type input "280"
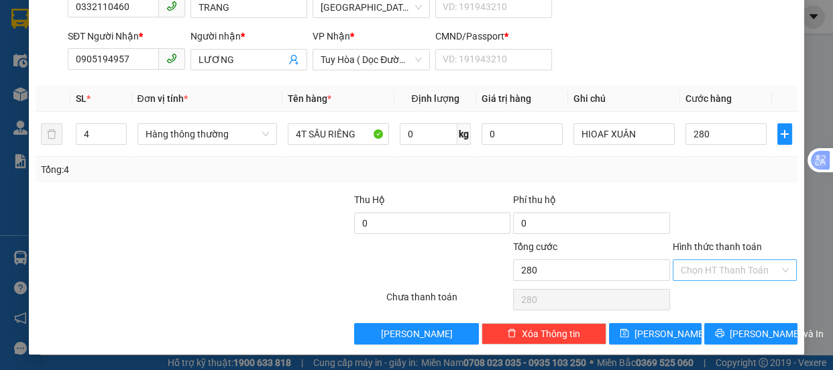
type input "280.000"
click at [704, 264] on input "Hình thức thanh toán" at bounding box center [730, 270] width 99 height 20
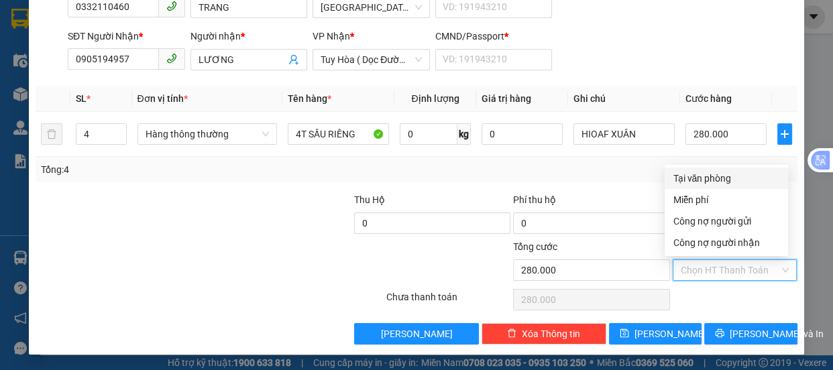
click at [703, 176] on div "Tại văn phòng" at bounding box center [726, 178] width 107 height 15
type input "0"
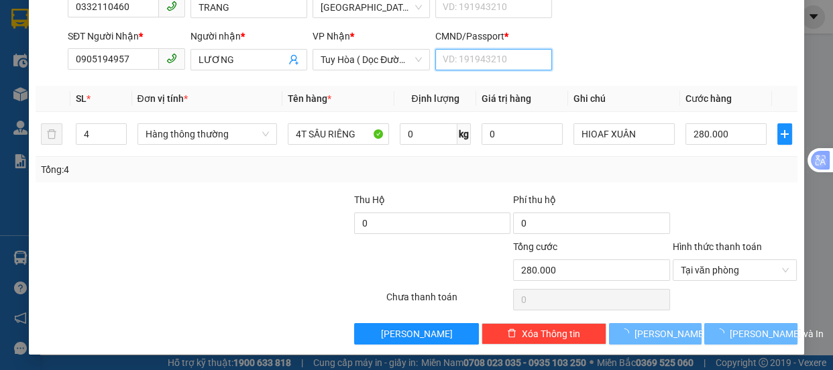
drag, startPoint x: 476, startPoint y: 67, endPoint x: 490, endPoint y: 64, distance: 13.8
click at [476, 67] on input "CMND/Passport *" at bounding box center [493, 59] width 117 height 21
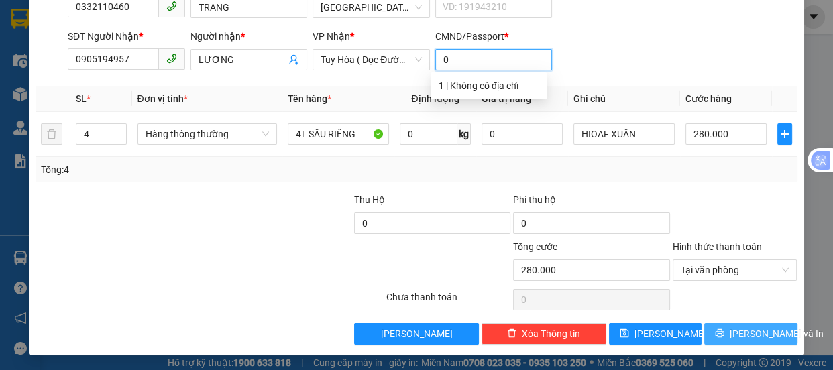
type input "0"
click at [733, 336] on span "[PERSON_NAME] và In" at bounding box center [777, 334] width 94 height 15
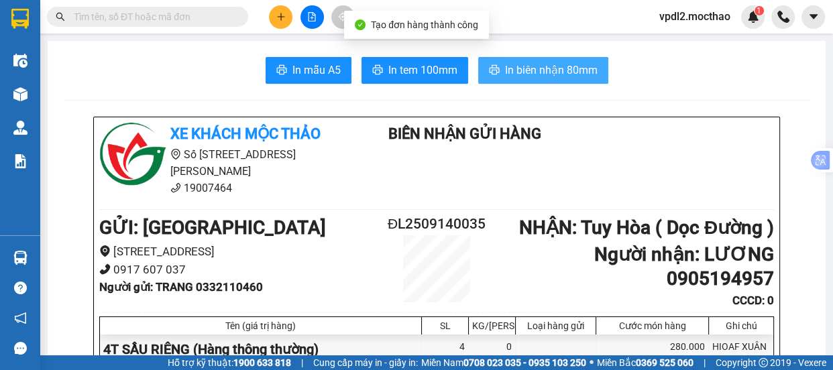
click at [546, 80] on button "In biên nhận 80mm" at bounding box center [543, 70] width 130 height 27
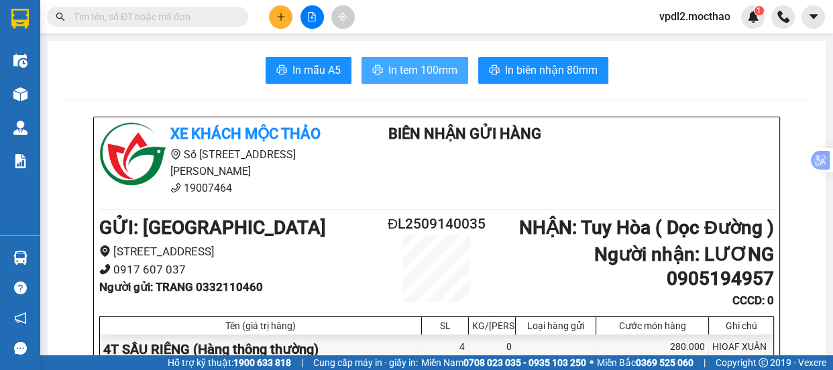
click at [413, 72] on span "In tem 100mm" at bounding box center [422, 70] width 69 height 17
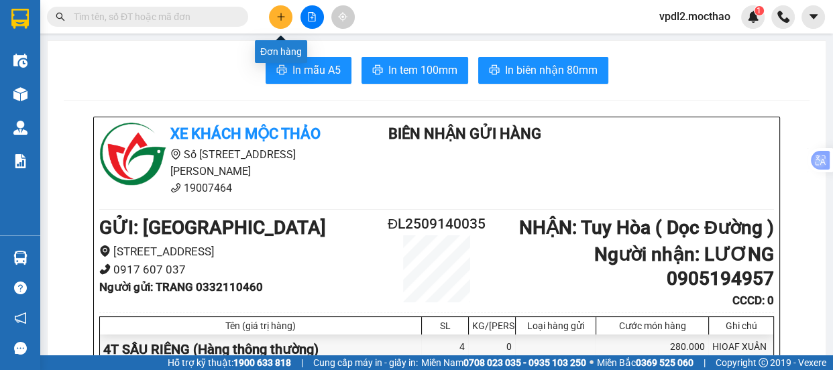
click at [282, 16] on icon "plus" at bounding box center [280, 16] width 7 height 1
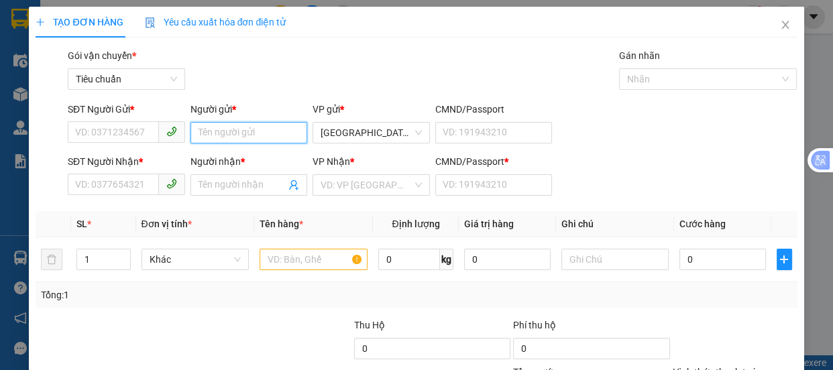
click at [203, 134] on input "Người gửi *" at bounding box center [248, 132] width 117 height 21
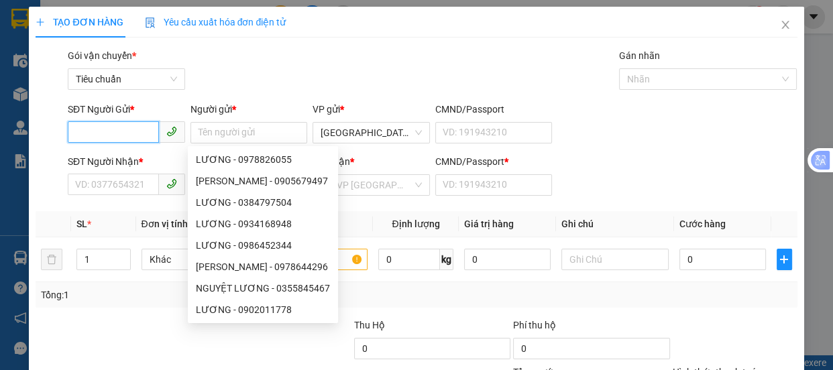
click at [96, 130] on input "SĐT Người Gửi *" at bounding box center [113, 131] width 91 height 21
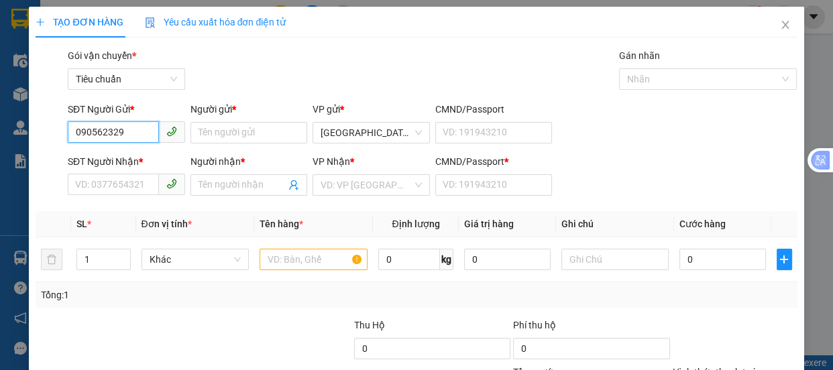
type input "0905623299"
click at [132, 162] on div "0905623299 - TÂM" at bounding box center [125, 159] width 100 height 15
type input "TÂM"
type input "0888576879"
type input "NGÃ"
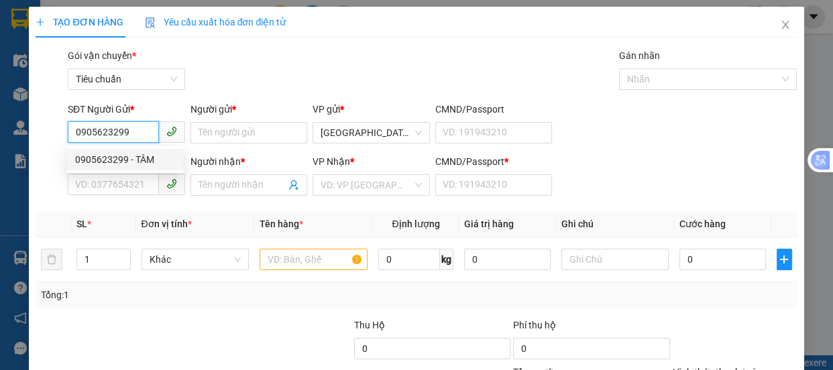
type input "0"
type input "190.000"
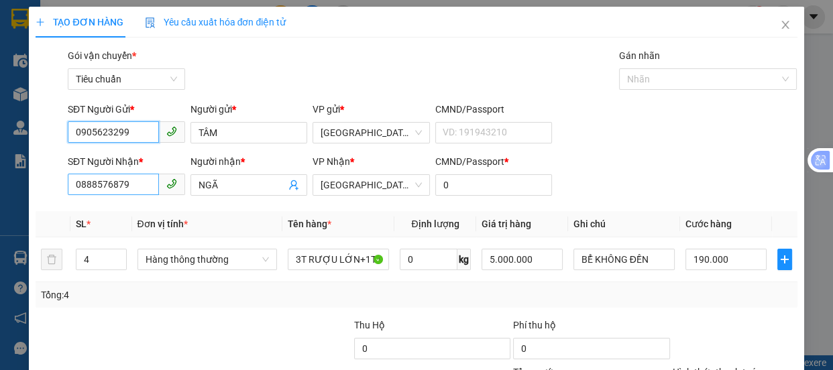
type input "0905623299"
drag, startPoint x: 147, startPoint y: 188, endPoint x: 0, endPoint y: 185, distance: 146.9
click at [0, 188] on div "TẠO ĐƠN HÀNG Yêu cầu xuất hóa đơn điện tử Transit Pickup Surcharge Ids Transit …" at bounding box center [416, 185] width 833 height 370
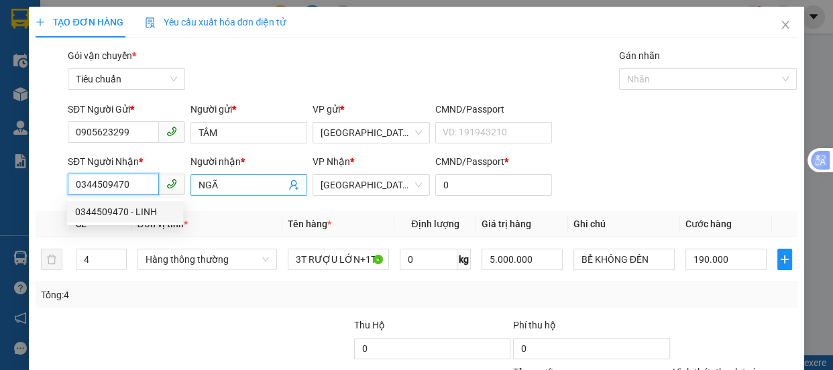
type input "0344509470"
drag, startPoint x: 197, startPoint y: 187, endPoint x: 73, endPoint y: 157, distance: 127.7
click at [69, 174] on div "SĐT Người Nhận * 0344509470 Người nhận * NGÃ NGÃ VP Nhận * Tuy Hòa CMND/Passpor…" at bounding box center [432, 177] width 735 height 47
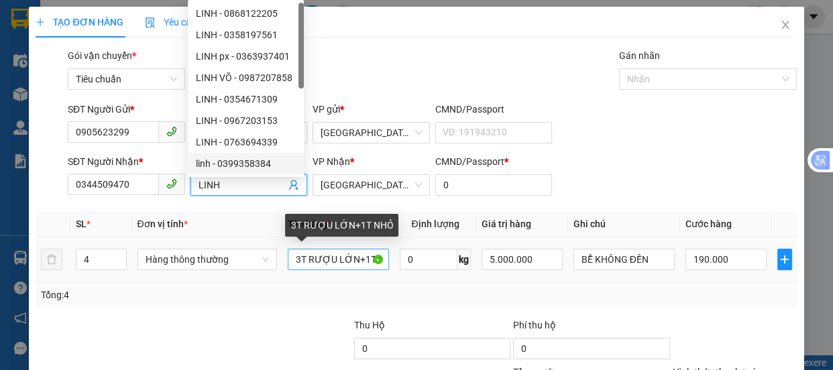
type input "LINH"
drag, startPoint x: 365, startPoint y: 264, endPoint x: 150, endPoint y: 243, distance: 216.4
click at [166, 256] on tr "4 Hàng thông thường 3T RƯỢU LỚN+1T NHỎ 0 kg 5.000.000 BỂ KHÔNG ĐỀN 190.000" at bounding box center [416, 259] width 761 height 45
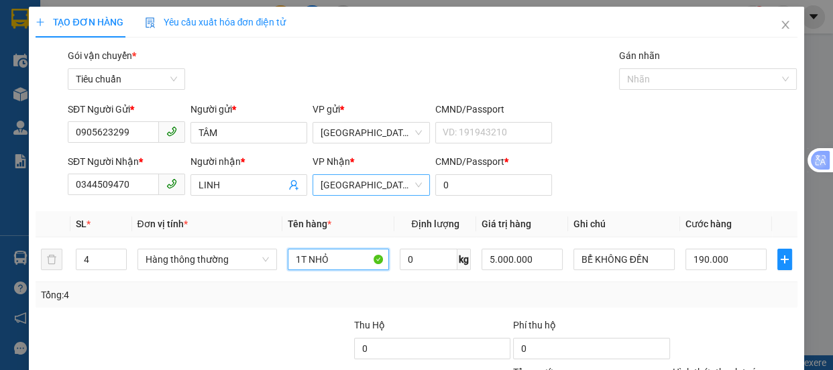
click at [358, 183] on span "[GEOGRAPHIC_DATA]" at bounding box center [371, 185] width 101 height 20
type input "1T NHỎ"
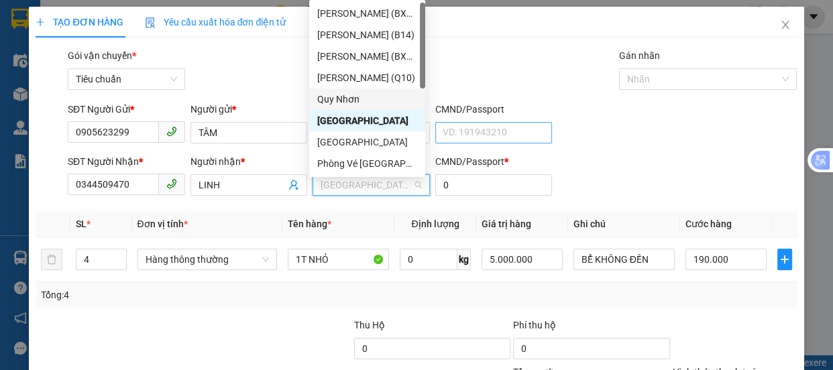
drag, startPoint x: 347, startPoint y: 99, endPoint x: 470, endPoint y: 133, distance: 126.8
click at [360, 101] on div "Quy Nhơn" at bounding box center [367, 99] width 100 height 15
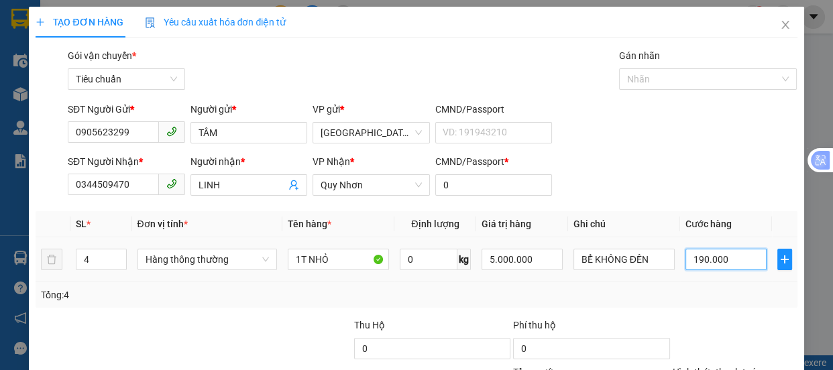
type input "5"
type input "50"
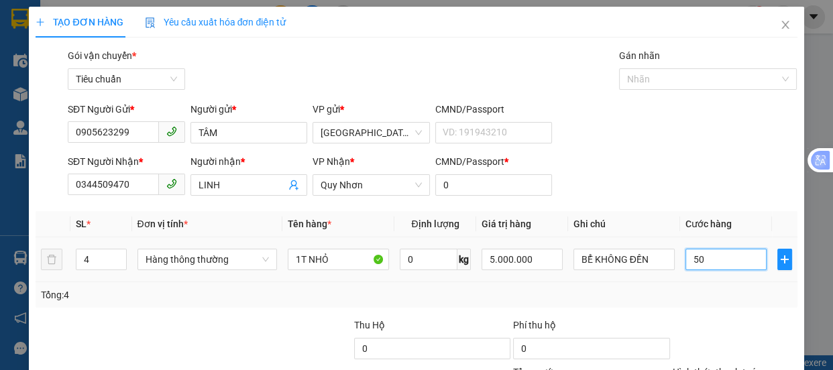
type input "50"
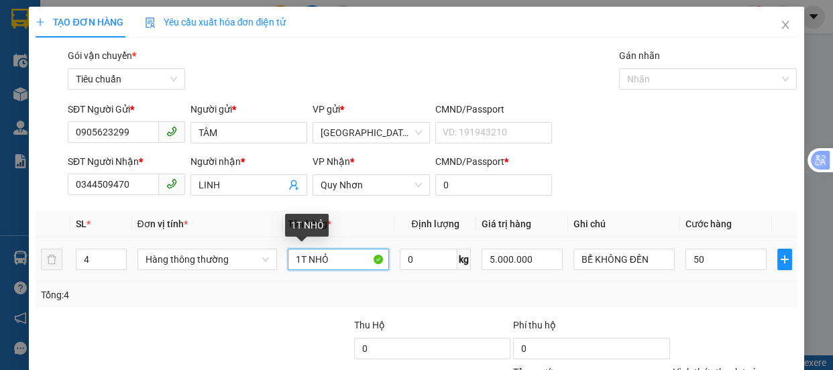
type input "50.000"
drag, startPoint x: 335, startPoint y: 262, endPoint x: 383, endPoint y: 233, distance: 56.6
click at [310, 256] on input "1T NHỎ" at bounding box center [338, 259] width 101 height 21
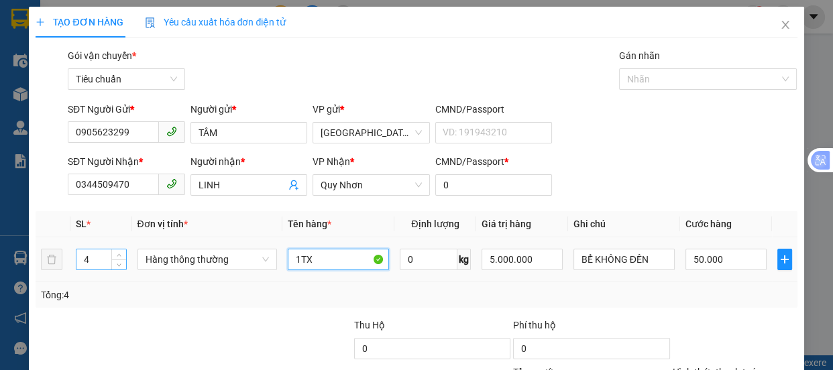
type input "1TX"
drag, startPoint x: 93, startPoint y: 260, endPoint x: 60, endPoint y: 270, distance: 34.4
click at [89, 260] on input "4" at bounding box center [100, 260] width 49 height 20
type input "5"
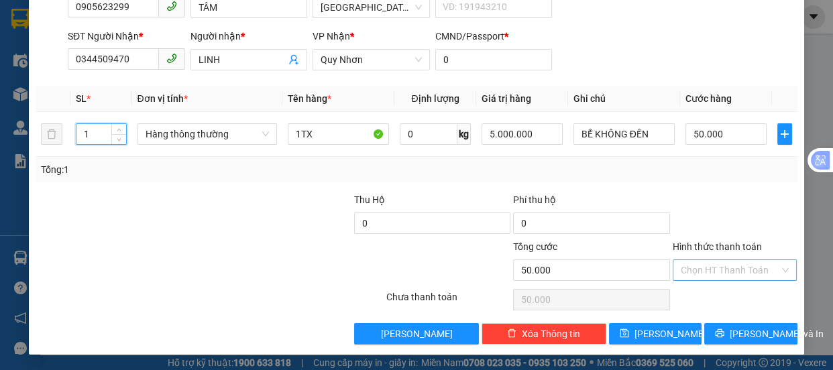
type input "1"
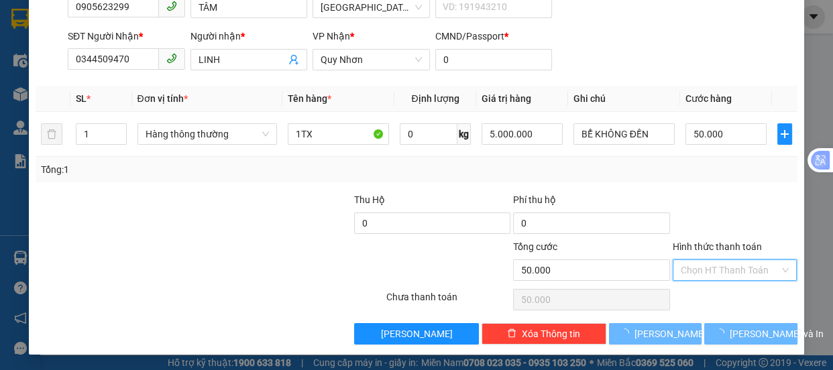
click at [695, 262] on input "Hình thức thanh toán" at bounding box center [730, 270] width 99 height 20
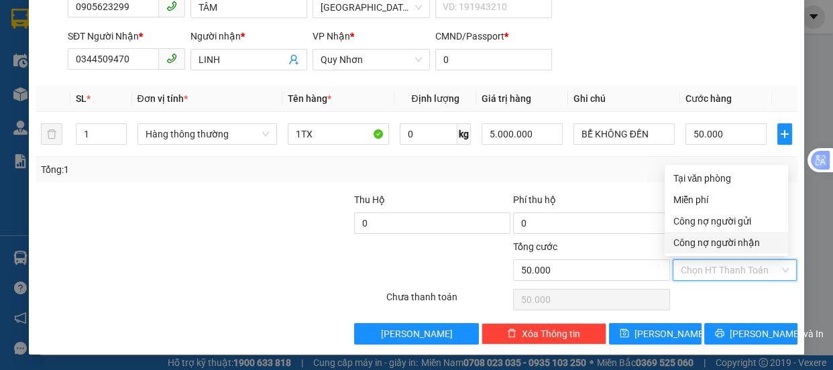
type input "0"
click at [703, 174] on div "Tại văn phòng" at bounding box center [726, 178] width 107 height 15
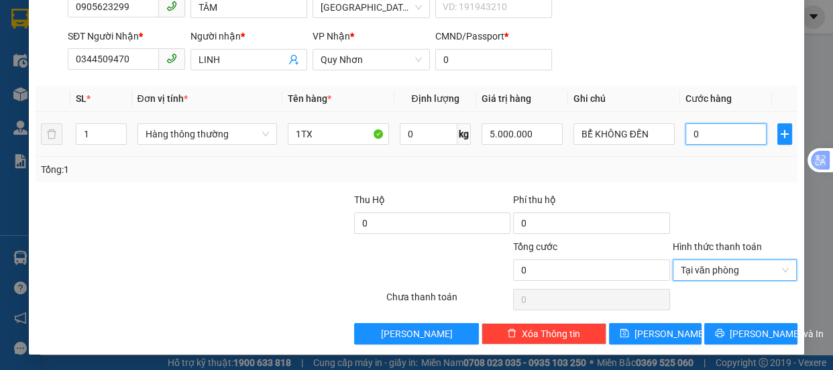
click at [696, 135] on input "0" at bounding box center [726, 133] width 81 height 21
type input "5"
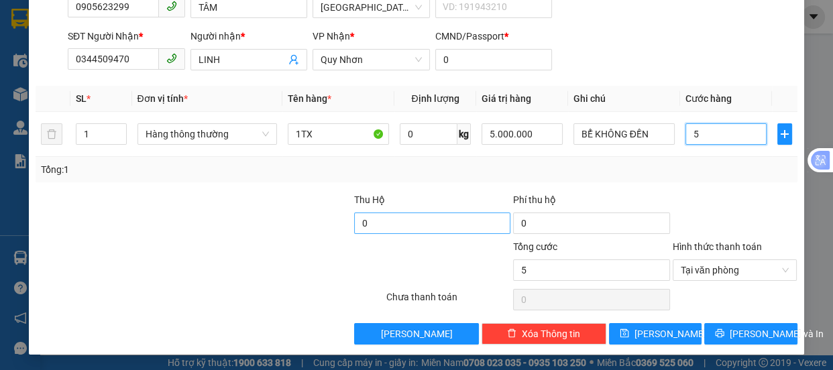
type input "50"
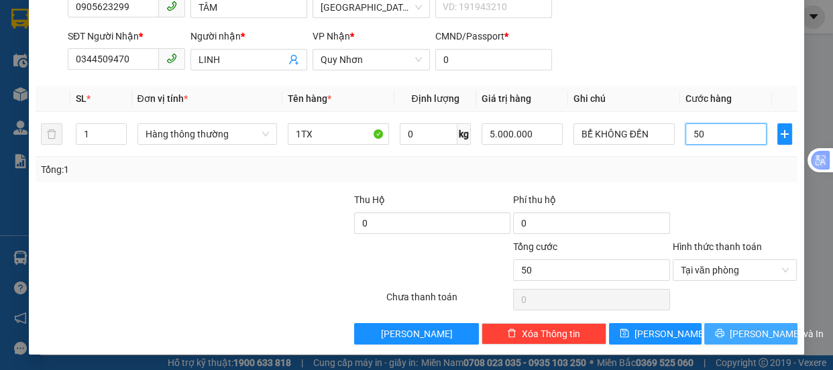
type input "50"
type input "50.000"
click at [729, 327] on button "[PERSON_NAME] và In" at bounding box center [750, 333] width 93 height 21
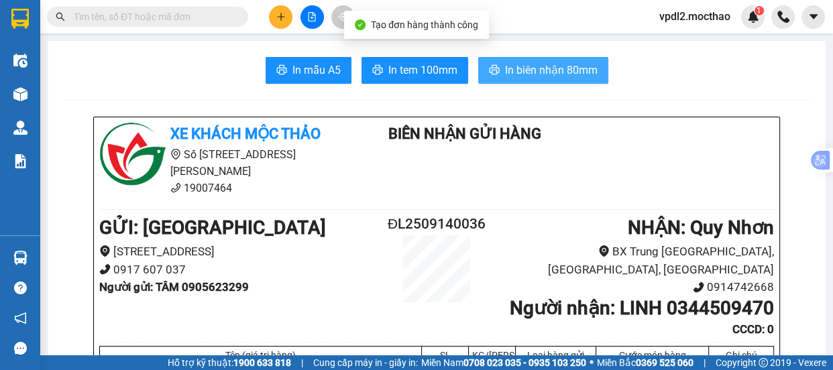
click at [533, 71] on span "In biên nhận 80mm" at bounding box center [551, 70] width 93 height 17
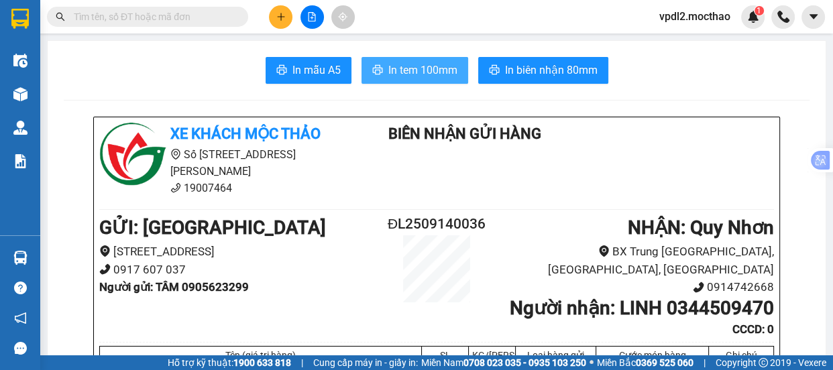
click at [394, 72] on span "In tem 100mm" at bounding box center [422, 70] width 69 height 17
